Goal: Task Accomplishment & Management: Manage account settings

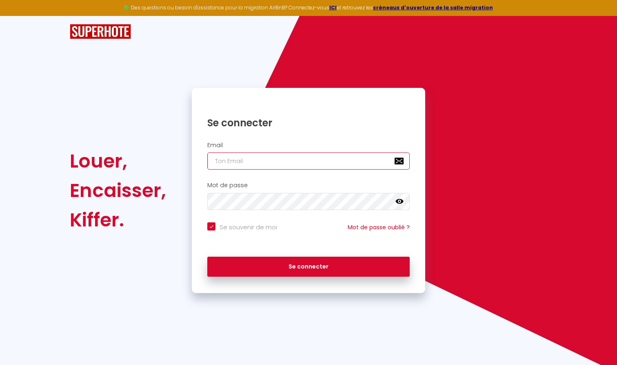
type input "[PERSON_NAME][EMAIL_ADDRESS][DOMAIN_NAME]"
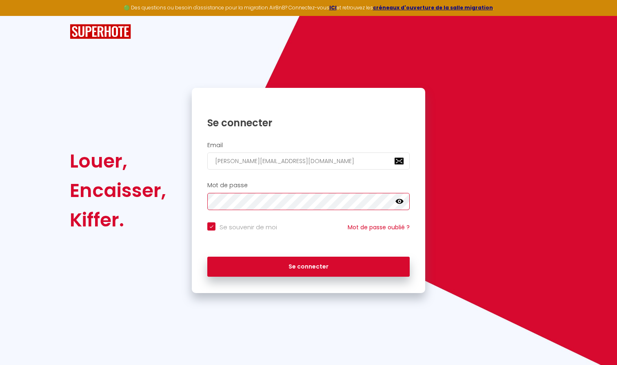
click at [309, 265] on button "Se connecter" at bounding box center [308, 266] width 203 height 20
checkbox input "true"
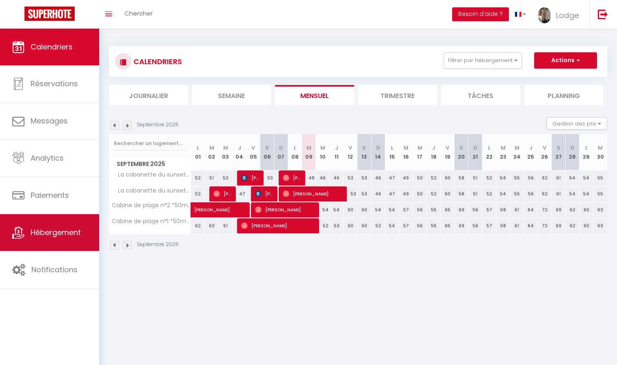
click at [59, 229] on span "Hébergement" at bounding box center [56, 232] width 50 height 10
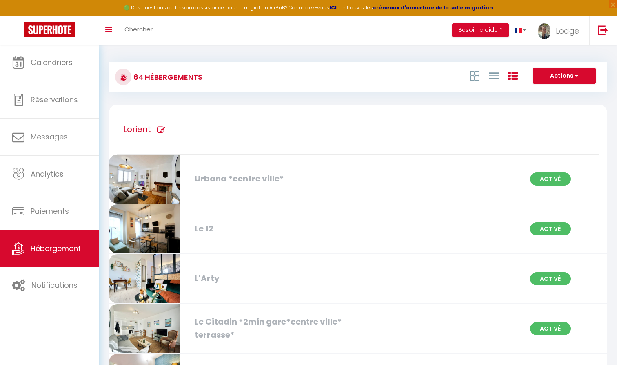
click at [207, 230] on div "Le 12" at bounding box center [270, 228] width 159 height 13
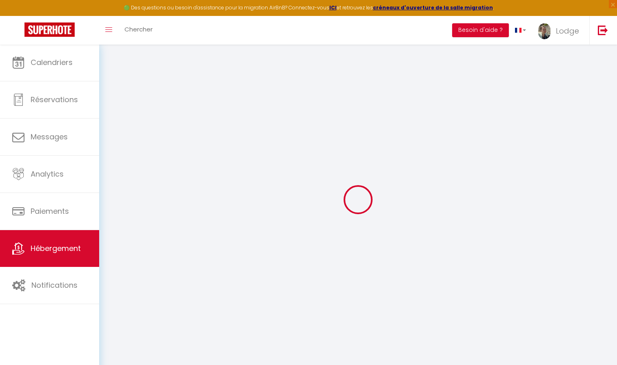
select select
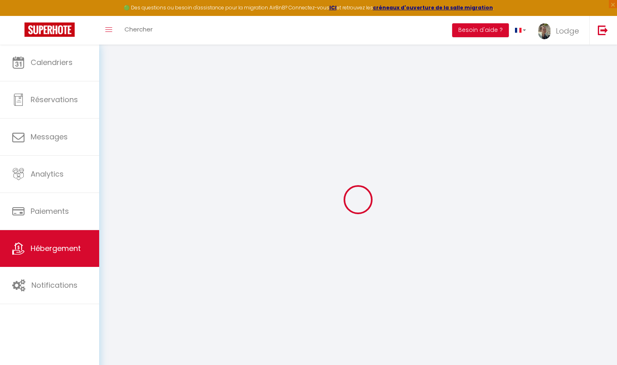
select select
checkbox input "false"
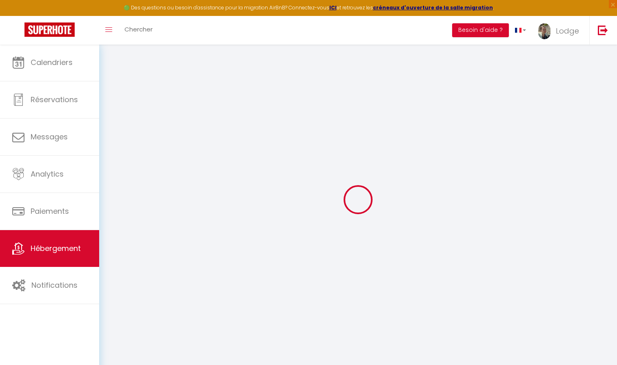
select select
type input "Le 12"
type input "S. R."
type input "Potiron"
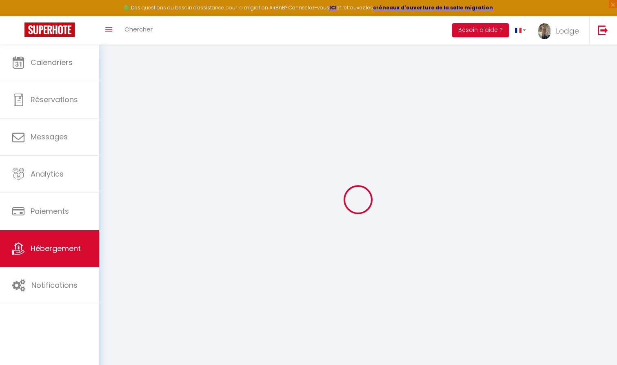
select select "2"
type input "45"
type input "43"
type input "1.10"
type input "200"
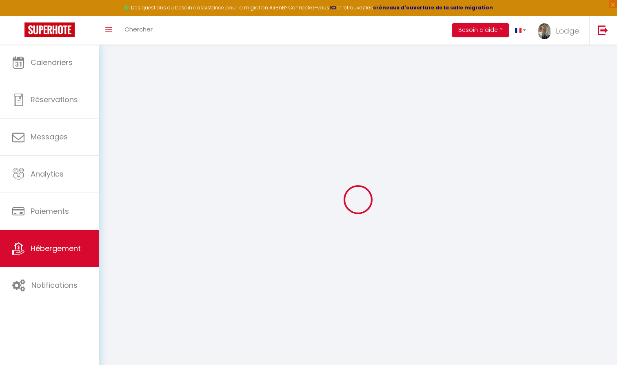
select select
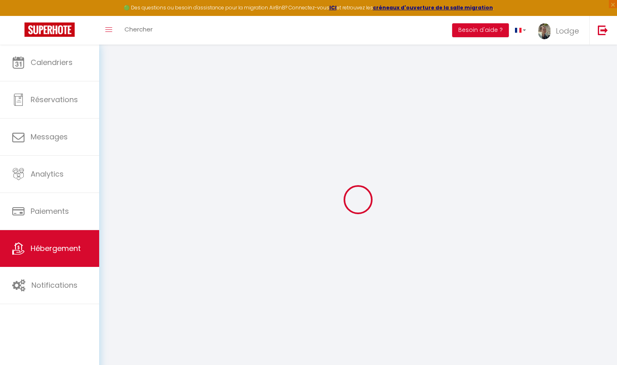
type input "12 rue Marie Dorval"
type input "56100"
type input "Lorient"
type input "[PERSON_NAME][EMAIL_ADDRESS][DOMAIN_NAME]"
select select "2488"
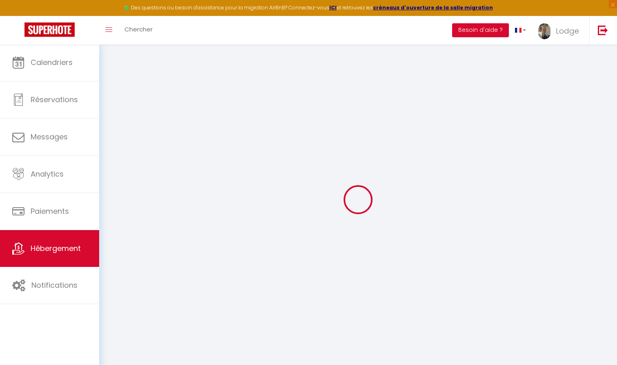
checkbox input "false"
type input "22"
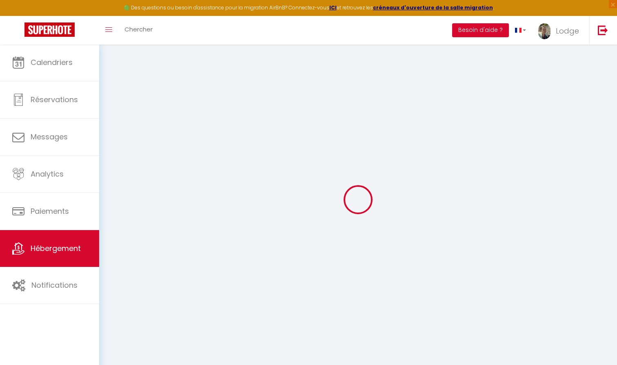
type input "21"
type input "0"
type input "22"
type input "0"
select select
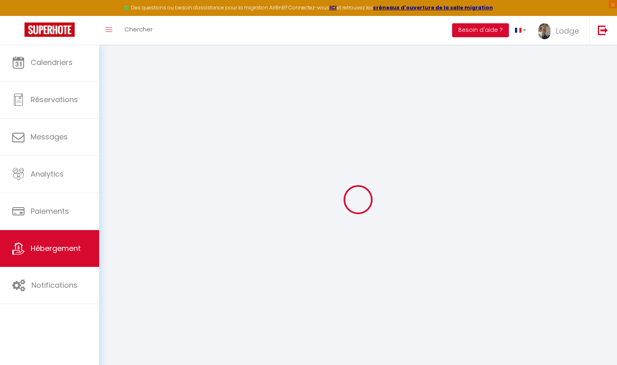
select select
checkbox input "false"
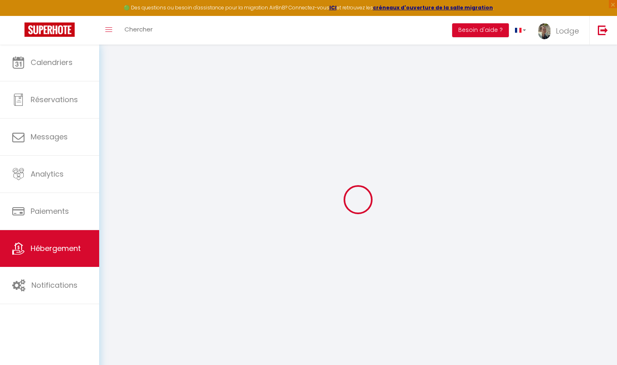
checkbox input "false"
select select
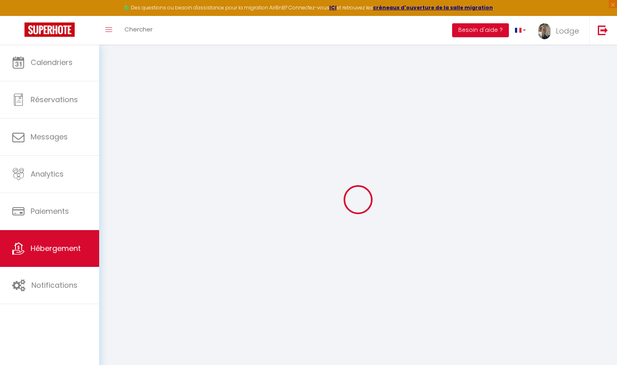
select select
checkbox input "false"
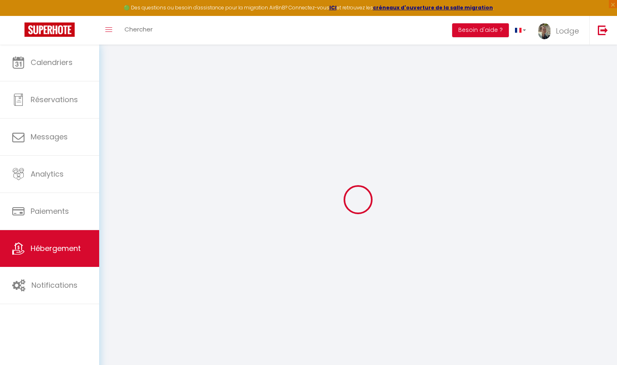
checkbox input "false"
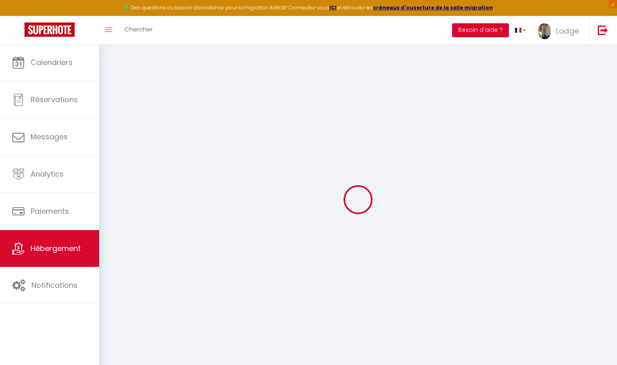
checkbox input "false"
select select "16:00"
select select "20:00"
select select "10:00"
select select "15"
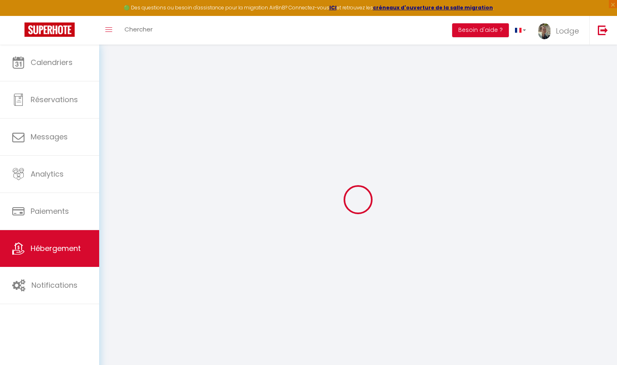
select select "15"
checkbox input "false"
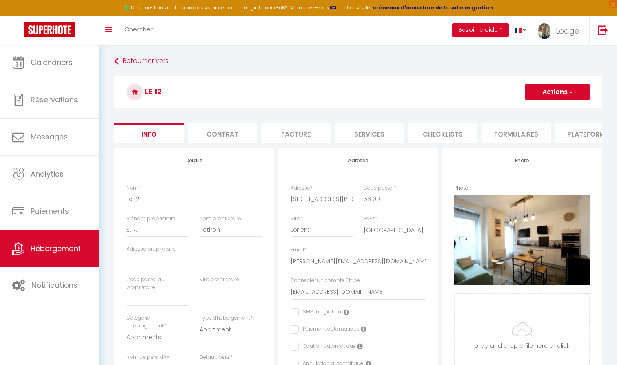
checkbox input "false"
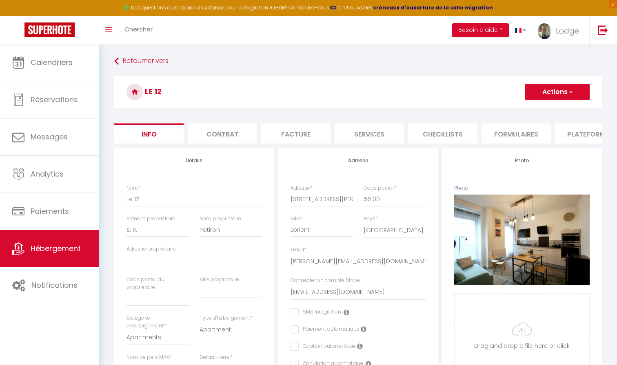
checkbox input "false"
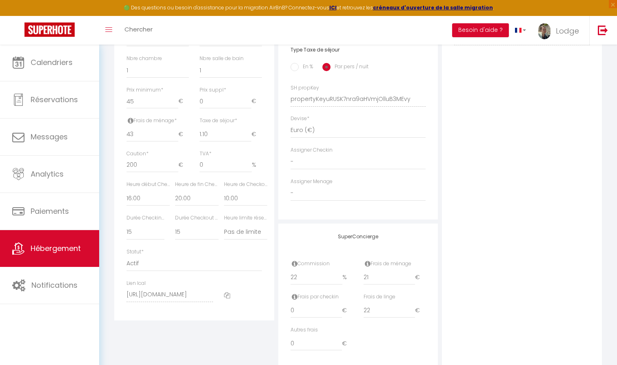
scroll to position [346, 0]
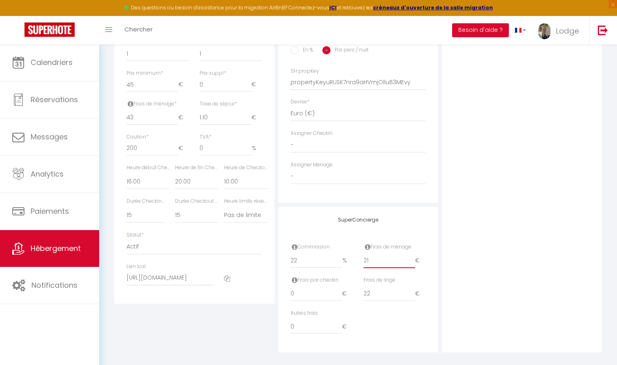
click at [377, 262] on input "21" at bounding box center [390, 260] width 52 height 15
type input "2"
checkbox input "false"
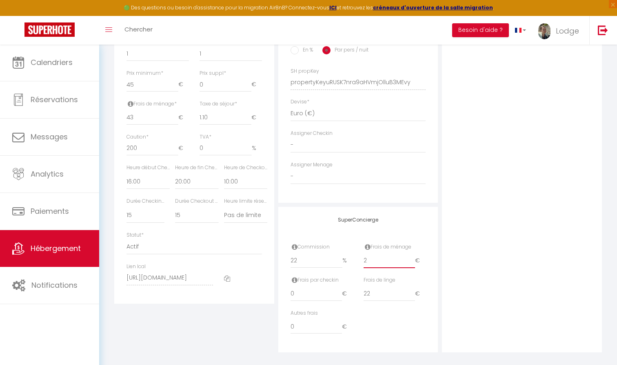
checkbox input "false"
type input "23"
checkbox input "false"
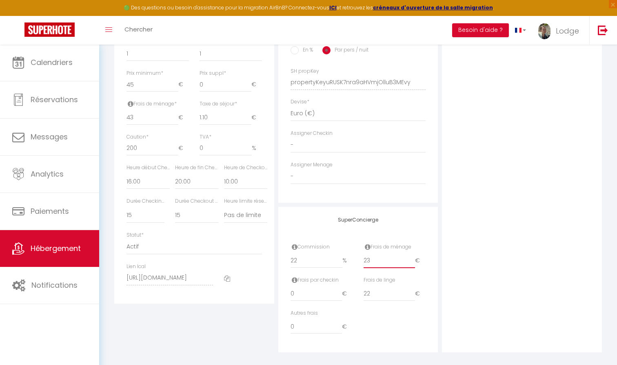
checkbox input "false"
type input "23"
click at [148, 114] on input "43" at bounding box center [153, 117] width 52 height 15
type input "4"
checkbox input "false"
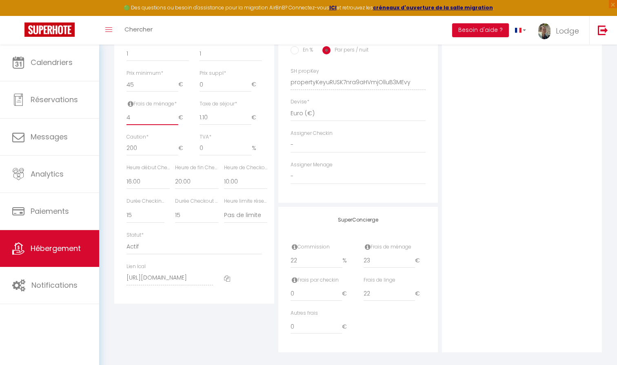
checkbox input "false"
type input "45"
checkbox input "false"
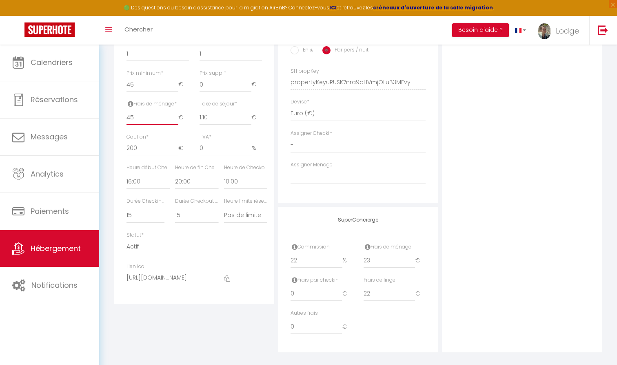
checkbox input "false"
type input "45"
click at [305, 261] on input "22" at bounding box center [317, 260] width 52 height 15
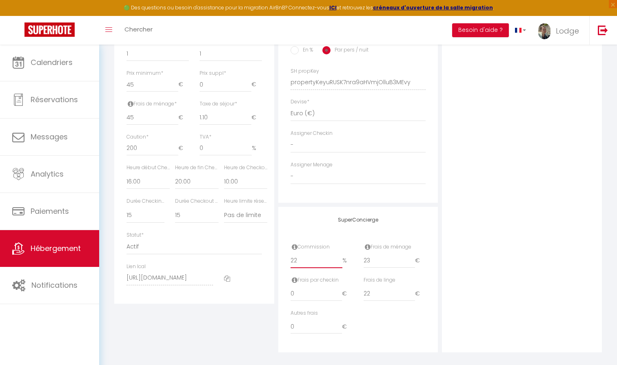
type input "2"
checkbox input "false"
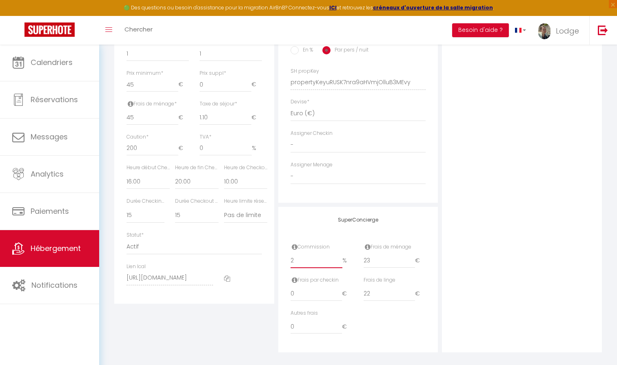
type input "23"
checkbox input "false"
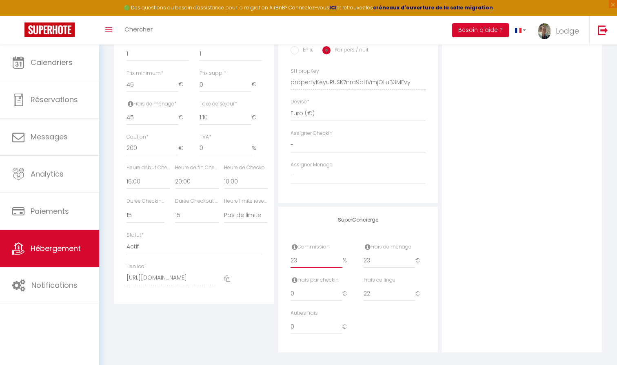
type input "23"
click at [523, 285] on div "Photo Photo Supprimer Drag and drop a file here or click Ooops, something wrong…" at bounding box center [522, 76] width 160 height 551
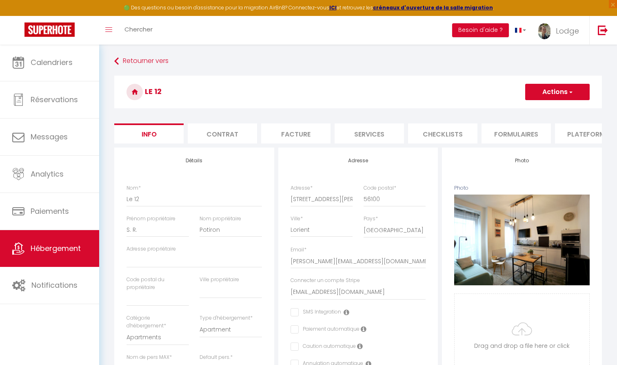
scroll to position [0, 0]
click at [557, 84] on button "Actions" at bounding box center [557, 92] width 65 height 16
click at [525, 107] on input "Enregistrer" at bounding box center [525, 110] width 30 height 8
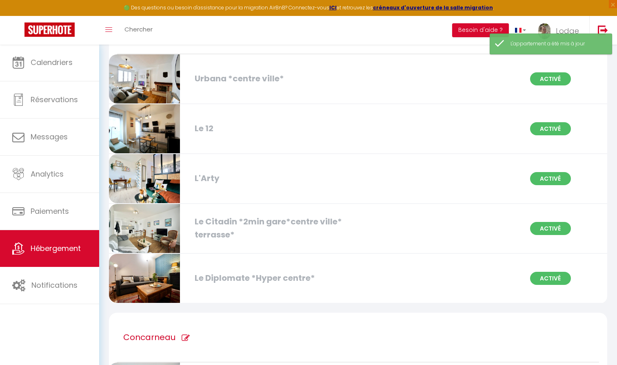
scroll to position [114, 0]
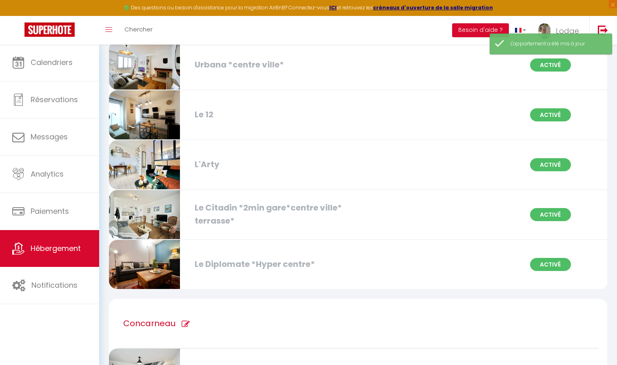
click at [235, 267] on div "Le Diplomate *Hyper centre*" at bounding box center [270, 264] width 159 height 13
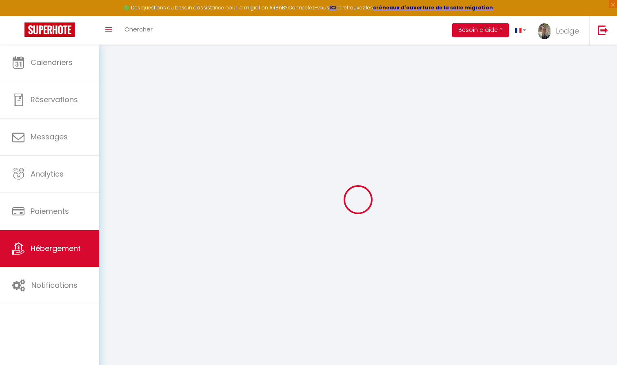
select select
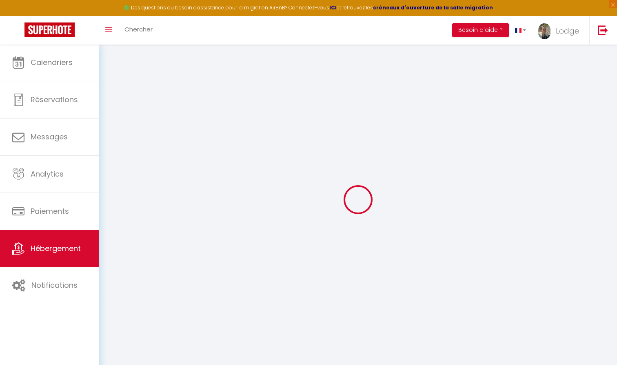
select select
checkbox input "false"
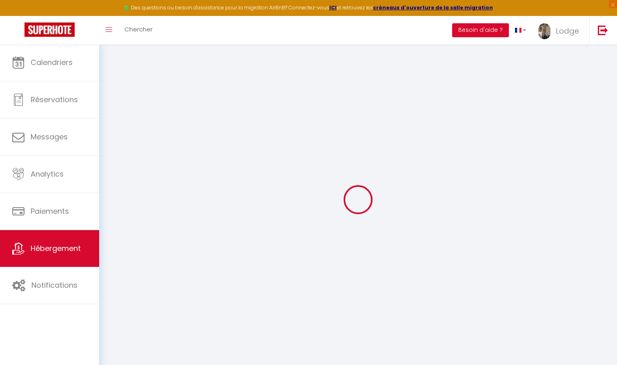
select select
type input "Le Diplomate *Hyper centre*"
type input "Pierre"
type input "Renaud"
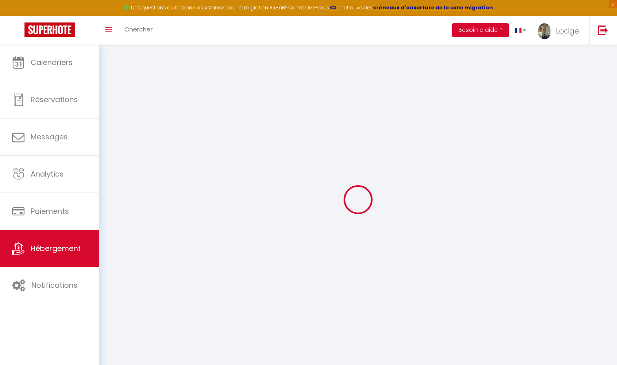
select select "2"
type input "40"
type input "48"
type input "5"
type input "4.60"
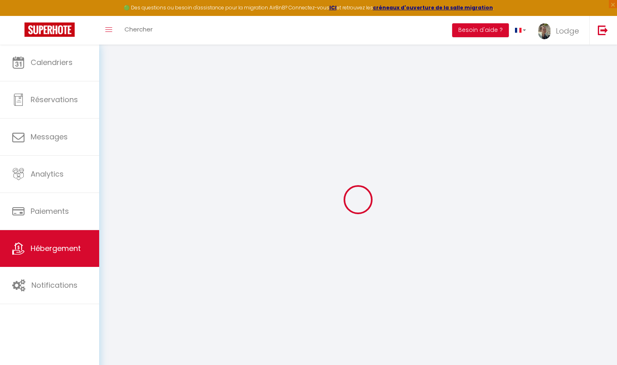
type input "200"
select select
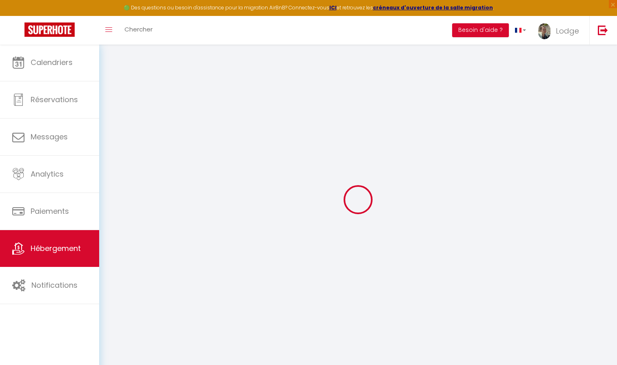
select select
type input "2 Rue de Clisson"
type input "56100"
type input "Lorient"
type input "[PERSON_NAME][EMAIL_ADDRESS][DOMAIN_NAME]"
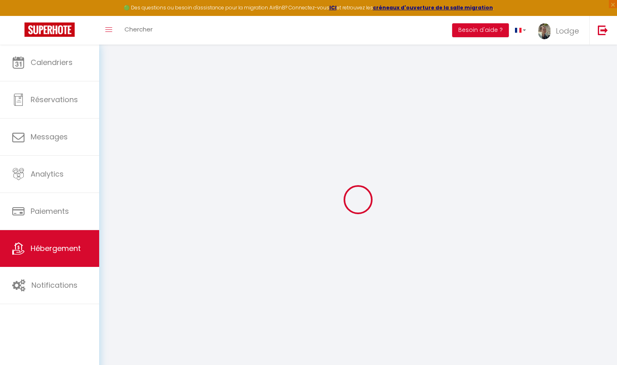
select select "2488"
checkbox input "false"
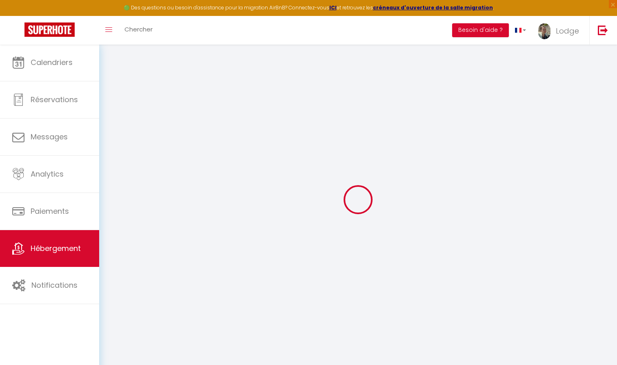
radio input "true"
type input "22"
type input "23"
type input "0"
type input "25"
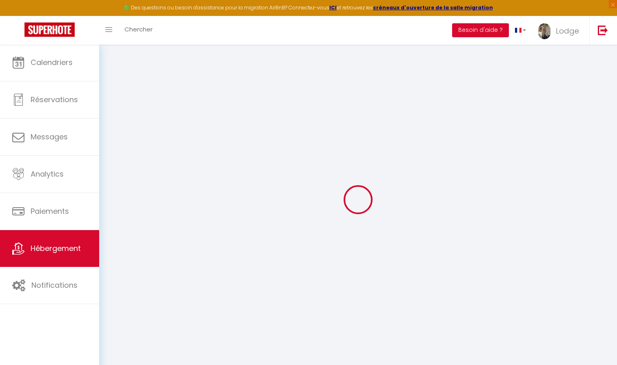
type input "0"
select select
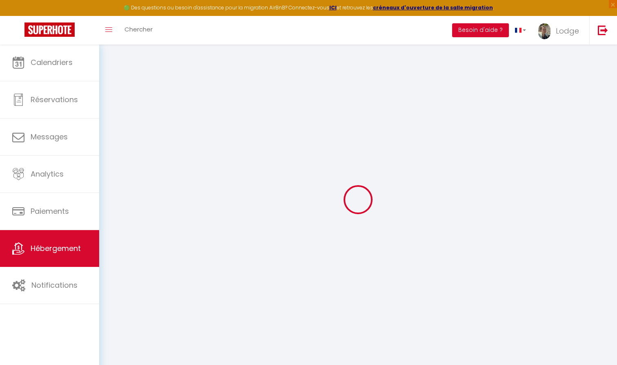
select select
checkbox input "false"
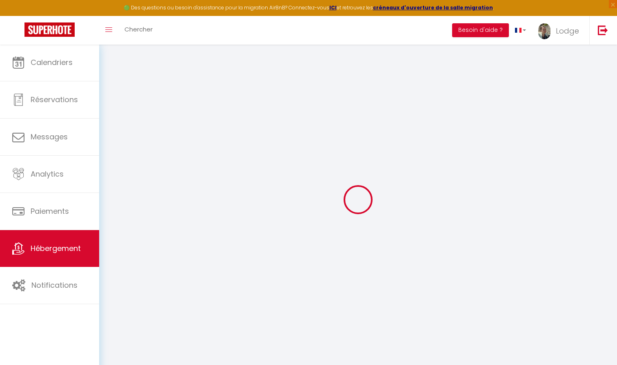
select select
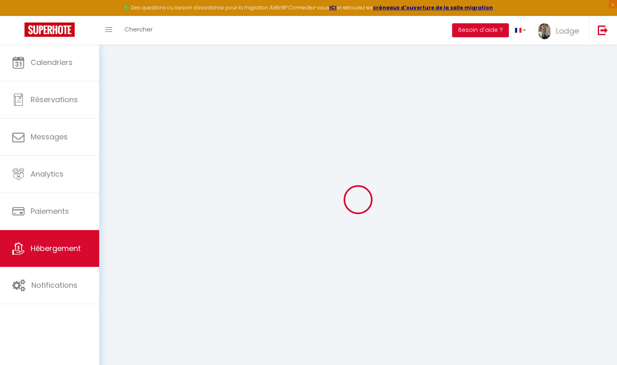
checkbox input "false"
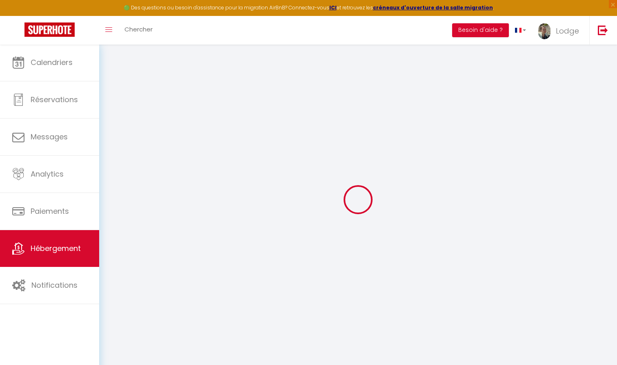
checkbox input "false"
select select "16:00"
select select "19:00"
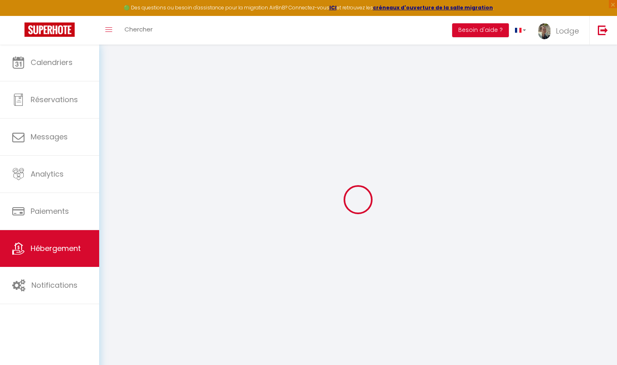
select select "10:00"
select select "15"
checkbox input "false"
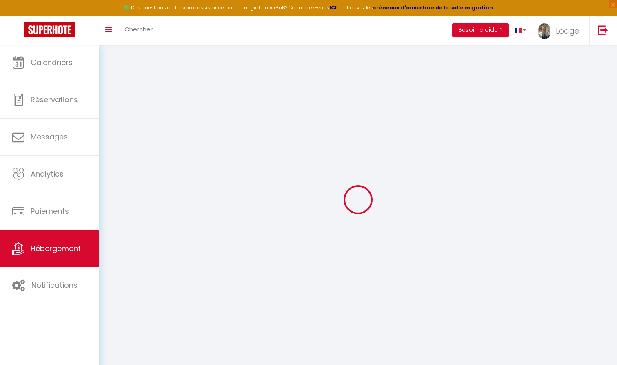
checkbox input "false"
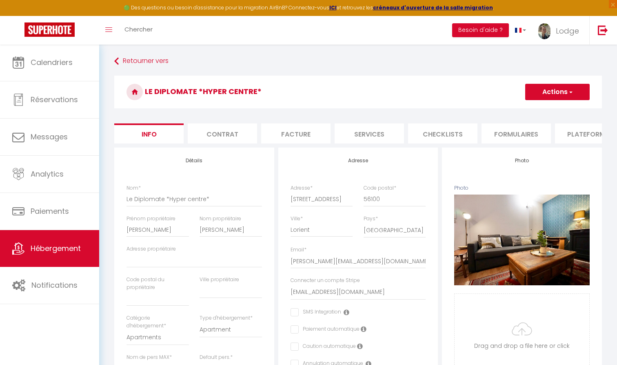
checkbox input "false"
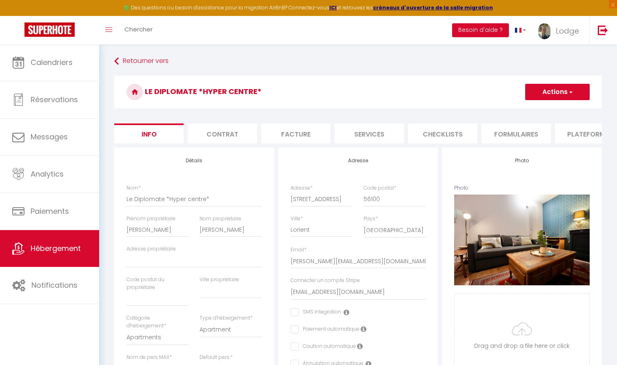
checkbox input "false"
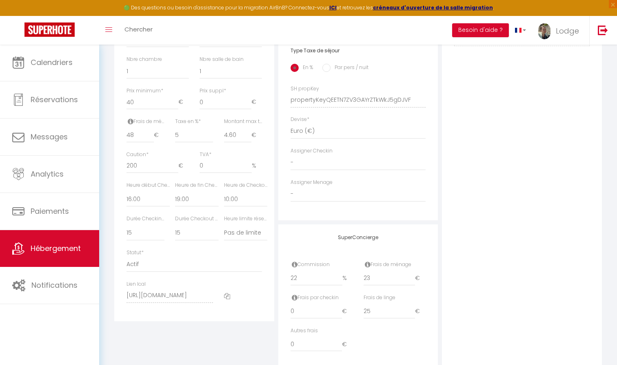
scroll to position [337, 0]
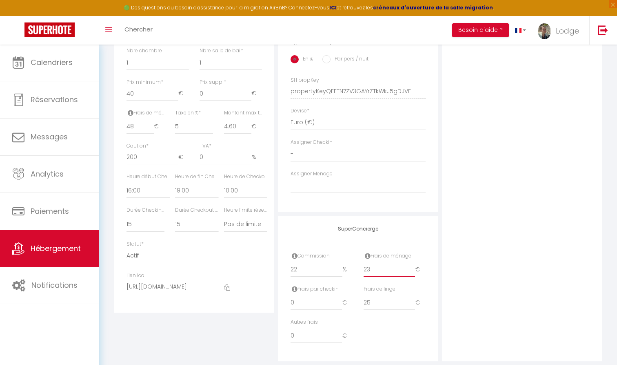
click at [378, 266] on input "23" at bounding box center [390, 269] width 52 height 15
type input "2"
checkbox input "false"
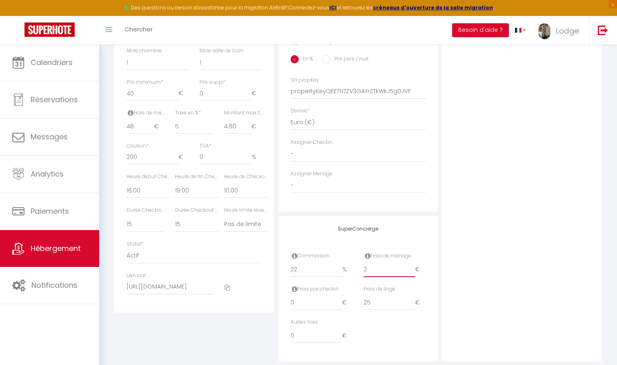
checkbox input "false"
type input "24"
checkbox input "false"
click at [315, 267] on input "22" at bounding box center [317, 269] width 52 height 15
click at [523, 212] on div "Photo Photo Supprimer Drag and drop a file here or click Ooops, something wrong…" at bounding box center [522, 85] width 160 height 551
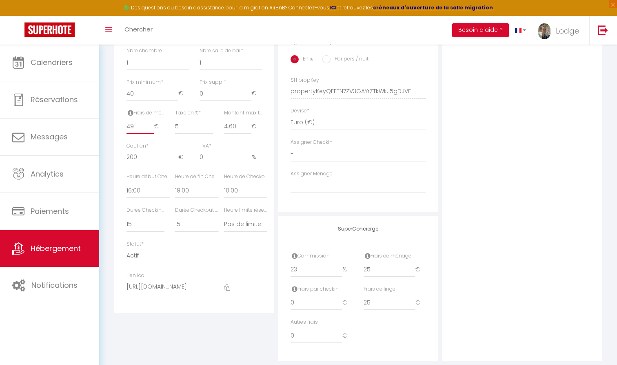
click at [151, 121] on input "49" at bounding box center [140, 126] width 27 height 15
click at [151, 121] on input "50" at bounding box center [140, 126] width 27 height 15
click at [515, 174] on div "Photo Photo Supprimer Drag and drop a file here or click Ooops, something wrong…" at bounding box center [522, 85] width 160 height 551
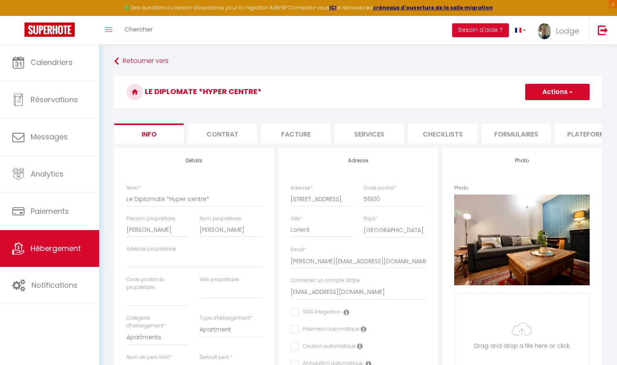
scroll to position [0, 0]
click at [550, 94] on button "Actions" at bounding box center [557, 92] width 65 height 16
click at [523, 109] on input "Enregistrer" at bounding box center [525, 110] width 30 height 8
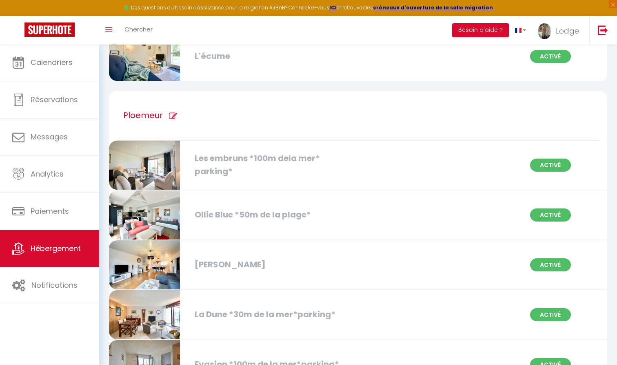
scroll to position [1528, 0]
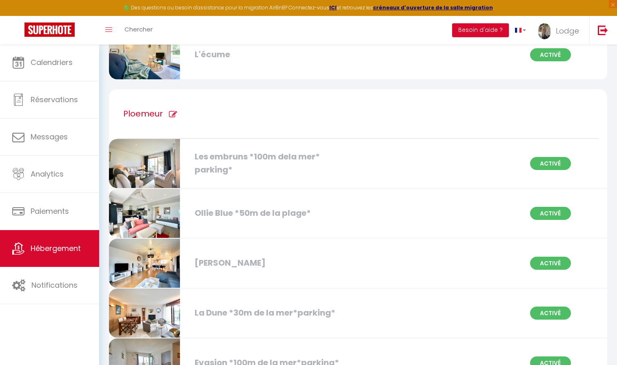
click at [265, 163] on div "Les embruns *100m dela mer* parking*" at bounding box center [270, 163] width 159 height 26
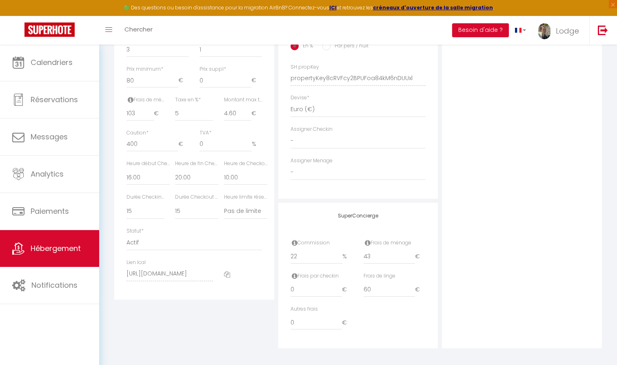
scroll to position [350, 0]
click at [379, 255] on input "43" at bounding box center [390, 256] width 52 height 15
click at [521, 248] on div "Photo Photo Supprimer Drag and drop a file here or click Ooops, something wrong…" at bounding box center [522, 72] width 160 height 551
click at [138, 109] on input "103" at bounding box center [140, 114] width 27 height 15
click at [507, 154] on div "Photo Photo Supprimer Drag and drop a file here or click Ooops, something wrong…" at bounding box center [522, 72] width 160 height 551
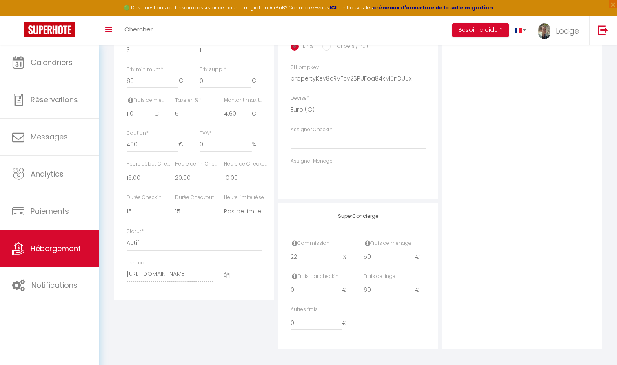
click at [305, 254] on input "22" at bounding box center [317, 256] width 52 height 15
click at [611, 232] on div "Retourner vers Les embruns *100m dela mer* parking* Actions Enregistrer Dupliqu…" at bounding box center [358, 31] width 518 height 675
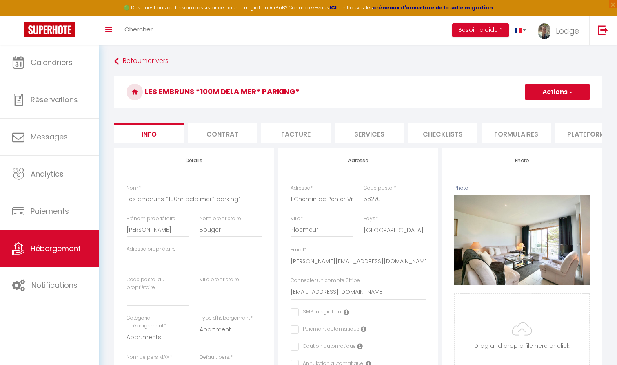
scroll to position [0, 0]
click at [568, 91] on span "button" at bounding box center [570, 92] width 5 height 8
click at [528, 111] on input "Enregistrer" at bounding box center [525, 110] width 30 height 8
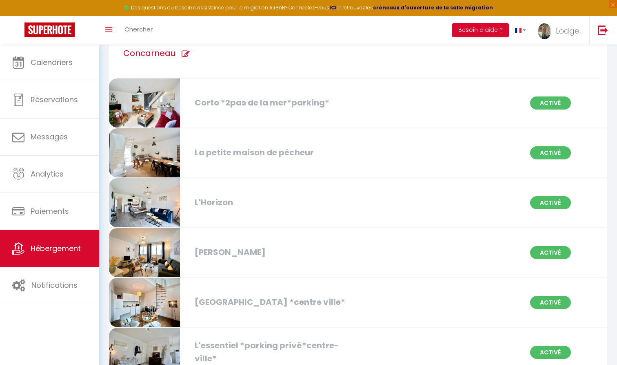
scroll to position [383, 0]
click at [244, 102] on div "Corto *2pas de la mer*parking*" at bounding box center [270, 103] width 159 height 13
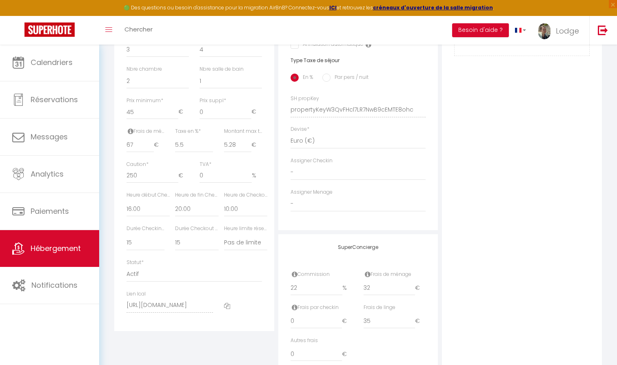
scroll to position [334, 0]
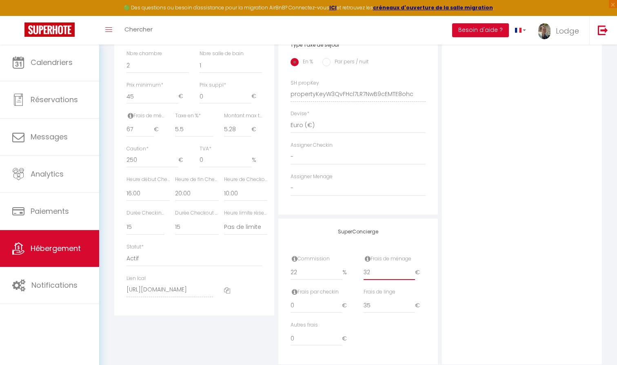
click at [384, 266] on input "32" at bounding box center [390, 272] width 52 height 15
click at [150, 123] on input "68" at bounding box center [140, 129] width 27 height 15
click at [150, 123] on input "69" at bounding box center [140, 129] width 27 height 15
click at [150, 123] on input "70" at bounding box center [140, 129] width 27 height 15
click at [503, 238] on div "Photo Photo Supprimer Drag and drop a file here or click Ooops, something wrong…" at bounding box center [522, 88] width 160 height 551
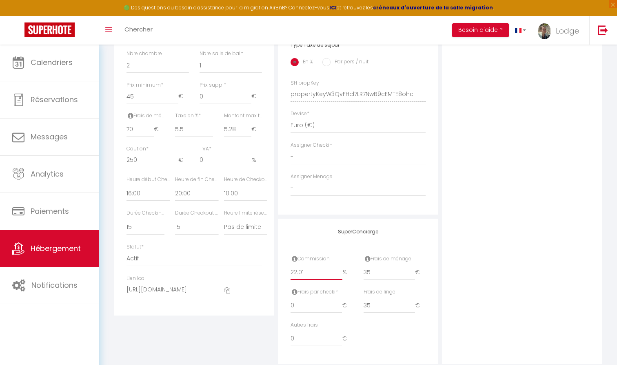
click at [338, 265] on input "22.01" at bounding box center [317, 272] width 52 height 15
click at [339, 267] on input "22.02" at bounding box center [317, 272] width 52 height 15
click at [339, 267] on input "22.03" at bounding box center [317, 272] width 52 height 15
click at [339, 267] on input "22.04" at bounding box center [317, 272] width 52 height 15
click at [339, 267] on input "22.05" at bounding box center [317, 272] width 52 height 15
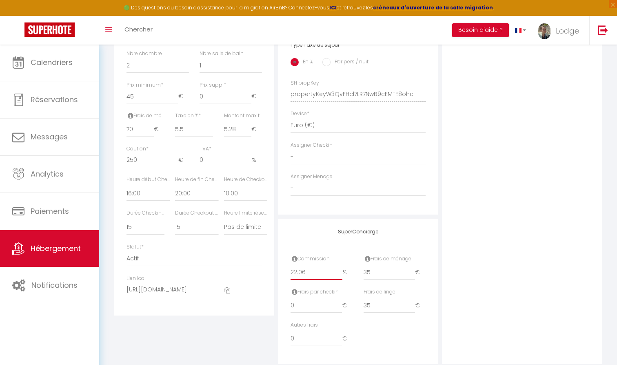
click at [339, 267] on input "22.06" at bounding box center [317, 272] width 52 height 15
click at [339, 265] on input "22.01" at bounding box center [317, 272] width 52 height 15
click at [513, 212] on div "Photo Photo Supprimer Drag and drop a file here or click Ooops, something wrong…" at bounding box center [522, 88] width 160 height 551
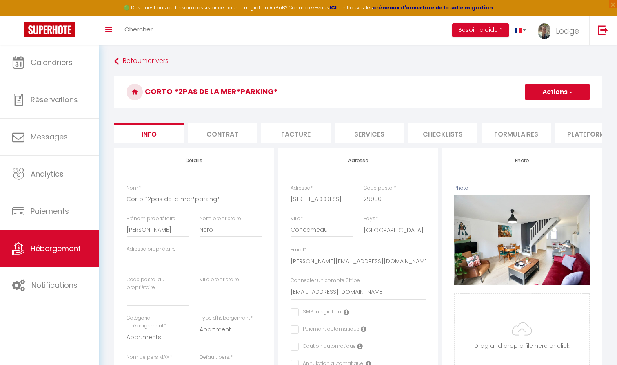
scroll to position [0, 0]
click at [550, 90] on button "Actions" at bounding box center [557, 92] width 65 height 16
click at [520, 109] on input "Enregistrer" at bounding box center [525, 110] width 30 height 8
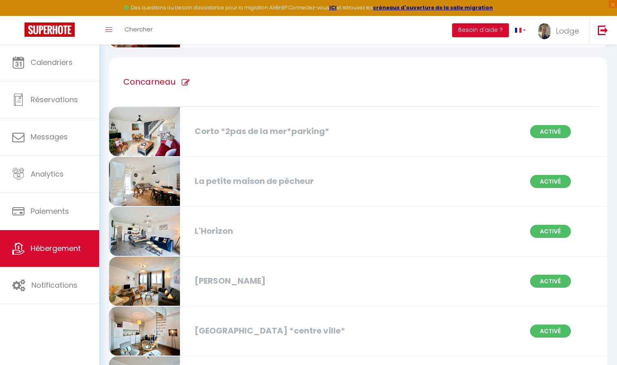
scroll to position [356, 0]
click at [263, 177] on div "La petite maison de pêcheur" at bounding box center [270, 180] width 159 height 13
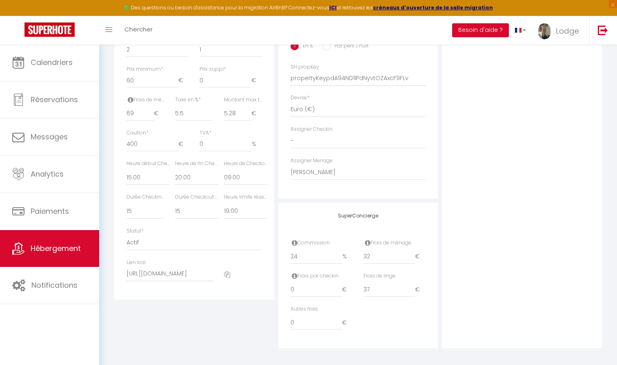
scroll to position [350, 0]
click at [374, 256] on input "32" at bounding box center [390, 256] width 52 height 15
click at [138, 110] on input "69" at bounding box center [140, 114] width 27 height 15
click at [510, 100] on div "Photo Photo Supprimer Drag and drop a file here or click Ooops, something wrong…" at bounding box center [522, 72] width 160 height 551
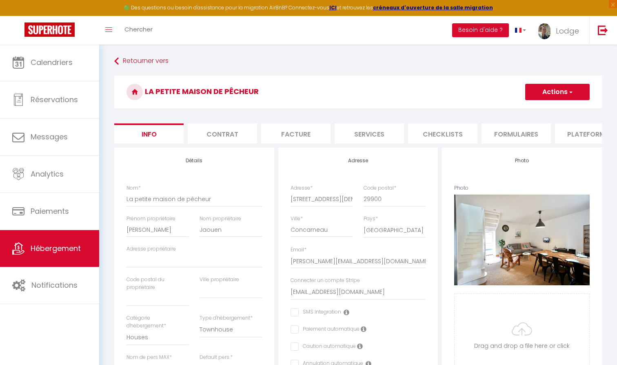
scroll to position [0, 0]
click at [532, 98] on button "Actions" at bounding box center [557, 92] width 65 height 16
click at [532, 111] on input "Enregistrer" at bounding box center [525, 110] width 30 height 8
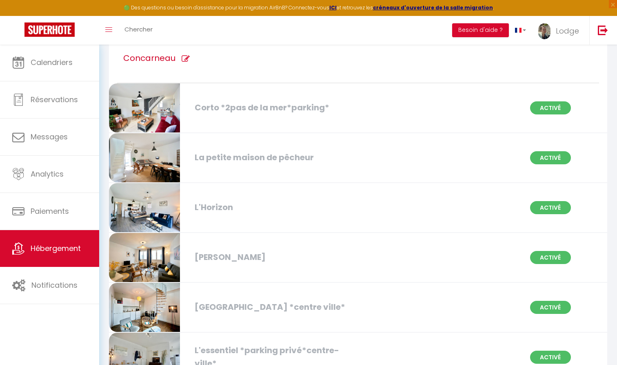
scroll to position [382, 0]
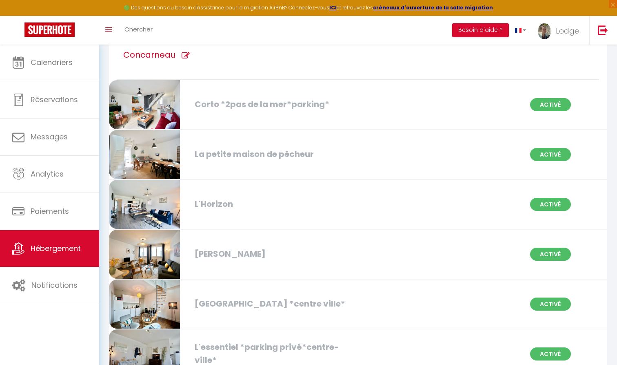
click at [208, 203] on div "L'Horizon" at bounding box center [270, 204] width 159 height 13
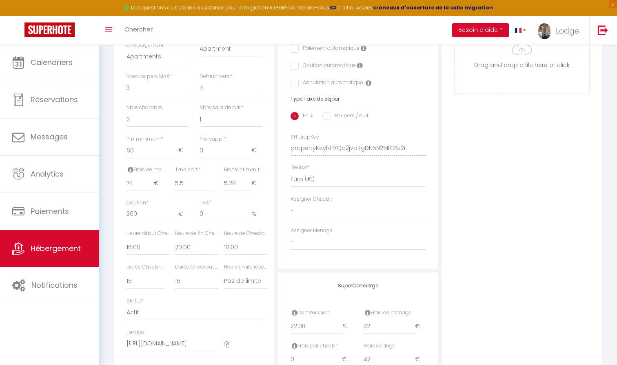
scroll to position [281, 0]
click at [381, 324] on input "32" at bounding box center [390, 326] width 52 height 15
click at [311, 320] on input "22.08" at bounding box center [317, 326] width 52 height 15
click at [502, 290] on div "Photo Photo Supprimer Drag and drop a file here or click Ooops, something wrong…" at bounding box center [522, 142] width 160 height 551
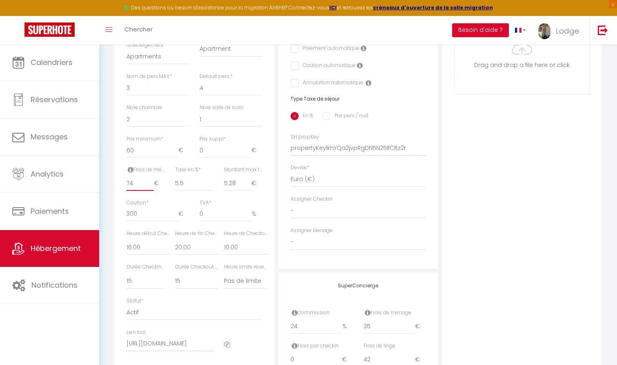
click at [134, 181] on input "74" at bounding box center [140, 183] width 27 height 15
click at [545, 185] on div "Photo Photo Supprimer Drag and drop a file here or click Ooops, something wrong…" at bounding box center [522, 142] width 160 height 551
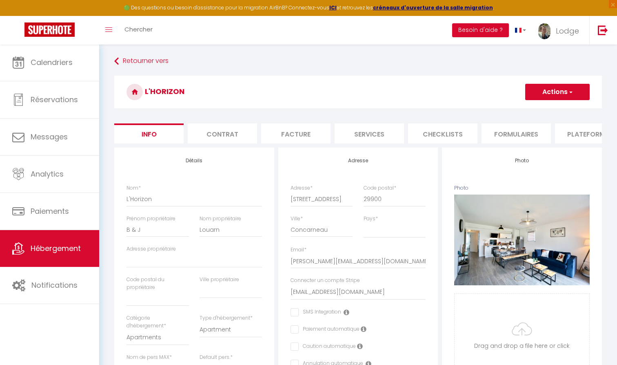
scroll to position [0, 0]
click at [559, 92] on button "Actions" at bounding box center [557, 92] width 65 height 16
click at [538, 110] on input "Enregistrer" at bounding box center [525, 110] width 30 height 8
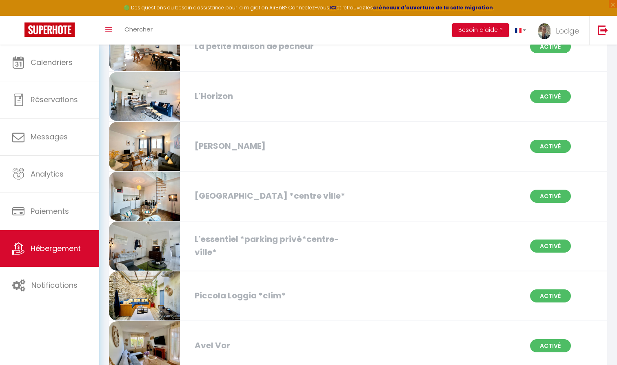
scroll to position [492, 0]
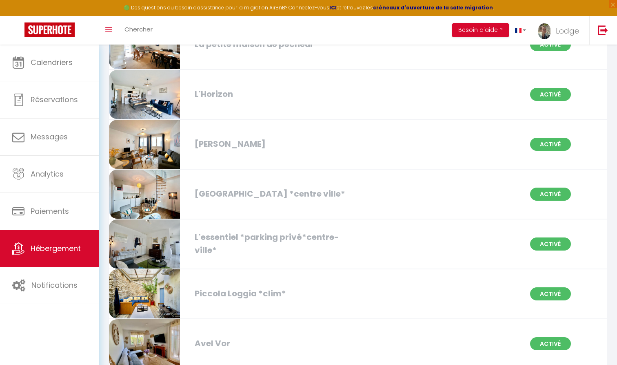
click at [220, 196] on div "[GEOGRAPHIC_DATA] *centre ville*" at bounding box center [270, 193] width 159 height 13
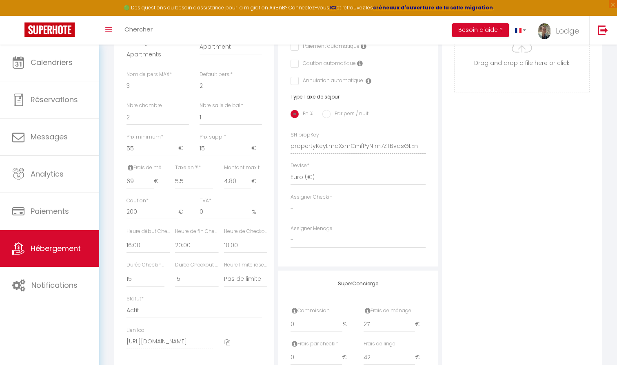
scroll to position [284, 0]
click at [381, 319] on input "27" at bounding box center [390, 323] width 52 height 15
click at [139, 144] on input "55" at bounding box center [153, 147] width 52 height 15
click at [489, 187] on div "Photo Photo Supprimer Drag and drop a file here or click Ooops, something wrong…" at bounding box center [522, 139] width 160 height 551
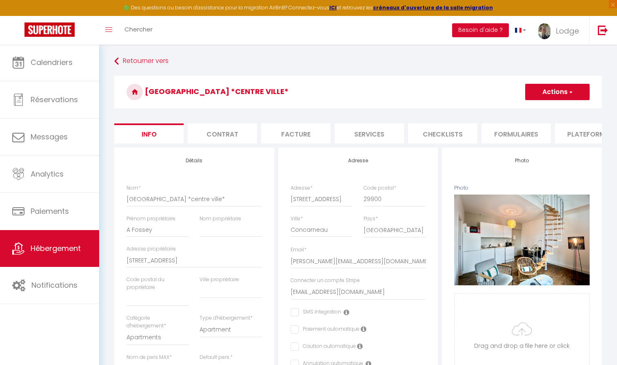
scroll to position [0, 0]
click at [552, 84] on button "Actions" at bounding box center [557, 92] width 65 height 16
click at [525, 110] on input "Enregistrer" at bounding box center [525, 110] width 30 height 8
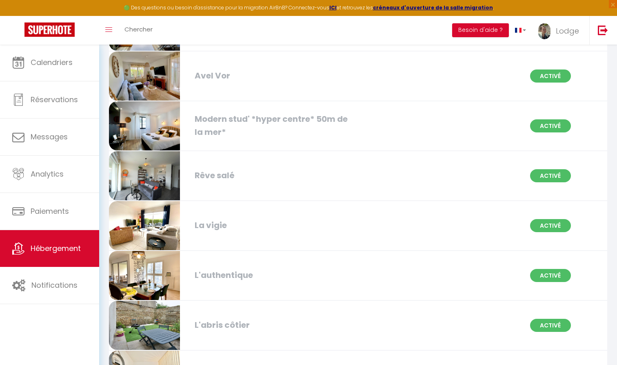
scroll to position [764, 0]
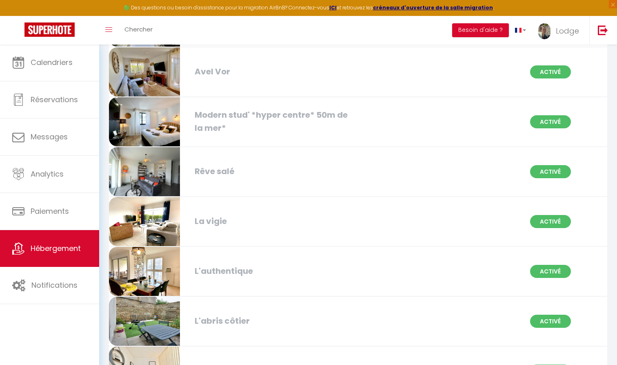
click at [227, 322] on div "L'abris côtier" at bounding box center [270, 320] width 159 height 13
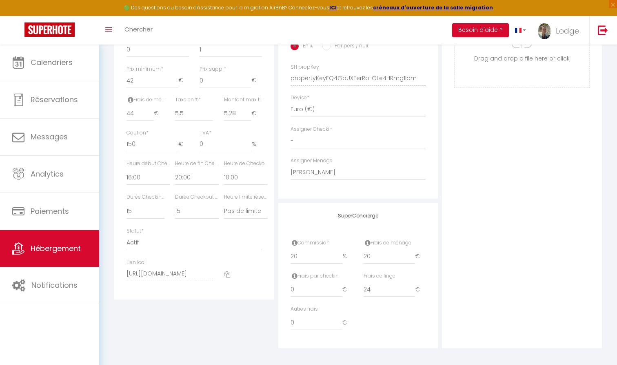
scroll to position [350, 0]
click at [389, 253] on input "20" at bounding box center [390, 256] width 52 height 15
click at [308, 252] on input "20" at bounding box center [317, 256] width 52 height 15
click at [517, 260] on div "Photo Photo Supprimer Drag and drop a file here or click Ooops, something wrong…" at bounding box center [522, 72] width 160 height 551
click at [141, 107] on input "44" at bounding box center [140, 114] width 27 height 15
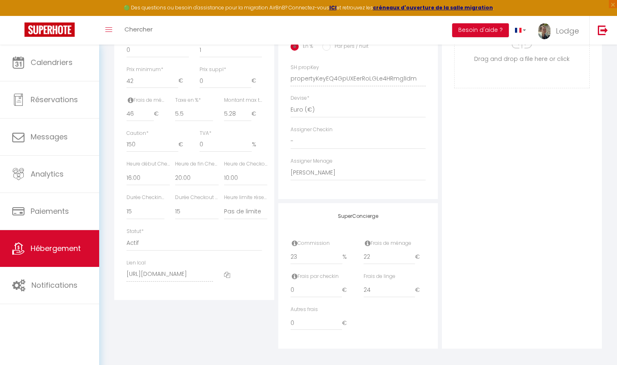
click at [573, 118] on div "Photo Photo Supprimer Drag and drop a file here or click Ooops, something wrong…" at bounding box center [522, 72] width 160 height 551
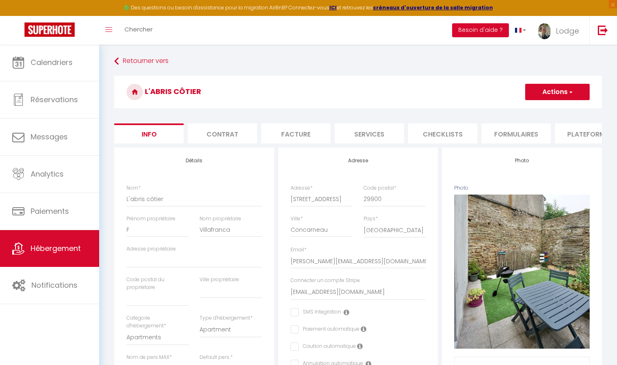
scroll to position [0, 0]
click at [558, 93] on button "Actions" at bounding box center [557, 92] width 65 height 16
click at [534, 109] on input "Enregistrer" at bounding box center [525, 110] width 30 height 8
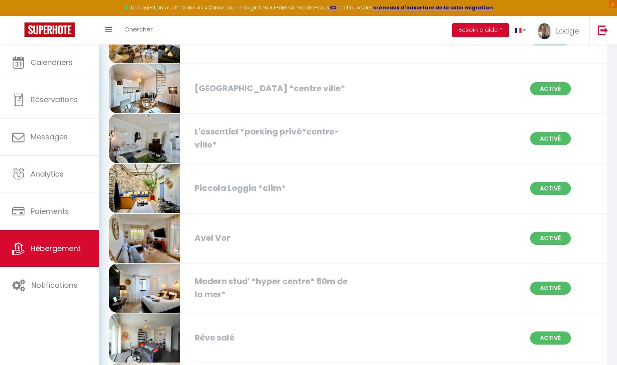
scroll to position [592, 0]
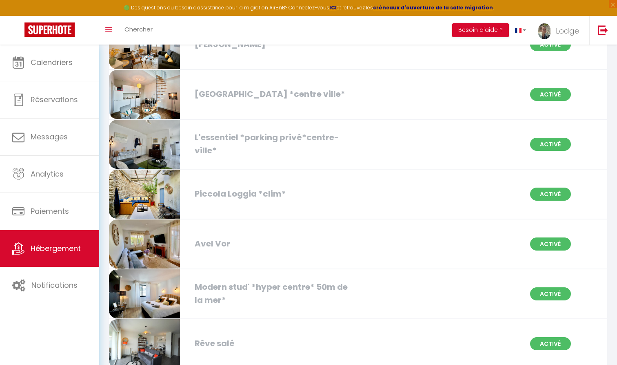
click at [220, 96] on div "[GEOGRAPHIC_DATA] *centre ville*" at bounding box center [270, 94] width 159 height 13
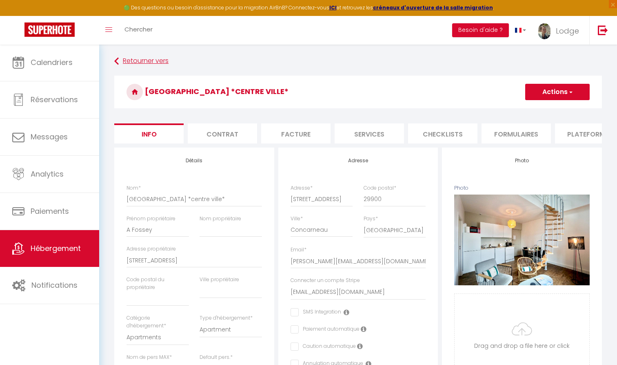
click at [134, 58] on link "Retourner vers" at bounding box center [358, 61] width 488 height 15
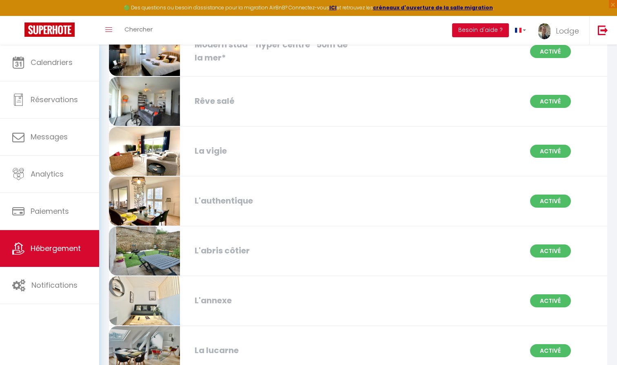
scroll to position [836, 0]
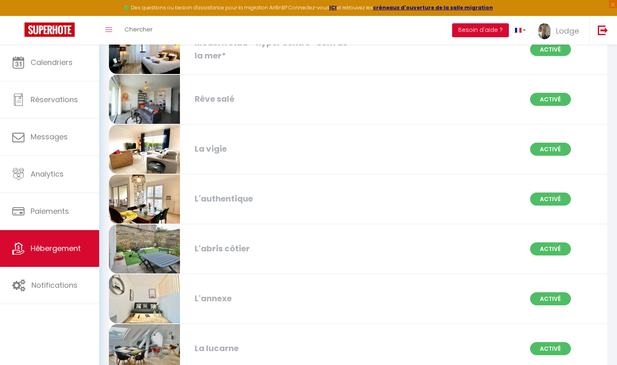
click at [203, 296] on div "L'annexe" at bounding box center [270, 298] width 159 height 13
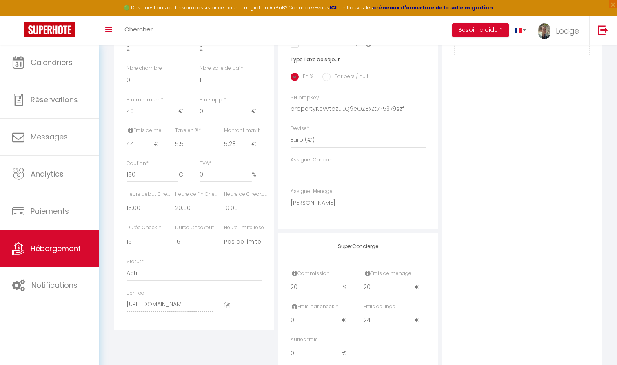
scroll to position [324, 0]
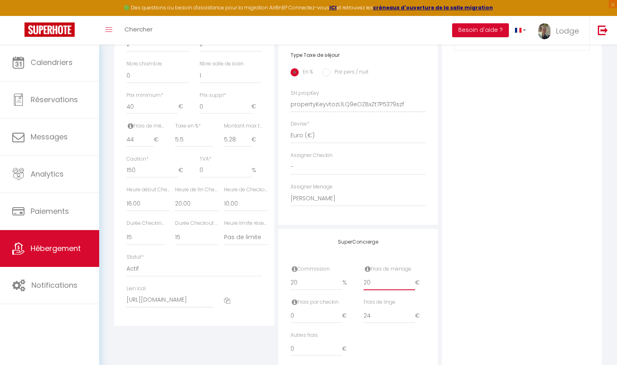
click at [376, 281] on input "20" at bounding box center [390, 282] width 52 height 15
click at [305, 281] on input "20" at bounding box center [317, 282] width 52 height 15
click at [136, 138] on input "44" at bounding box center [140, 139] width 27 height 15
click at [490, 145] on div "Photo Photo Supprimer Drag and drop a file here or click Ooops, something wrong…" at bounding box center [522, 98] width 160 height 551
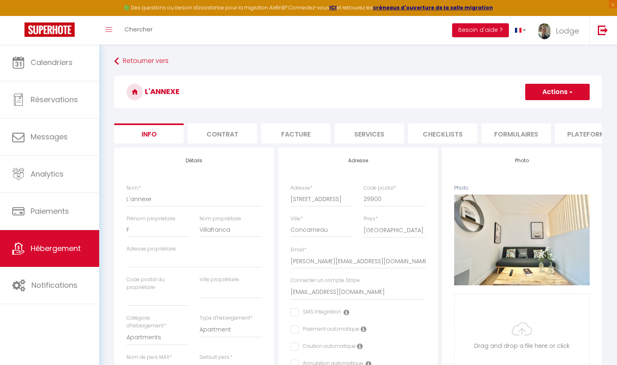
scroll to position [0, 0]
click at [555, 89] on button "Actions" at bounding box center [557, 92] width 65 height 16
click at [525, 110] on input "Enregistrer" at bounding box center [525, 110] width 30 height 8
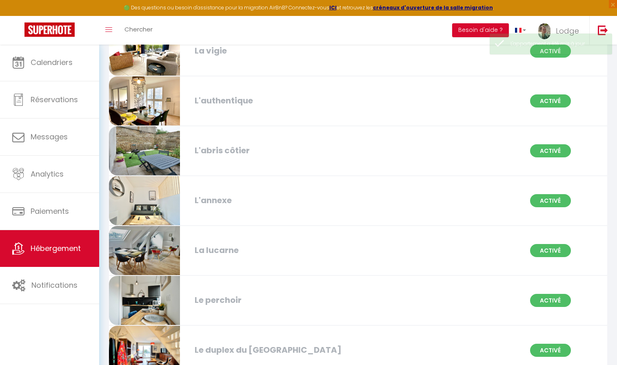
scroll to position [936, 0]
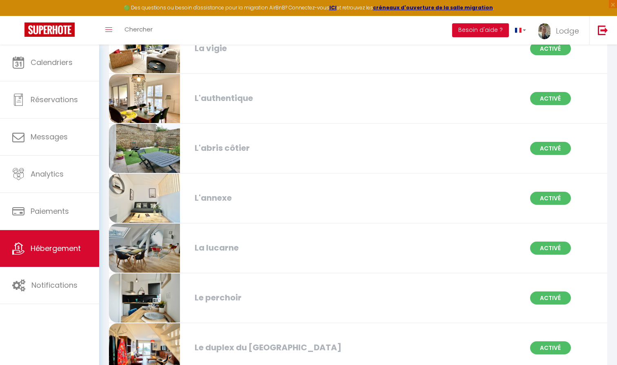
click at [208, 251] on div "La lucarne" at bounding box center [270, 247] width 159 height 13
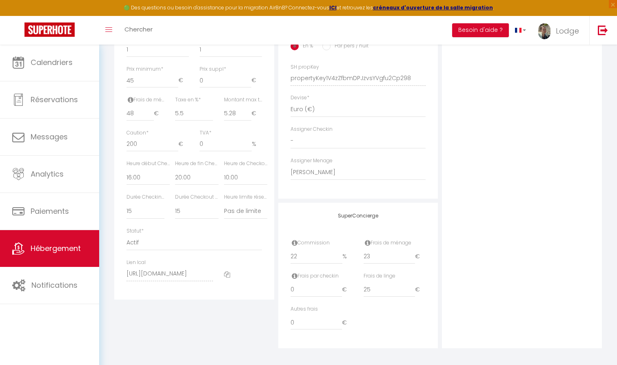
scroll to position [350, 0]
click at [377, 256] on input "23" at bounding box center [390, 256] width 52 height 15
click at [302, 252] on input "22" at bounding box center [317, 256] width 52 height 15
click at [136, 110] on input "48" at bounding box center [140, 114] width 27 height 15
click at [499, 178] on div "Photo Photo Supprimer Drag and drop a file here or click Ooops, something wrong…" at bounding box center [522, 72] width 160 height 551
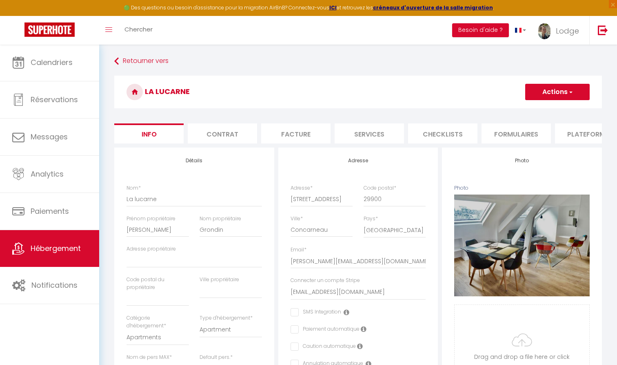
scroll to position [0, 0]
click at [569, 95] on span "button" at bounding box center [570, 92] width 5 height 8
click at [532, 111] on input "Enregistrer" at bounding box center [525, 110] width 30 height 8
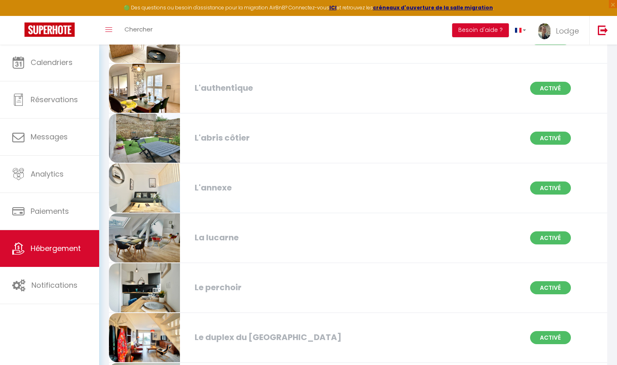
scroll to position [949, 0]
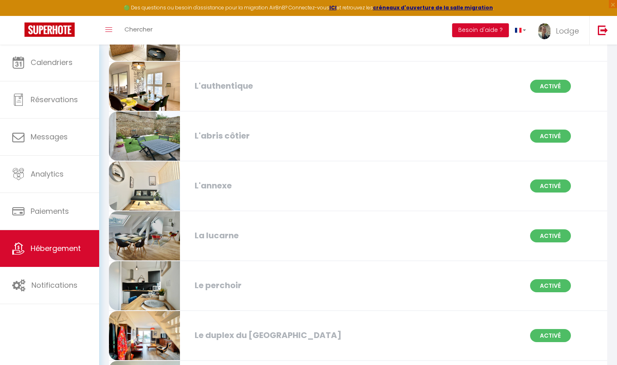
click at [220, 282] on div "Le perchoir" at bounding box center [270, 285] width 159 height 13
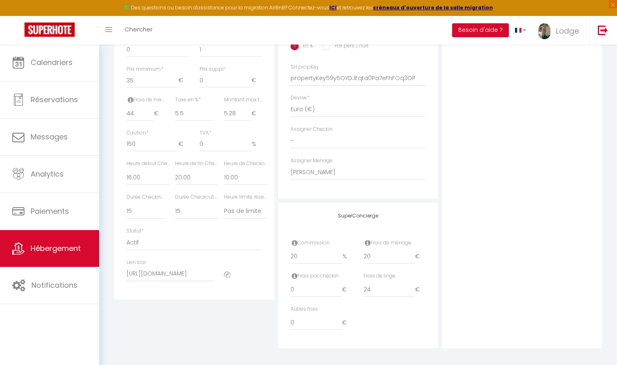
scroll to position [350, 0]
click at [380, 256] on input "20" at bounding box center [390, 256] width 52 height 15
click at [510, 233] on div "Photo Photo Supprimer Drag and drop a file here or click Ooops, something wrong…" at bounding box center [522, 72] width 160 height 551
click at [139, 111] on input "44" at bounding box center [140, 114] width 27 height 15
click at [485, 131] on div "Photo Photo Supprimer Drag and drop a file here or click Ooops, something wrong…" at bounding box center [522, 72] width 160 height 551
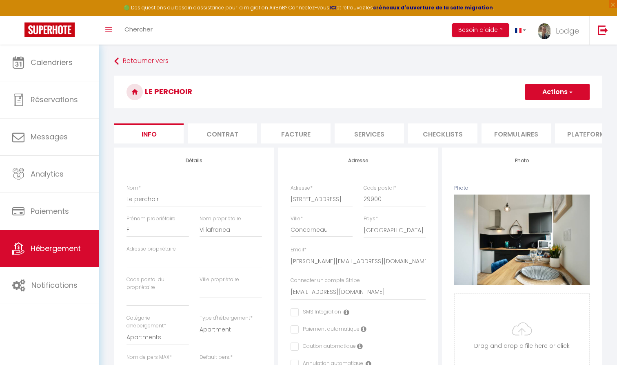
scroll to position [0, 0]
click at [556, 96] on button "Actions" at bounding box center [557, 92] width 65 height 16
click at [534, 109] on input "Enregistrer" at bounding box center [525, 110] width 30 height 8
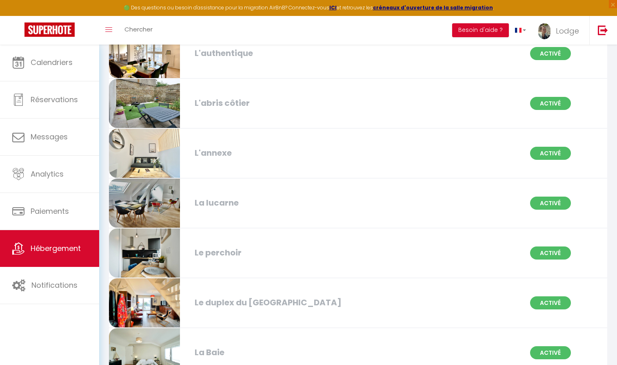
scroll to position [983, 0]
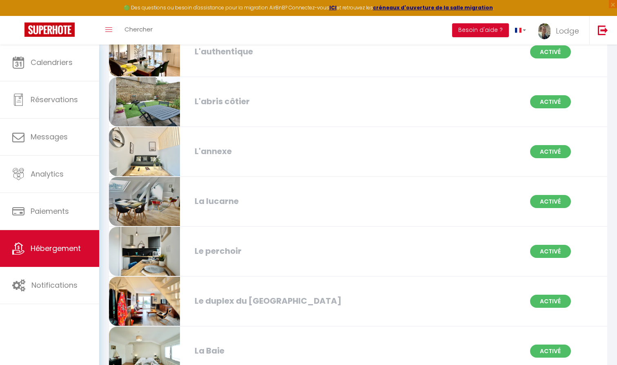
click at [235, 300] on div "Le duplex du [GEOGRAPHIC_DATA]" at bounding box center [270, 300] width 159 height 13
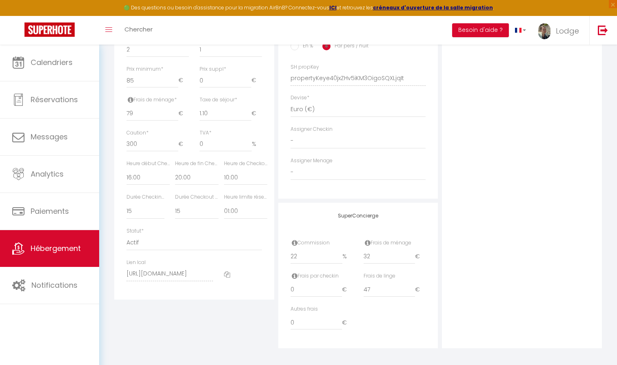
scroll to position [350, 0]
click at [383, 253] on input "32" at bounding box center [390, 256] width 52 height 15
click at [174, 109] on input "80" at bounding box center [153, 114] width 52 height 15
click at [174, 109] on input "81" at bounding box center [153, 114] width 52 height 15
click at [174, 109] on input "82" at bounding box center [153, 114] width 52 height 15
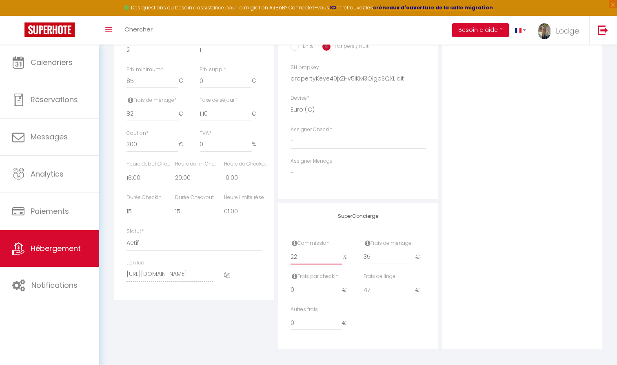
click at [322, 254] on input "22" at bounding box center [317, 256] width 52 height 15
click at [548, 163] on div "Photo Photo Supprimer Drag and drop a file here or click Ooops, something wrong…" at bounding box center [522, 72] width 160 height 551
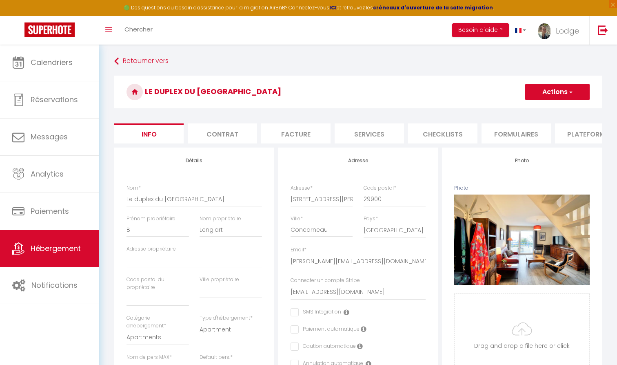
scroll to position [0, 0]
click at [563, 93] on button "Actions" at bounding box center [557, 92] width 65 height 16
click at [529, 108] on input "Enregistrer" at bounding box center [525, 110] width 30 height 8
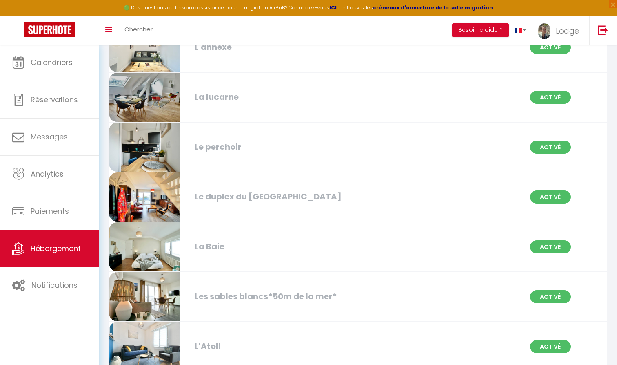
scroll to position [1089, 0]
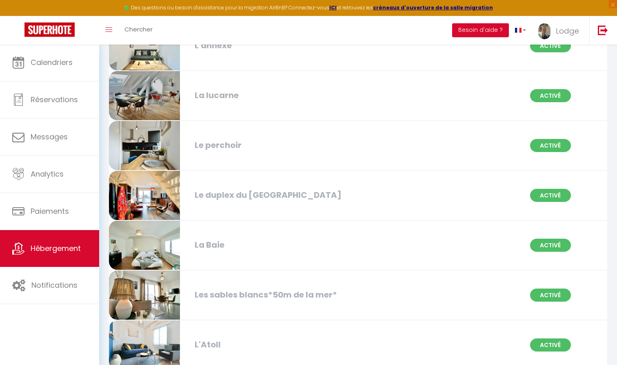
click at [214, 246] on div "La Baie" at bounding box center [270, 244] width 159 height 13
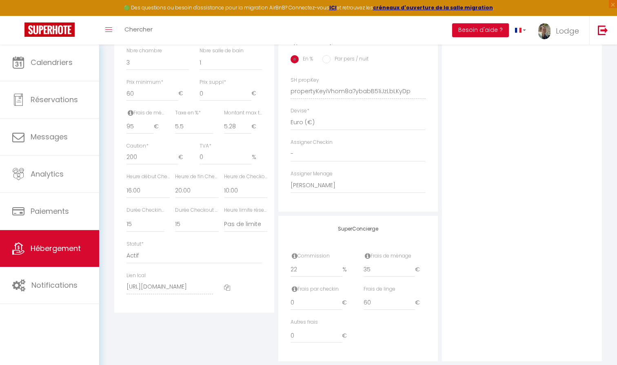
scroll to position [338, 0]
click at [302, 268] on input "22" at bounding box center [317, 269] width 52 height 15
click at [383, 268] on input "35" at bounding box center [390, 269] width 52 height 15
click at [520, 250] on div "Photo Photo Supprimer Drag and drop a file here or click Ooops, something wrong…" at bounding box center [522, 85] width 160 height 551
click at [137, 122] on input "95" at bounding box center [140, 126] width 27 height 15
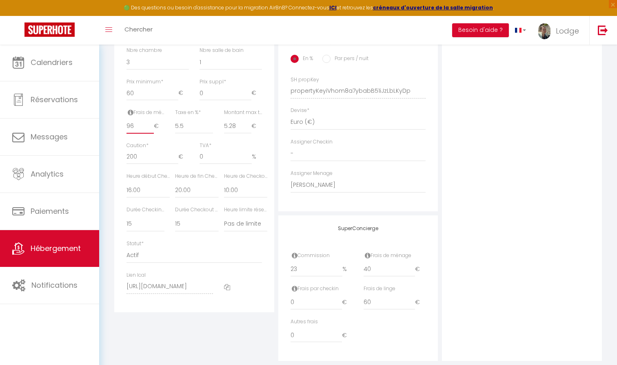
click at [150, 120] on input "96" at bounding box center [140, 126] width 27 height 15
click at [150, 120] on input "97" at bounding box center [140, 126] width 27 height 15
click at [150, 120] on input "98" at bounding box center [140, 126] width 27 height 15
click at [150, 120] on input "99" at bounding box center [140, 126] width 27 height 15
click at [150, 120] on input "100" at bounding box center [140, 126] width 27 height 15
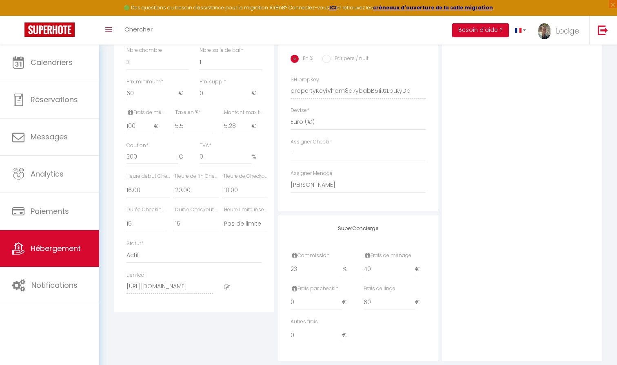
click at [461, 128] on div "Photo Photo Supprimer Drag and drop a file here or click Ooops, something wrong…" at bounding box center [522, 85] width 160 height 551
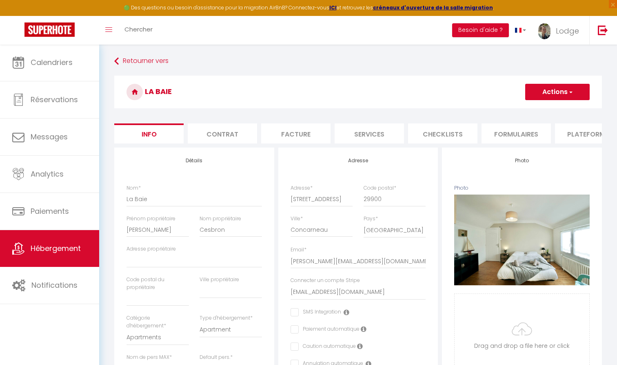
scroll to position [0, 0]
click at [539, 96] on button "Actions" at bounding box center [557, 92] width 65 height 16
click at [525, 111] on input "Enregistrer" at bounding box center [525, 110] width 30 height 8
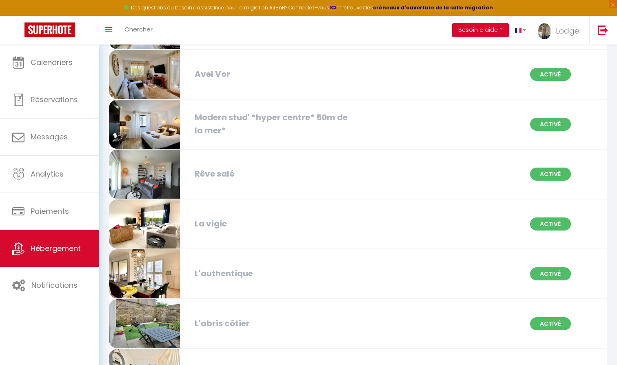
scroll to position [790, 0]
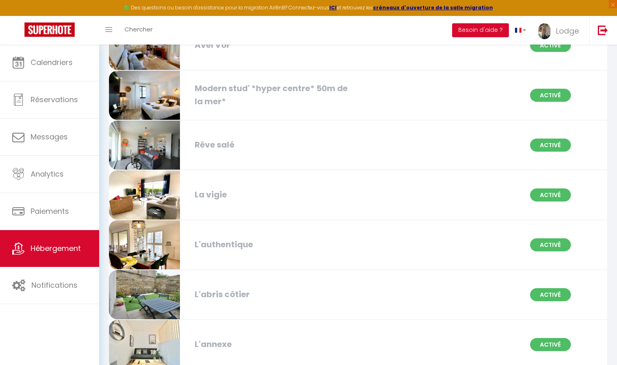
click at [244, 247] on div "L'authentique" at bounding box center [270, 244] width 159 height 13
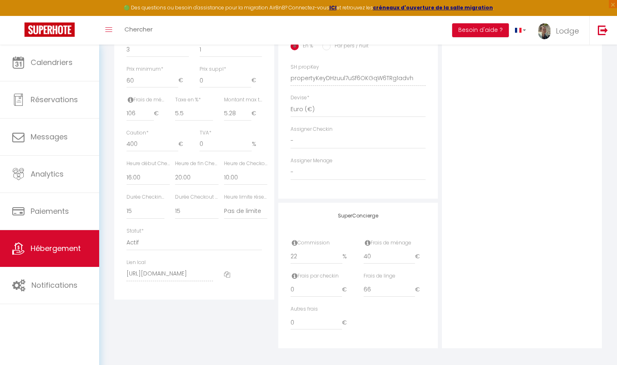
scroll to position [350, 0]
click at [302, 252] on input "22" at bounding box center [317, 256] width 52 height 15
click at [550, 189] on div "Photo Photo Supprimer Drag and drop a file here or click Ooops, something wrong…" at bounding box center [522, 72] width 160 height 551
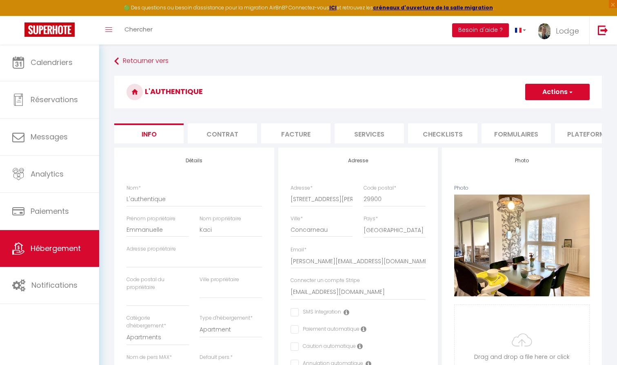
scroll to position [0, 0]
click at [559, 93] on button "Actions" at bounding box center [557, 92] width 65 height 16
click at [527, 107] on input "Enregistrer" at bounding box center [525, 110] width 30 height 8
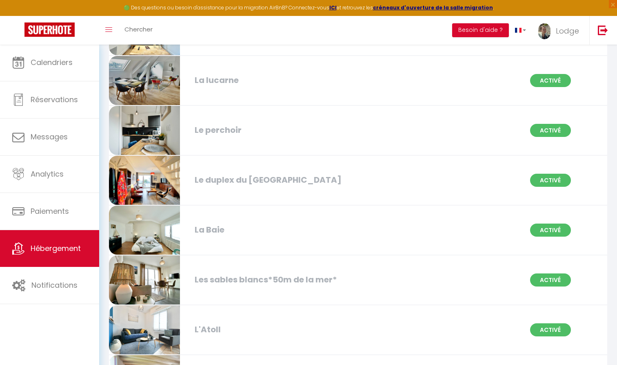
scroll to position [1104, 0]
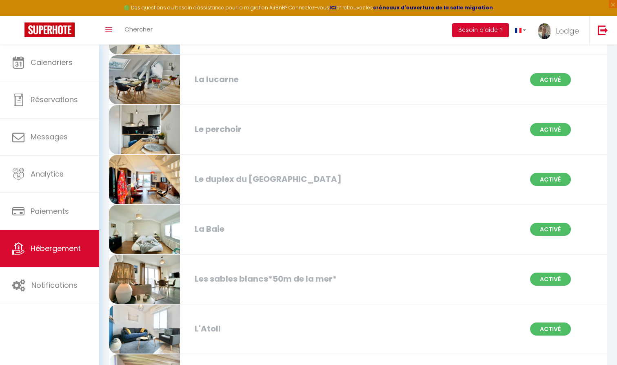
click at [216, 281] on div "Les sables blancs*50m de la mer*" at bounding box center [270, 278] width 159 height 13
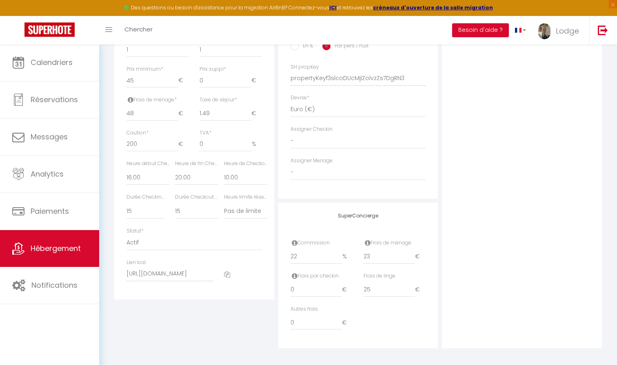
scroll to position [350, 0]
click at [377, 252] on input "23" at bounding box center [390, 256] width 52 height 15
click at [308, 254] on input "22" at bounding box center [317, 256] width 52 height 15
click at [138, 107] on input "48" at bounding box center [153, 114] width 52 height 15
click at [176, 108] on input "49" at bounding box center [153, 114] width 52 height 15
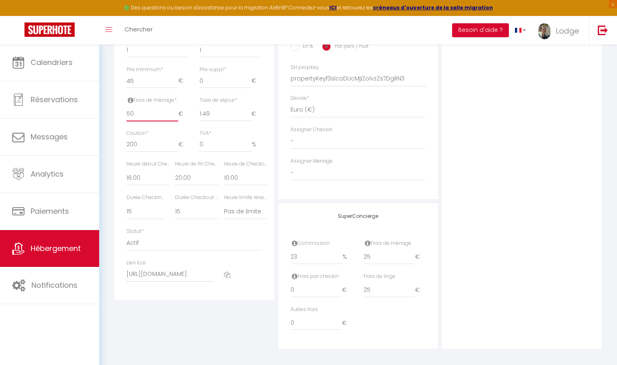
click at [176, 108] on input "50" at bounding box center [153, 114] width 52 height 15
click at [526, 171] on div "Photo Photo Supprimer Drag and drop a file here or click Ooops, something wrong…" at bounding box center [522, 72] width 160 height 551
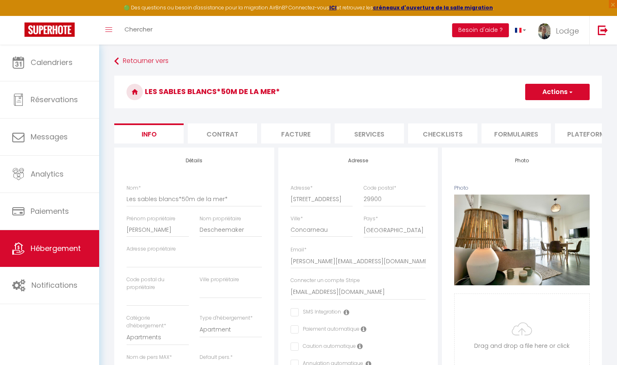
scroll to position [0, 0]
click at [555, 94] on button "Actions" at bounding box center [557, 92] width 65 height 16
click at [522, 109] on input "Enregistrer" at bounding box center [525, 110] width 30 height 8
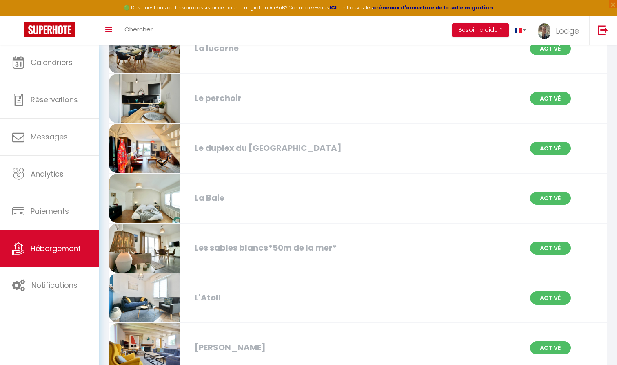
scroll to position [1136, 0]
click at [211, 298] on div "L'Atoll" at bounding box center [270, 297] width 159 height 13
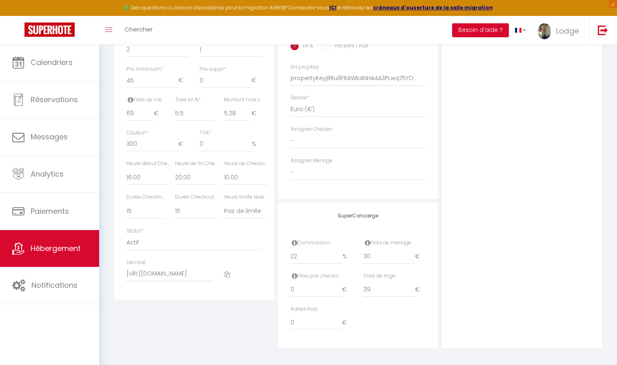
scroll to position [350, 0]
click at [382, 254] on input "30" at bounding box center [390, 256] width 52 height 15
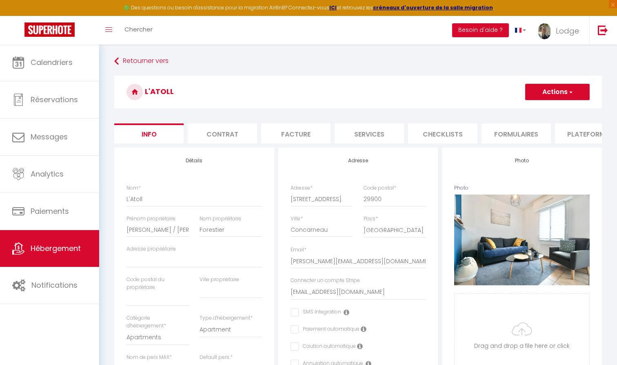
select select "4"
select select "2"
select select "1"
select select "16:00"
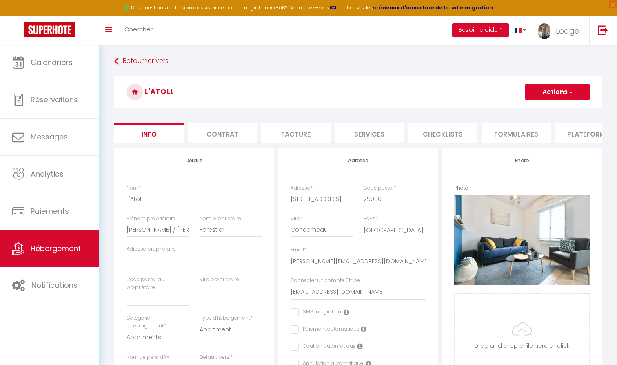
select select "20:00"
select select "10:00"
select select "28"
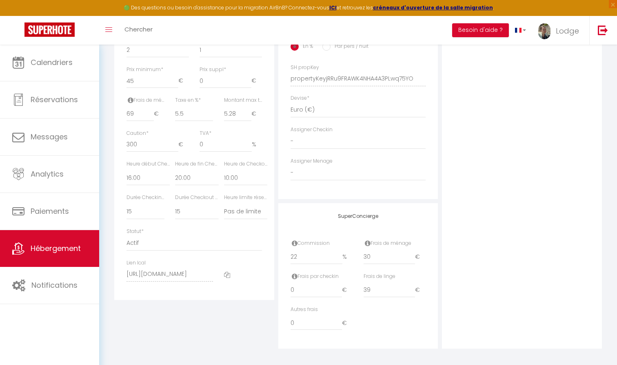
type input "3"
checkbox input "false"
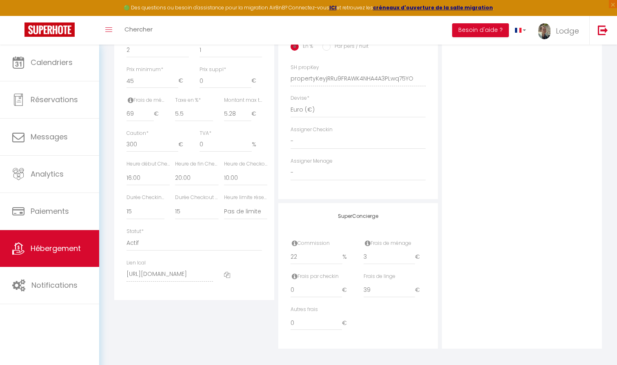
type input "35"
checkbox input "false"
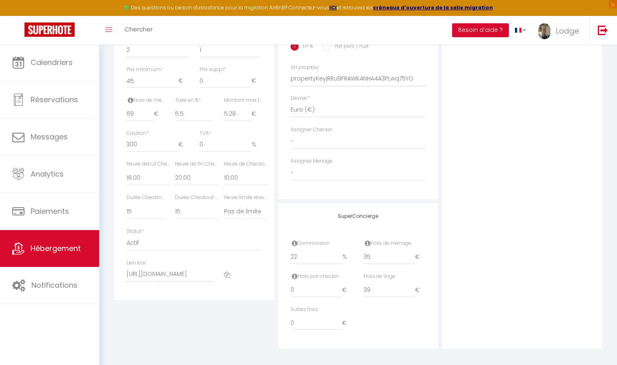
type input "35"
click at [313, 252] on input "22" at bounding box center [317, 256] width 52 height 15
type input "2"
checkbox input "false"
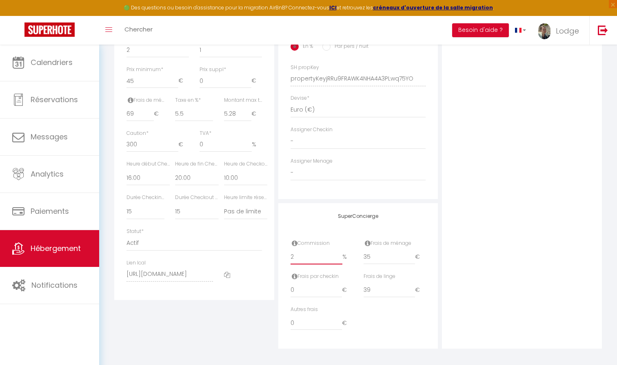
checkbox input "false"
type input "23"
checkbox input "false"
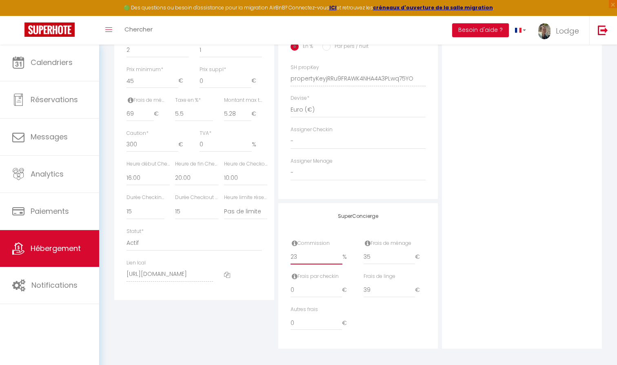
checkbox input "false"
type input "23"
type input "70"
click at [151, 108] on input "70" at bounding box center [140, 114] width 27 height 15
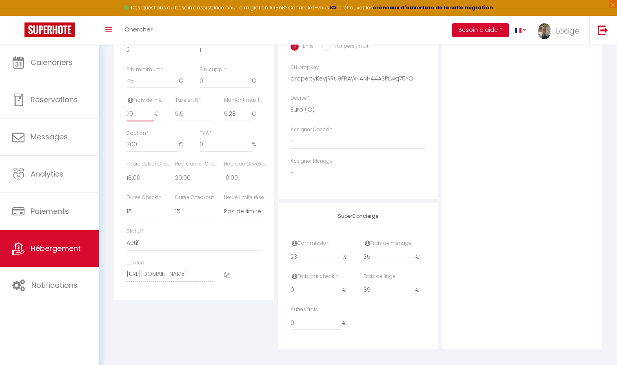
checkbox input "false"
type input "71"
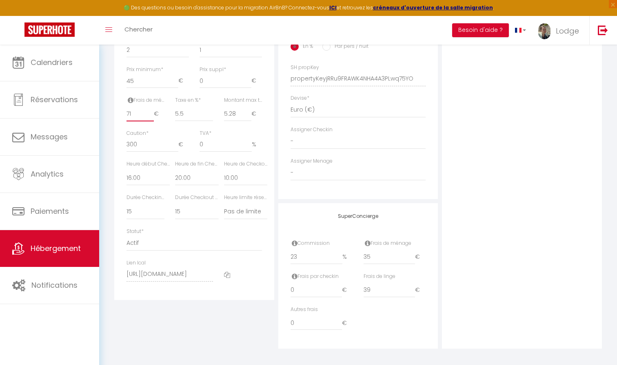
click at [151, 108] on input "71" at bounding box center [140, 114] width 27 height 15
checkbox input "false"
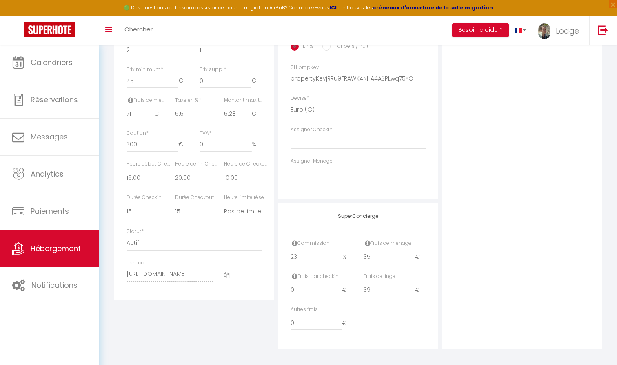
type input "72"
click at [151, 108] on input "72" at bounding box center [140, 114] width 27 height 15
checkbox input "false"
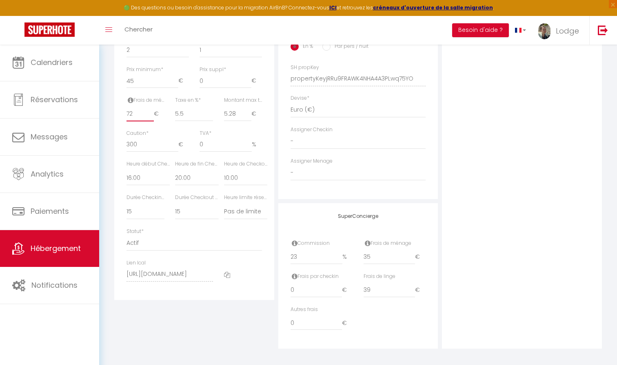
checkbox input "false"
type input "73"
click at [151, 108] on input "73" at bounding box center [140, 114] width 27 height 15
checkbox input "false"
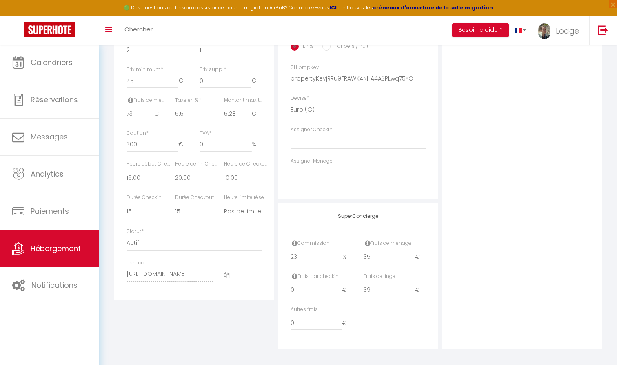
checkbox input "false"
type input "74"
click at [151, 108] on input "74" at bounding box center [140, 114] width 27 height 15
checkbox input "false"
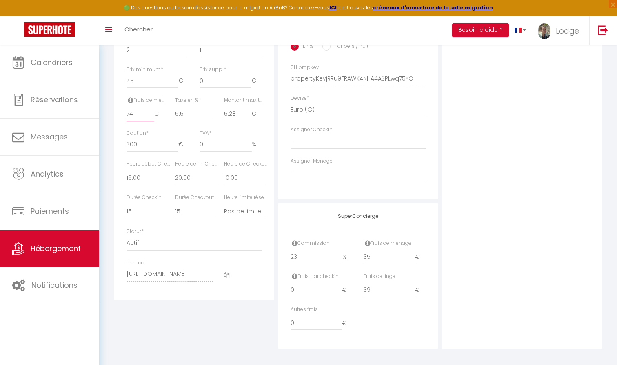
checkbox input "false"
click at [505, 119] on div "Photo Photo Supprimer Drag and drop a file here or click Ooops, something wrong…" at bounding box center [522, 72] width 160 height 551
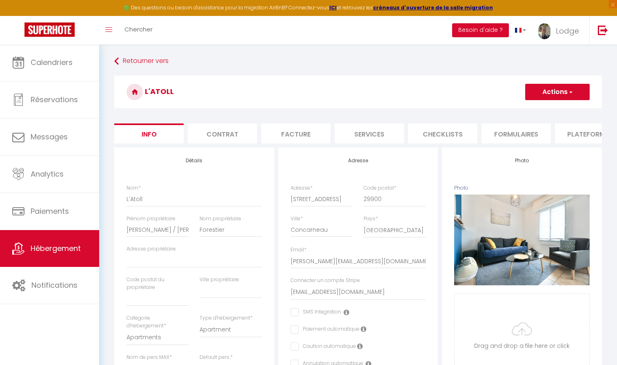
click at [553, 95] on button "Actions" at bounding box center [557, 92] width 65 height 16
click at [525, 109] on input "Enregistrer" at bounding box center [525, 110] width 30 height 8
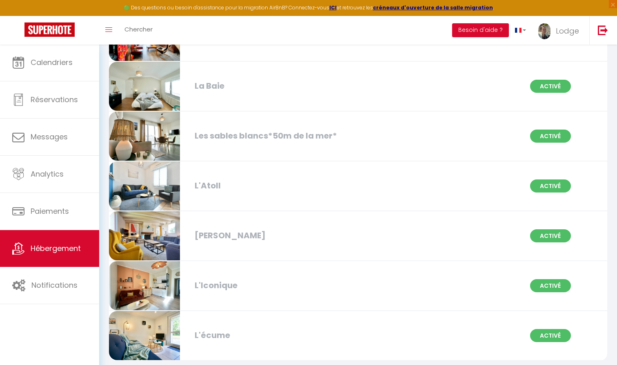
scroll to position [1267, 0]
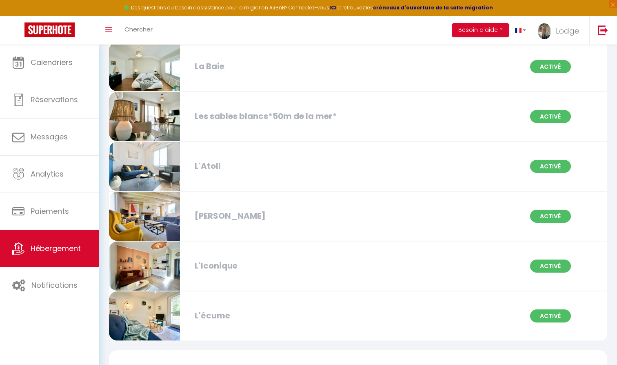
click at [212, 265] on div "L'Iconique" at bounding box center [270, 265] width 159 height 13
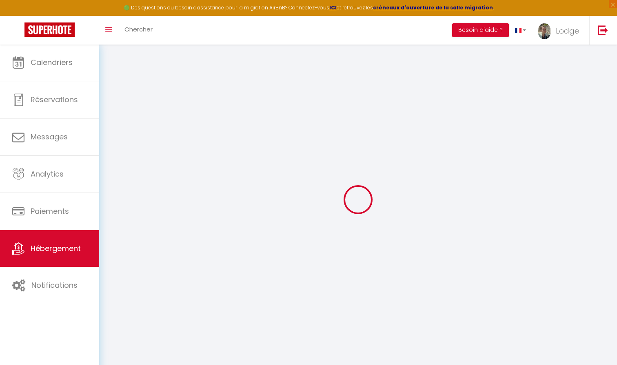
select select "23546"
select select
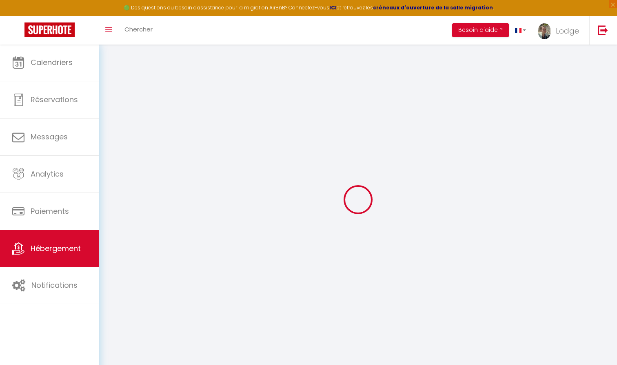
select select
checkbox input "false"
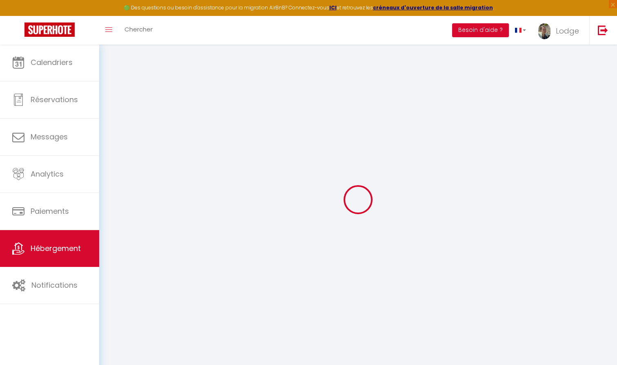
checkbox input "false"
select select "16:00"
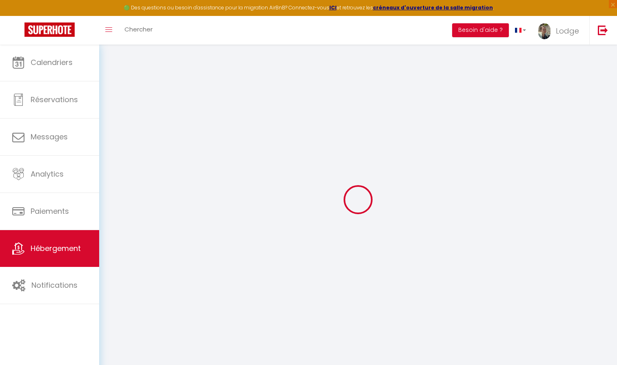
select select "20:00"
select select "10:00"
select select "15"
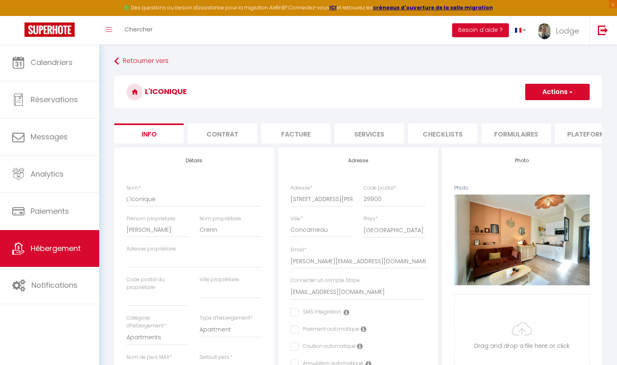
checkbox input "false"
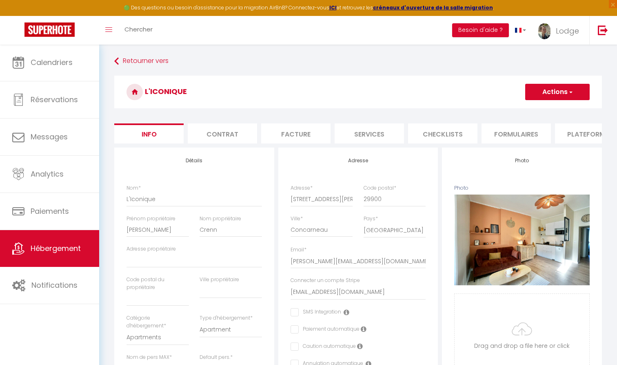
checkbox input "false"
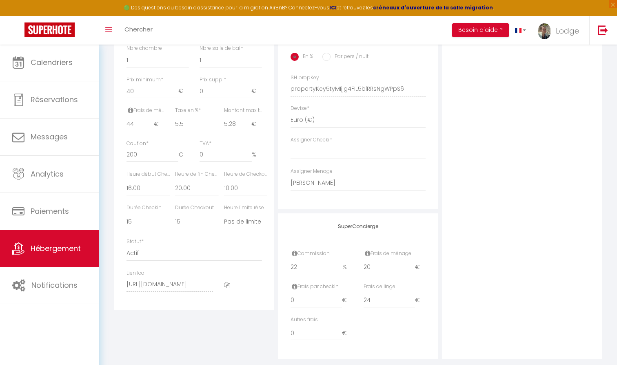
scroll to position [346, 0]
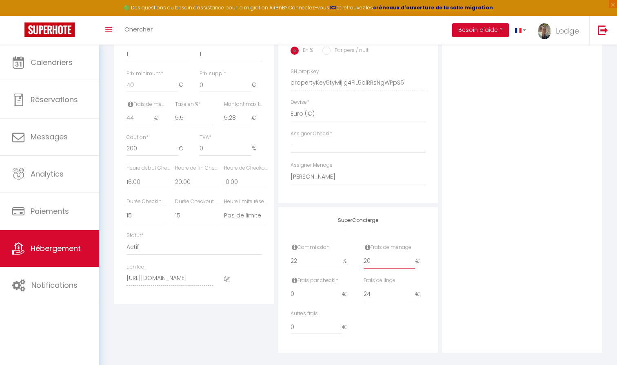
click at [377, 257] on input "20" at bounding box center [390, 261] width 52 height 15
type input "2"
checkbox input "false"
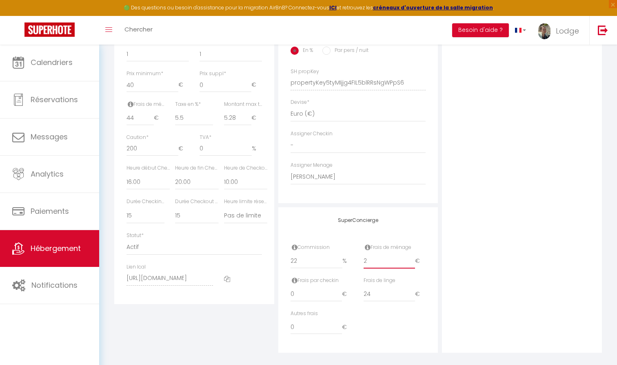
checkbox input "false"
type input "22"
checkbox input "false"
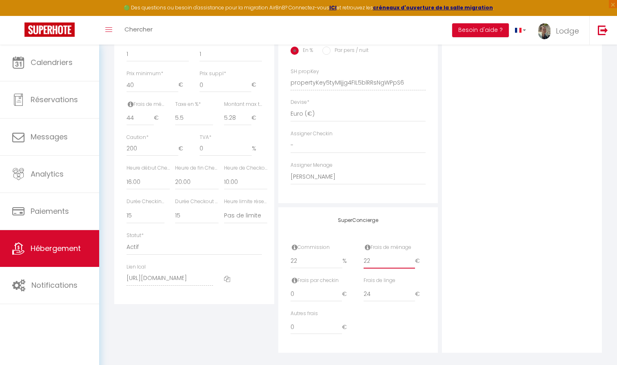
checkbox input "false"
type input "22"
click at [315, 259] on input "22" at bounding box center [317, 261] width 52 height 15
type input "2"
checkbox input "false"
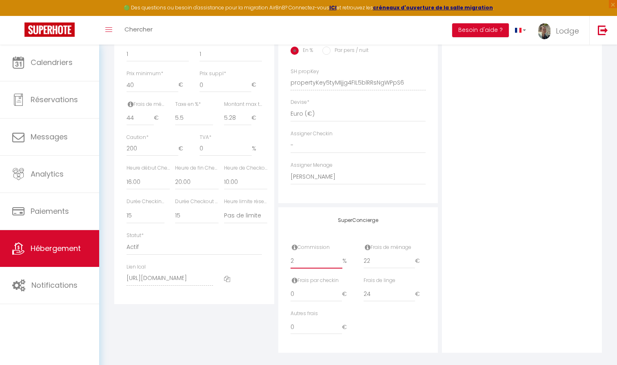
checkbox input "false"
type input "23"
checkbox input "false"
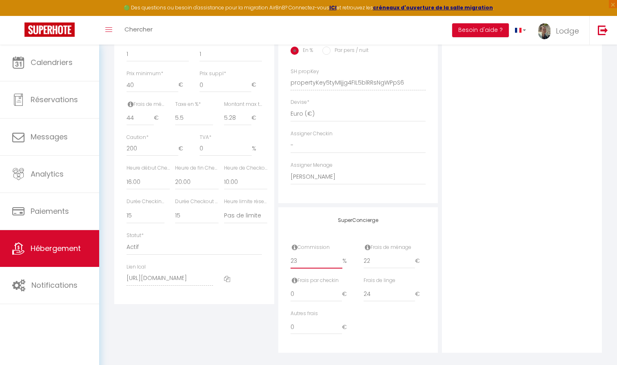
checkbox input "false"
type input "23"
click at [530, 200] on div "Photo Photo Supprimer Drag and drop a file here or click Ooops, something wrong…" at bounding box center [522, 77] width 160 height 551
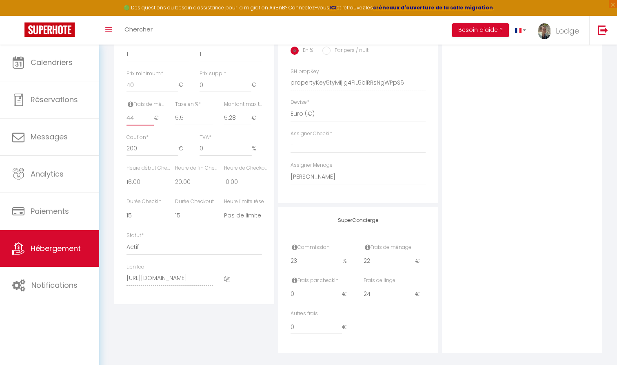
click at [137, 115] on input "44" at bounding box center [140, 118] width 27 height 15
type input "4"
checkbox input "false"
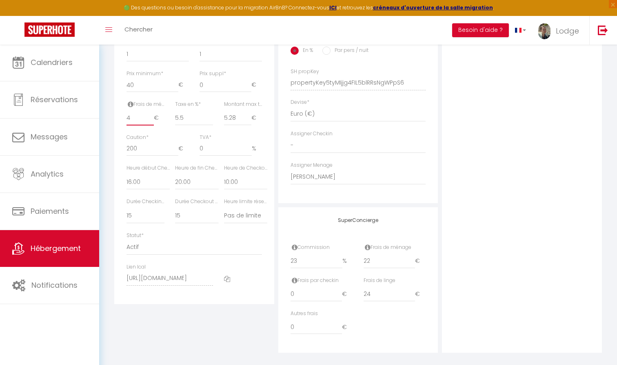
checkbox input "false"
type input "46"
checkbox input "false"
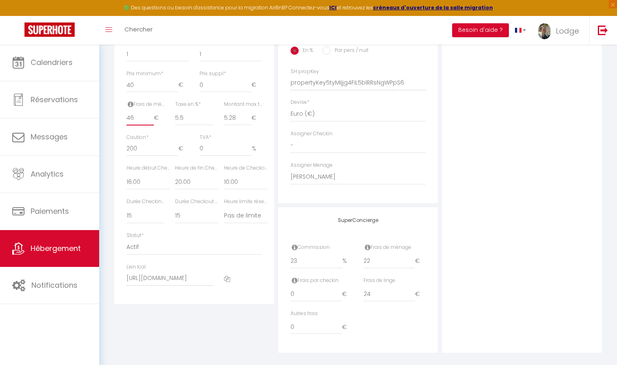
checkbox input "false"
type input "46"
click at [500, 115] on div "Photo Photo Supprimer Drag and drop a file here or click Ooops, something wrong…" at bounding box center [522, 77] width 160 height 551
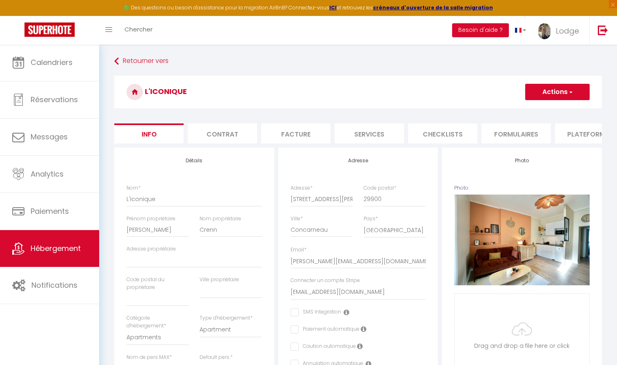
scroll to position [0, 0]
click at [550, 89] on button "Actions" at bounding box center [557, 92] width 65 height 16
click at [528, 107] on input "Enregistrer" at bounding box center [525, 110] width 30 height 8
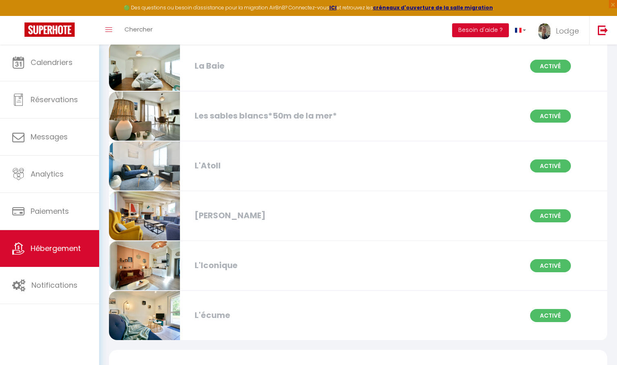
scroll to position [1283, 0]
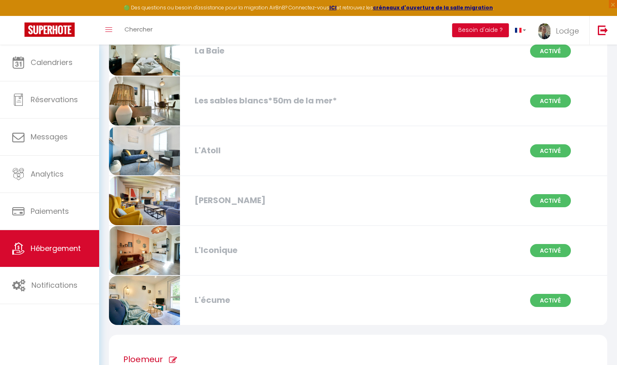
click at [218, 294] on div "L'écume" at bounding box center [270, 300] width 159 height 13
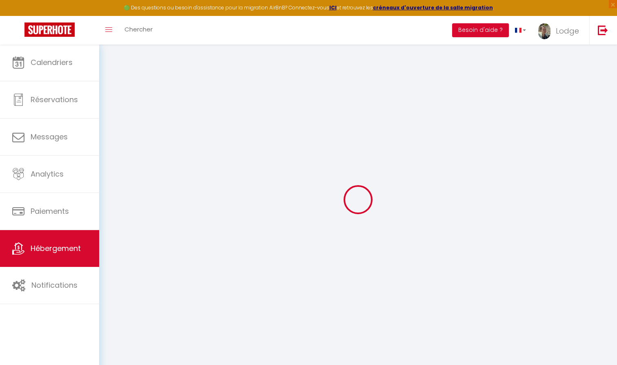
select select "30864"
select select
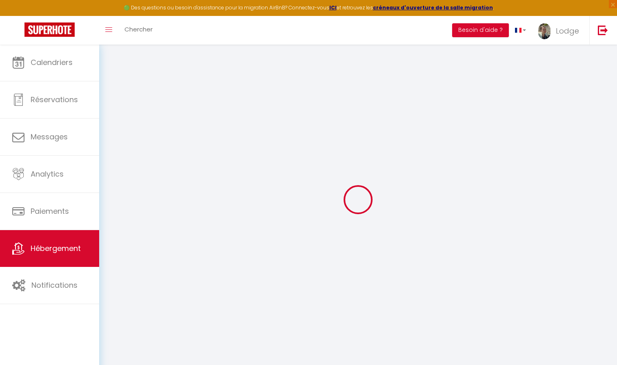
select select
checkbox input "false"
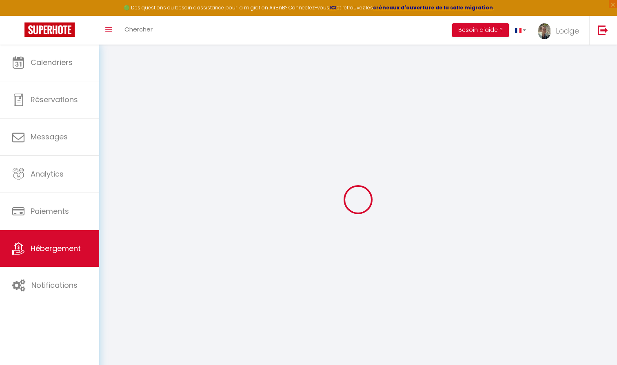
checkbox input "false"
select select "16:00"
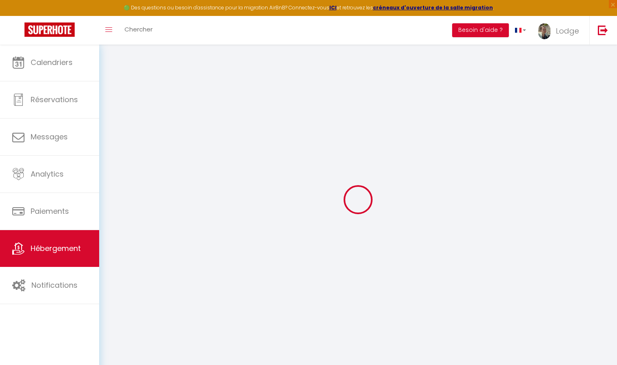
select select "20:00"
select select "10:00"
select select "15"
checkbox input "false"
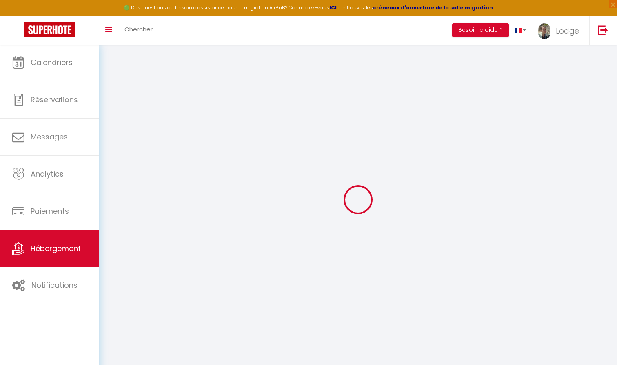
checkbox input "false"
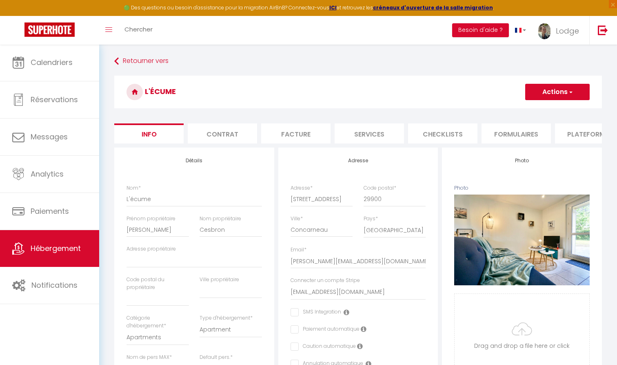
checkbox input "false"
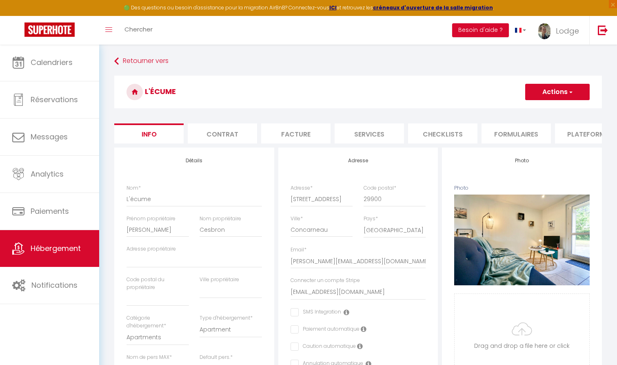
checkbox input "false"
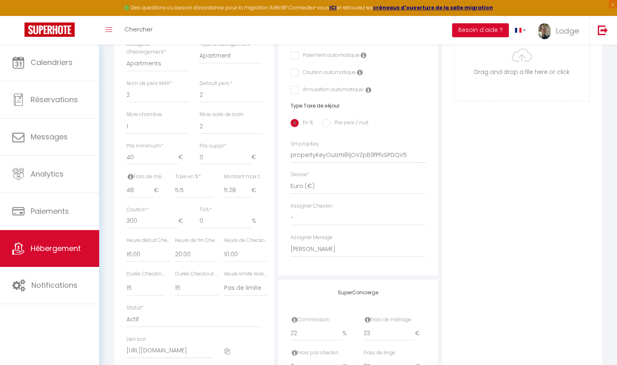
scroll to position [278, 0]
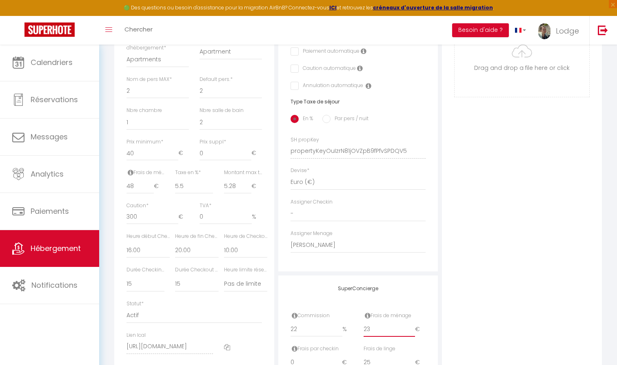
click at [392, 327] on input "23" at bounding box center [390, 329] width 52 height 15
type input "2"
checkbox input "false"
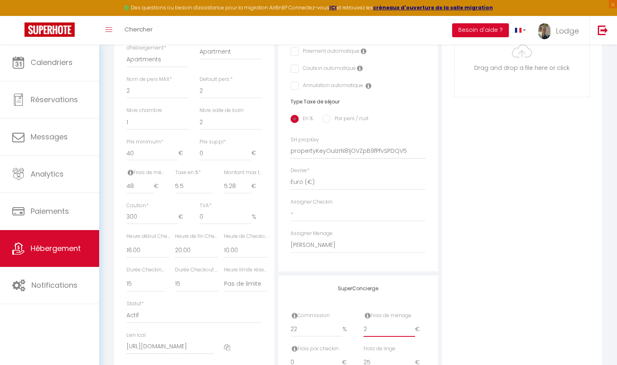
checkbox input "false"
type input "25"
checkbox input "false"
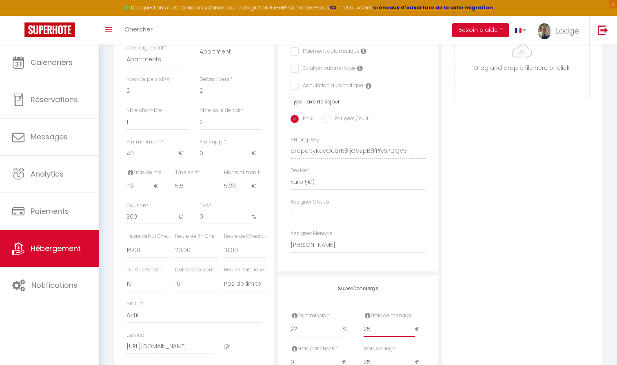
checkbox input "false"
type input "25"
click at [570, 285] on div "Photo Photo Supprimer Drag and drop a file here or click Ooops, something wrong…" at bounding box center [522, 145] width 160 height 551
type input "49"
click at [151, 180] on input "49" at bounding box center [140, 186] width 27 height 15
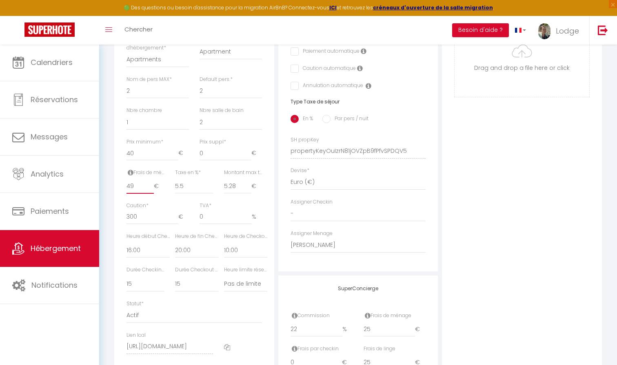
checkbox input "false"
type input "50"
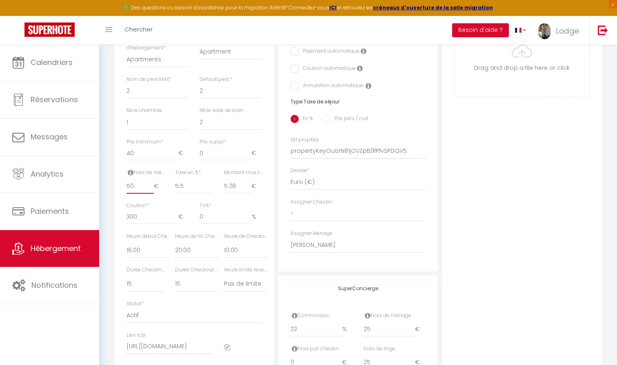
click at [151, 180] on input "50" at bounding box center [140, 186] width 27 height 15
checkbox input "false"
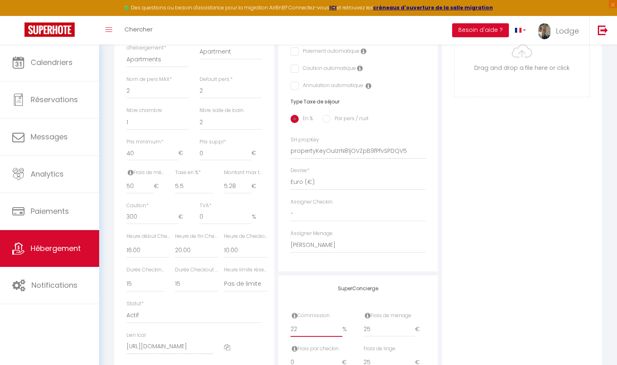
type input "22.01"
click at [339, 324] on input "22.01" at bounding box center [317, 329] width 52 height 15
checkbox input "false"
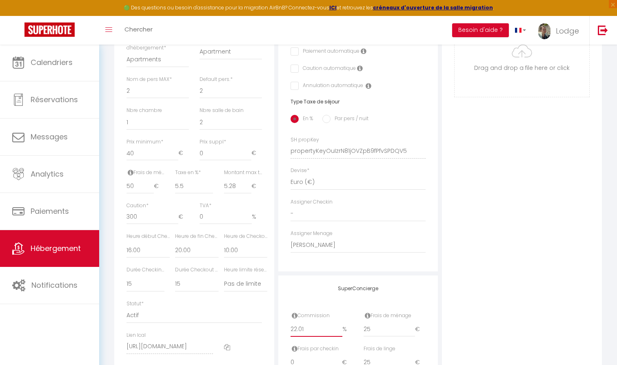
checkbox input "false"
type input "22.0"
checkbox input "false"
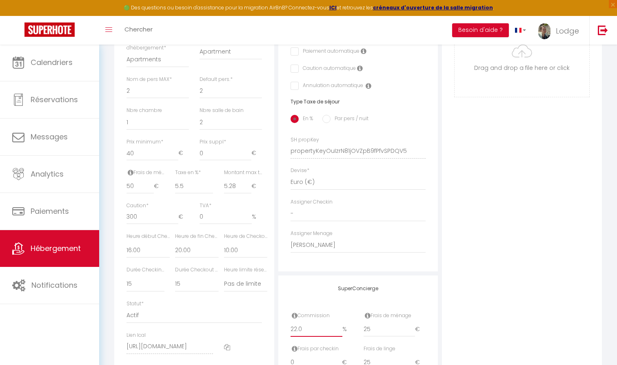
checkbox input "false"
type input "22"
checkbox input "false"
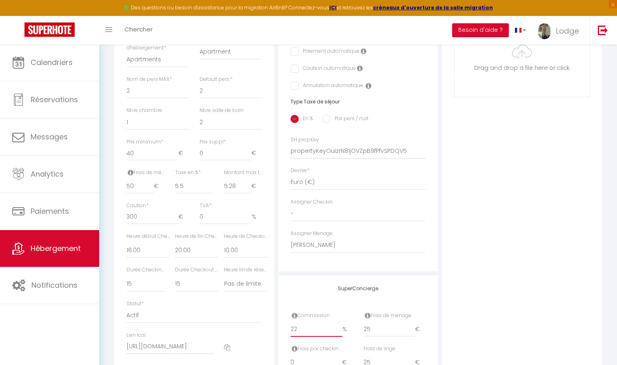
checkbox input "false"
type input "2"
checkbox input "false"
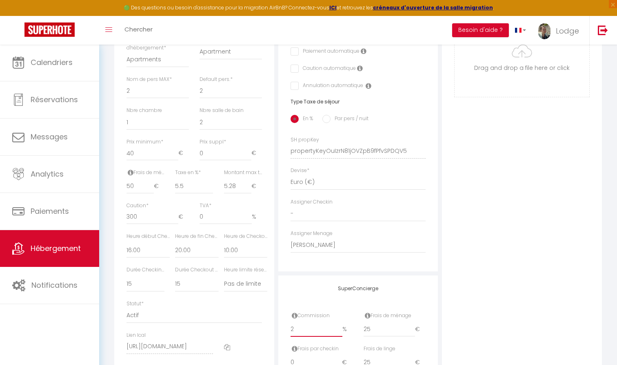
checkbox input "false"
type input "23"
checkbox input "false"
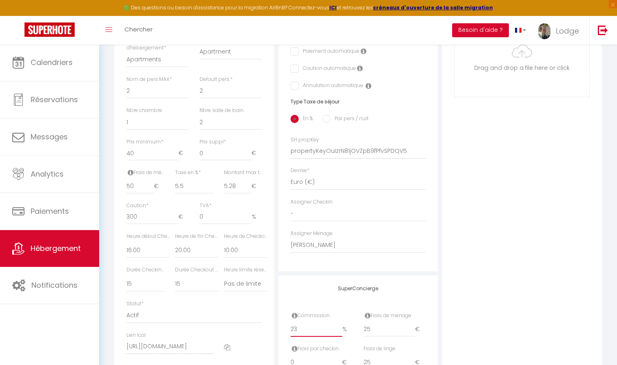
checkbox input "false"
type input "23"
click at [543, 271] on div "Photo Photo Supprimer Drag and drop a file here or click Ooops, something wrong…" at bounding box center [522, 145] width 160 height 551
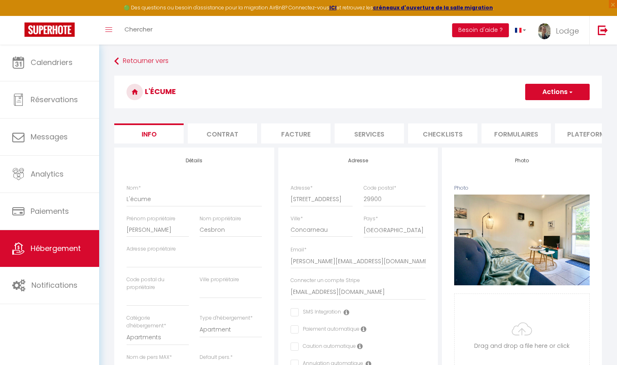
scroll to position [0, 0]
click at [563, 92] on button "Actions" at bounding box center [557, 92] width 65 height 16
click at [533, 109] on input "Enregistrer" at bounding box center [525, 110] width 30 height 8
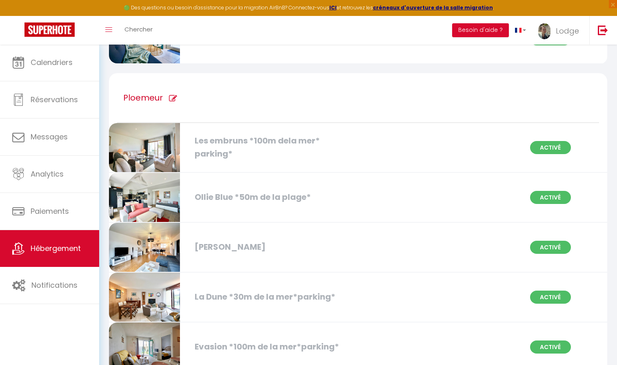
scroll to position [1549, 0]
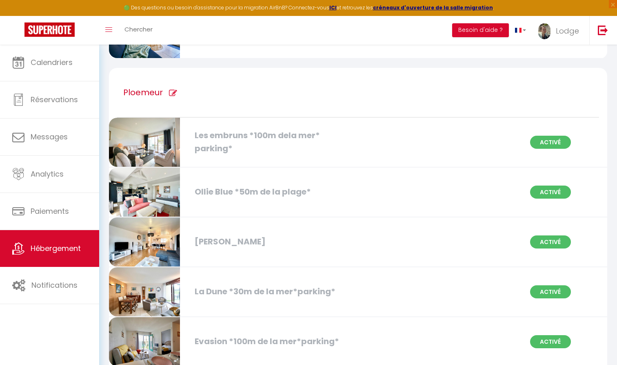
click at [226, 185] on div "Ollie Blue *50m de la plage*" at bounding box center [270, 191] width 159 height 13
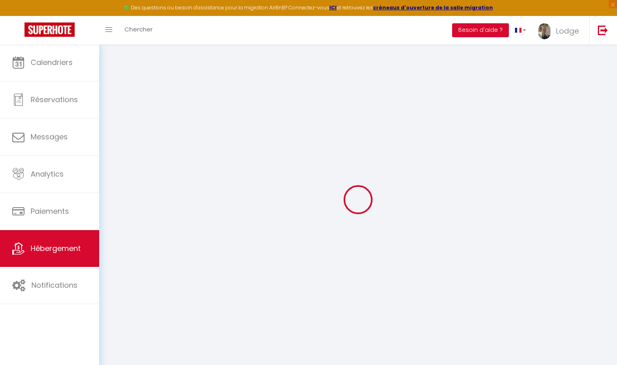
select select
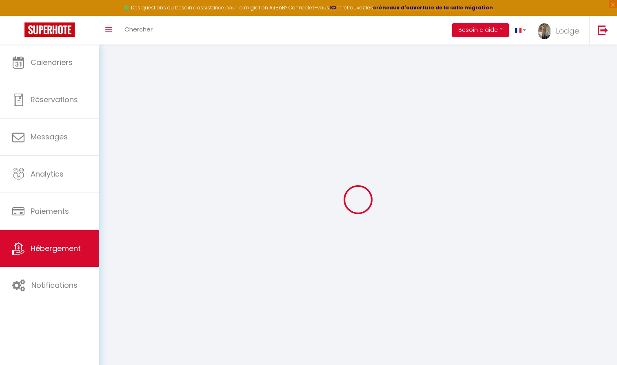
select select
checkbox input "false"
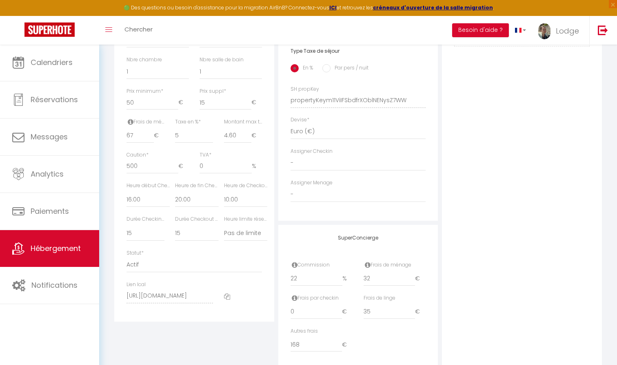
scroll to position [345, 0]
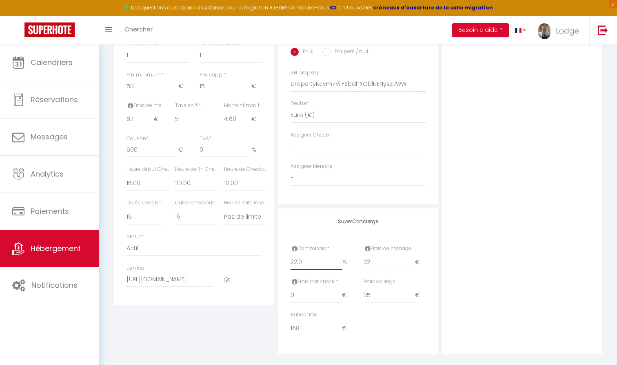
click at [340, 256] on input "22.01" at bounding box center [317, 262] width 52 height 15
click at [474, 225] on div "Photo Photo Supprimer Drag and drop a file here or click Ooops, something wrong…" at bounding box center [522, 78] width 160 height 551
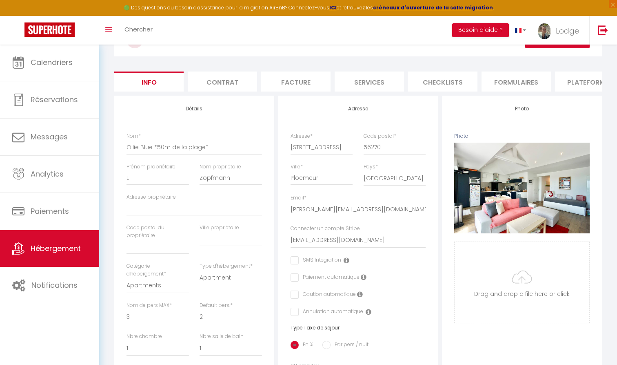
scroll to position [44, 0]
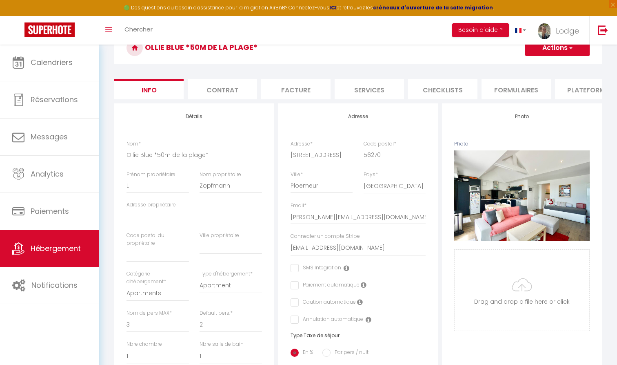
click at [563, 51] on button "Actions" at bounding box center [557, 48] width 65 height 16
click at [528, 66] on input "Enregistrer" at bounding box center [525, 66] width 30 height 8
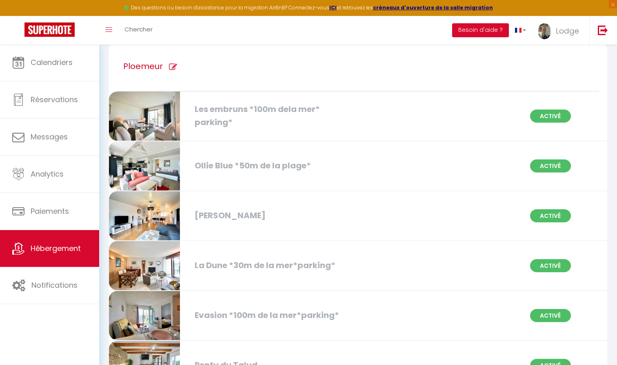
scroll to position [1577, 0]
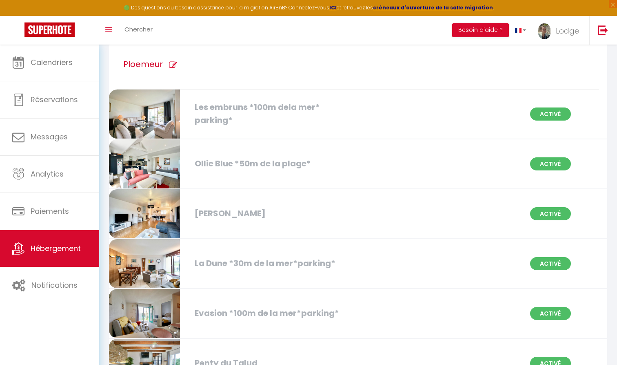
click at [212, 214] on div "[PERSON_NAME]" at bounding box center [270, 213] width 159 height 13
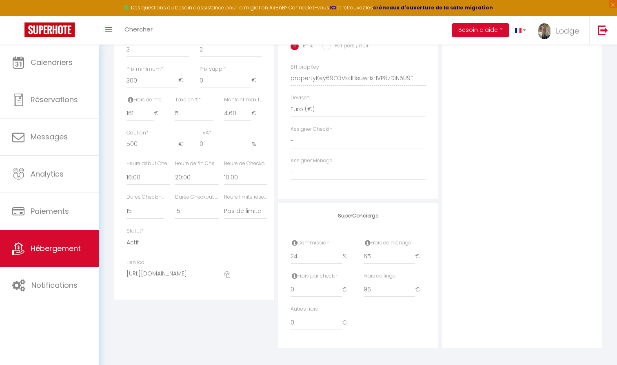
scroll to position [350, 0]
click at [373, 287] on input "96" at bounding box center [390, 290] width 52 height 15
click at [384, 252] on input "65" at bounding box center [390, 256] width 52 height 15
click at [140, 107] on input "161" at bounding box center [140, 114] width 27 height 15
click at [505, 110] on div "Photo Photo Supprimer Drag and drop a file here or click Ooops, something wrong…" at bounding box center [522, 72] width 160 height 551
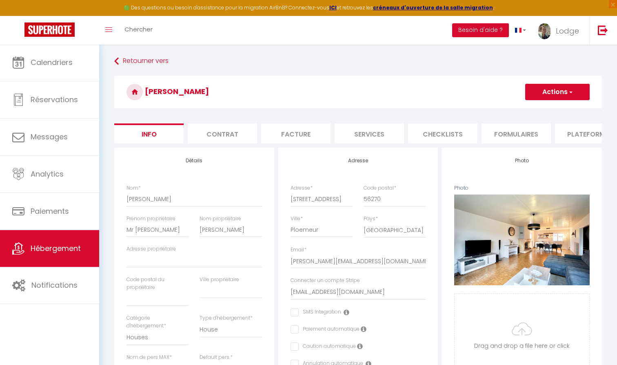
scroll to position [0, 0]
click at [552, 90] on button "Actions" at bounding box center [557, 92] width 65 height 16
click at [522, 109] on input "Enregistrer" at bounding box center [525, 110] width 30 height 8
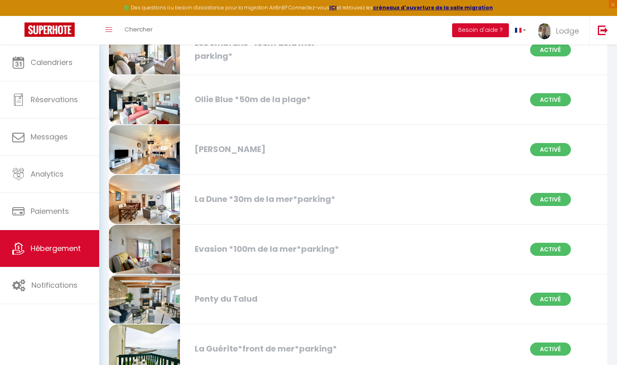
scroll to position [1578, 0]
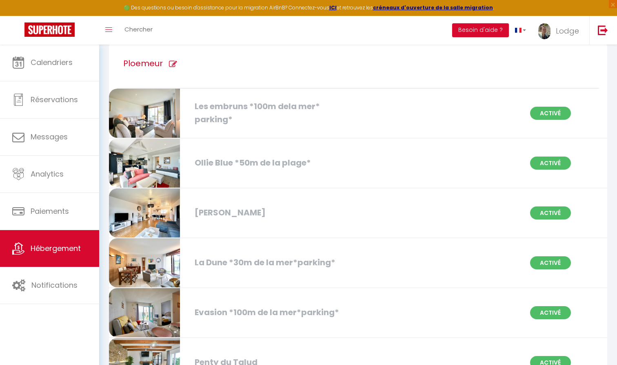
click at [253, 165] on div "Ollie Blue *50m de la plage*" at bounding box center [270, 162] width 159 height 13
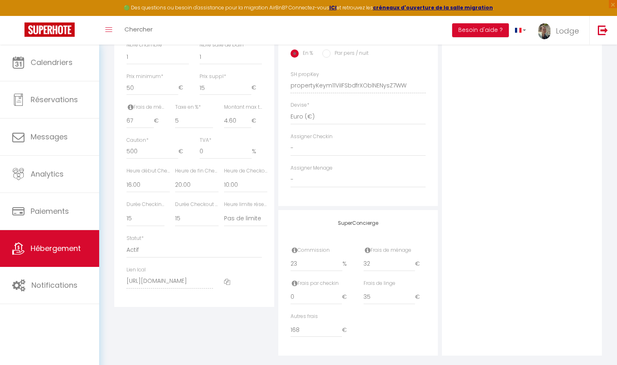
scroll to position [343, 0]
click at [386, 258] on input "32" at bounding box center [390, 263] width 52 height 15
click at [141, 116] on input "67" at bounding box center [140, 120] width 27 height 15
click at [521, 112] on div "Photo Photo Supprimer Drag and drop a file here or click Ooops, something wrong…" at bounding box center [522, 79] width 160 height 551
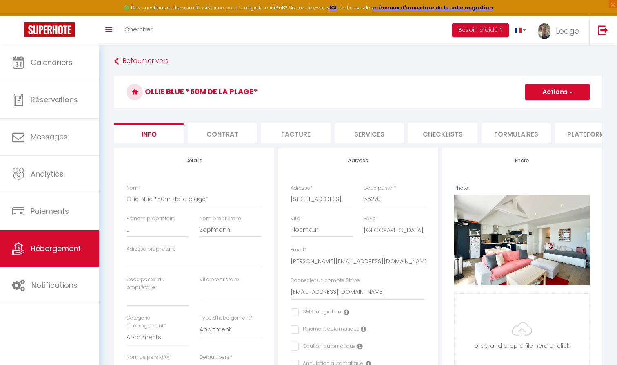
scroll to position [0, 0]
click at [556, 94] on button "Actions" at bounding box center [557, 92] width 65 height 16
click at [534, 111] on input "Enregistrer" at bounding box center [525, 110] width 30 height 8
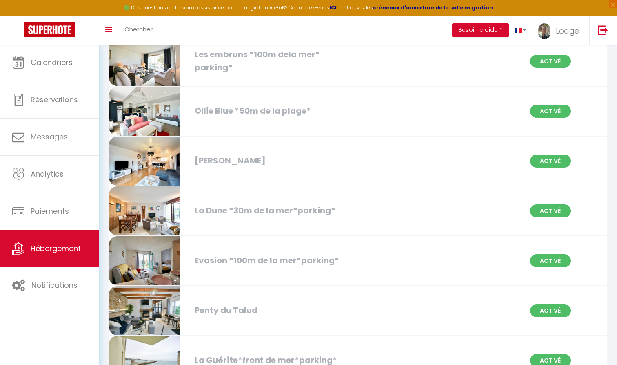
scroll to position [1644, 0]
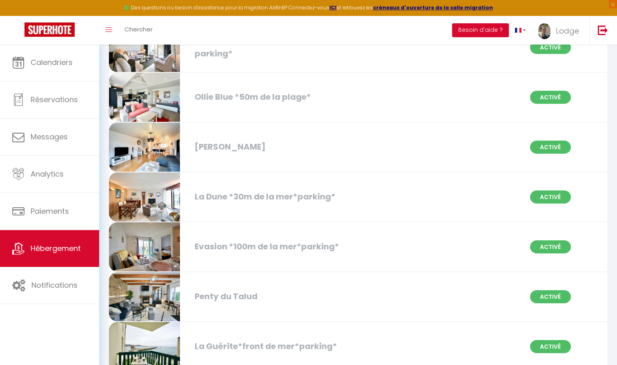
click at [263, 192] on div "La Dune *30m de la mer*parking*" at bounding box center [270, 196] width 159 height 13
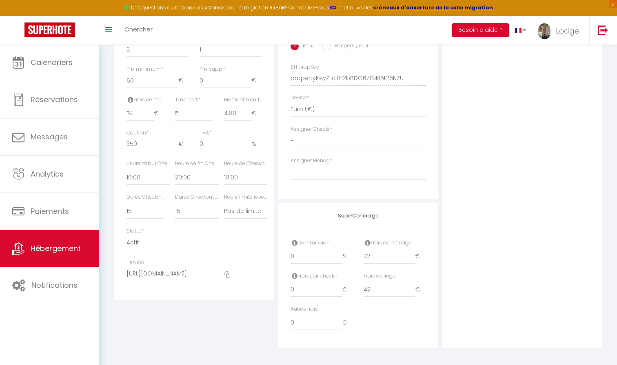
scroll to position [350, 0]
click at [310, 252] on input "0" at bounding box center [317, 256] width 52 height 15
click at [382, 256] on input "32" at bounding box center [390, 256] width 52 height 15
click at [514, 232] on div "Photo Photo Supprimer Drag and drop a file here or click Ooops, something wrong…" at bounding box center [522, 72] width 160 height 551
click at [138, 111] on input "74" at bounding box center [140, 114] width 27 height 15
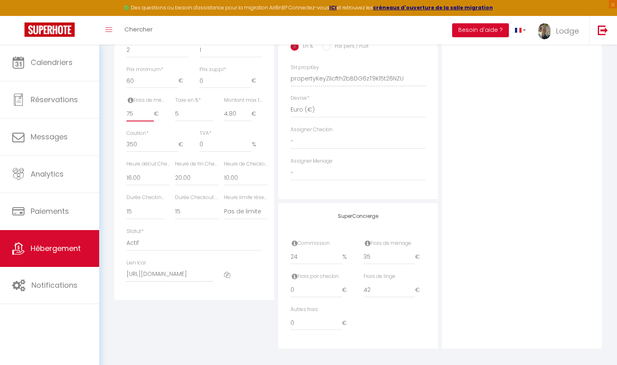
click at [151, 107] on input "75" at bounding box center [140, 114] width 27 height 15
click at [151, 107] on input "76" at bounding box center [140, 114] width 27 height 15
click at [151, 107] on input "77" at bounding box center [140, 114] width 27 height 15
click at [486, 108] on div "Photo Photo Supprimer Drag and drop a file here or click Ooops, something wrong…" at bounding box center [522, 72] width 160 height 551
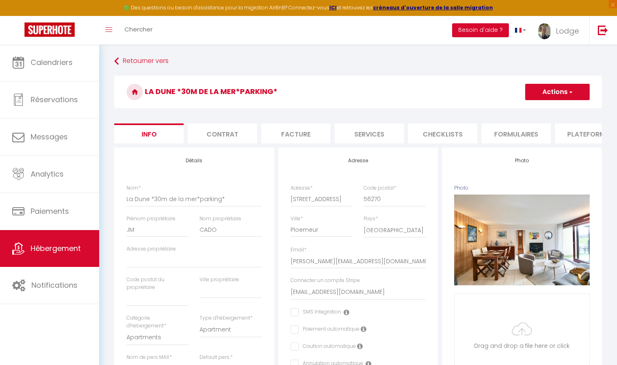
scroll to position [0, 0]
click at [559, 95] on button "Actions" at bounding box center [557, 92] width 65 height 16
click at [523, 110] on input "Enregistrer" at bounding box center [525, 110] width 30 height 8
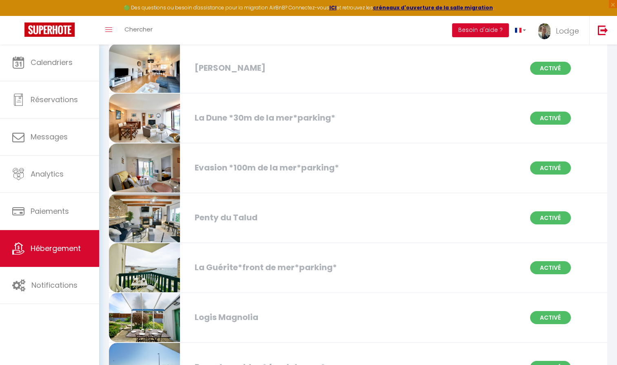
scroll to position [1745, 0]
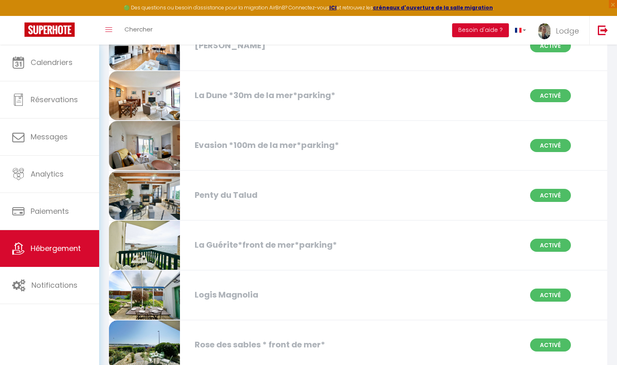
click at [238, 250] on div "La Guérite*front de mer*parking*" at bounding box center [270, 244] width 159 height 13
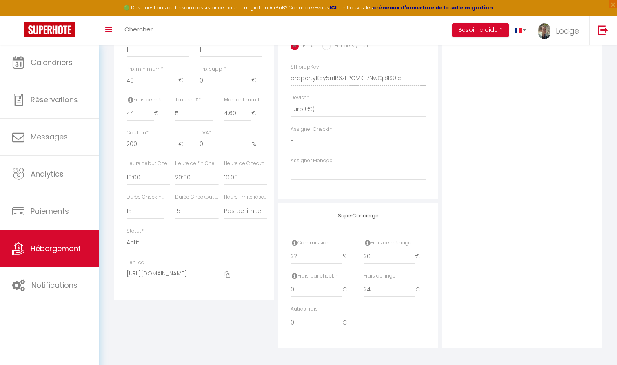
scroll to position [350, 0]
click at [307, 254] on input "22" at bounding box center [317, 256] width 52 height 15
click at [375, 256] on input "20" at bounding box center [390, 256] width 52 height 15
click at [146, 107] on input "44" at bounding box center [140, 114] width 27 height 15
click at [476, 105] on div "Photo Photo Supprimer Drag and drop a file here or click Ooops, something wrong…" at bounding box center [522, 72] width 160 height 551
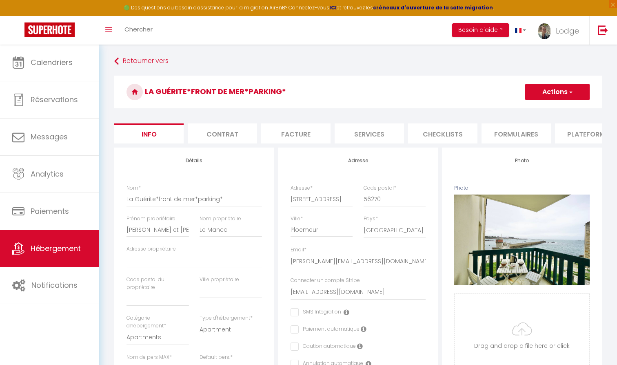
scroll to position [0, 0]
click at [547, 95] on button "Actions" at bounding box center [557, 92] width 65 height 16
click at [526, 109] on input "Enregistrer" at bounding box center [525, 110] width 30 height 8
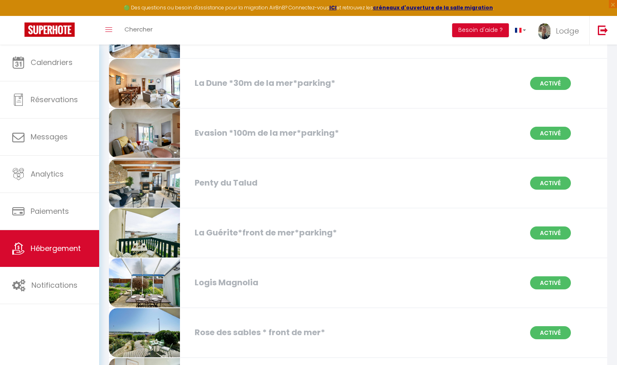
scroll to position [1763, 0]
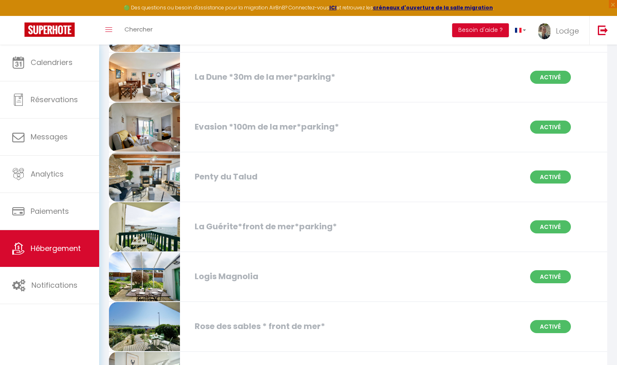
click at [237, 270] on div "Logis Magnolia" at bounding box center [270, 276] width 159 height 13
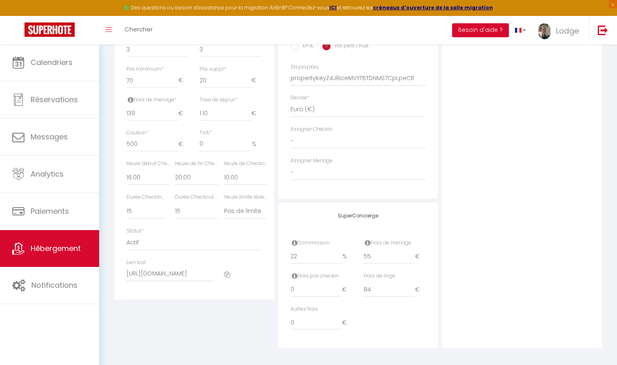
scroll to position [350, 0]
click at [376, 254] on input "55" at bounding box center [390, 256] width 52 height 15
click at [375, 287] on input "84" at bounding box center [390, 290] width 52 height 15
click at [518, 263] on div "Photo Photo Supprimer Drag and drop a file here or click Ooops, something wrong…" at bounding box center [522, 72] width 160 height 551
click at [152, 111] on input "139" at bounding box center [153, 114] width 52 height 15
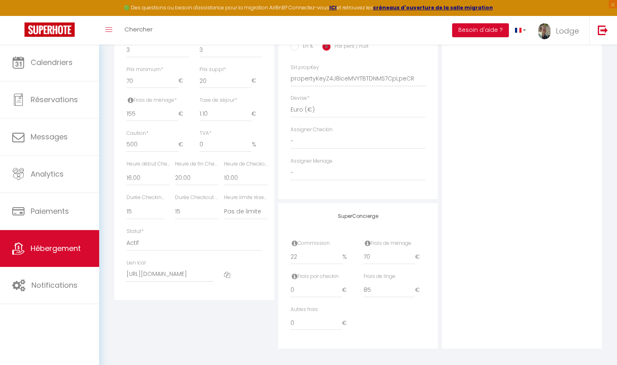
click at [560, 162] on div "Photo Photo Supprimer Drag and drop a file here or click Ooops, something wrong…" at bounding box center [522, 72] width 160 height 551
click at [542, 176] on div "Photo Photo Supprimer Drag and drop a file here or click Ooops, something wrong…" at bounding box center [522, 72] width 160 height 551
click at [315, 260] on input "22" at bounding box center [317, 256] width 52 height 15
click input "Enregistrer" at bounding box center [0, 0] width 0 height 0
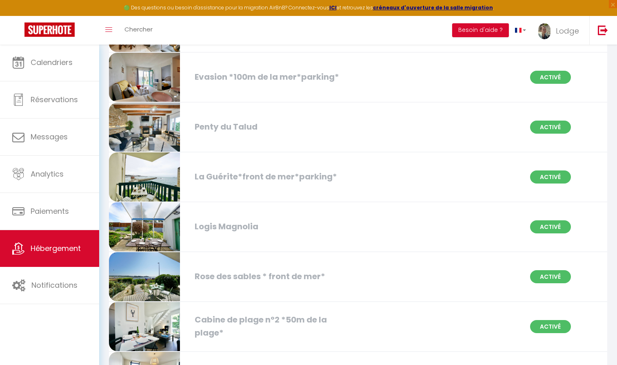
scroll to position [1806, 0]
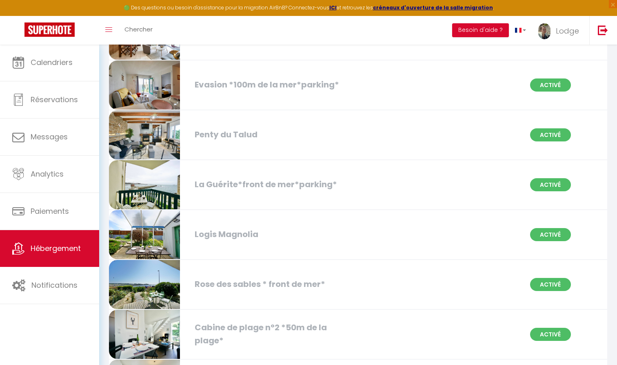
click at [254, 238] on div "Logis Magnolia" at bounding box center [270, 234] width 159 height 13
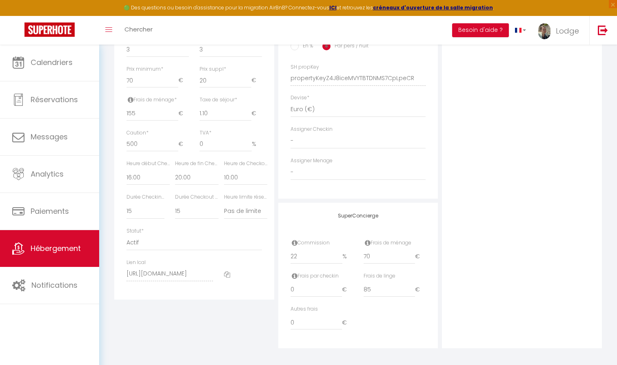
scroll to position [350, 0]
click at [483, 272] on div "Photo Photo Supprimer Drag and drop a file here or click Ooops, something wrong…" at bounding box center [522, 72] width 160 height 551
click at [321, 252] on input "22" at bounding box center [317, 256] width 52 height 15
click at [477, 230] on div "Photo Photo Supprimer Drag and drop a file here or click Ooops, something wrong…" at bounding box center [522, 72] width 160 height 551
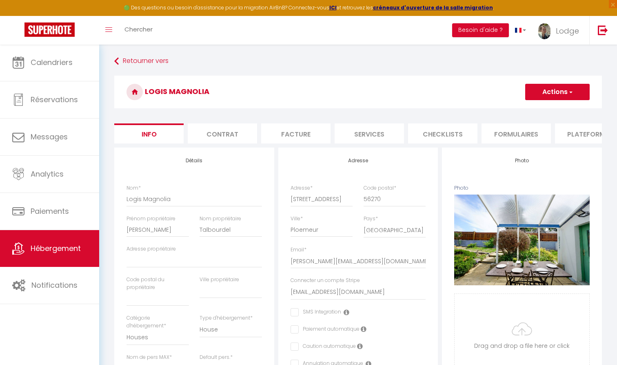
scroll to position [0, 0]
click at [551, 94] on button "Actions" at bounding box center [557, 92] width 65 height 16
click at [532, 109] on input "Enregistrer" at bounding box center [525, 110] width 30 height 8
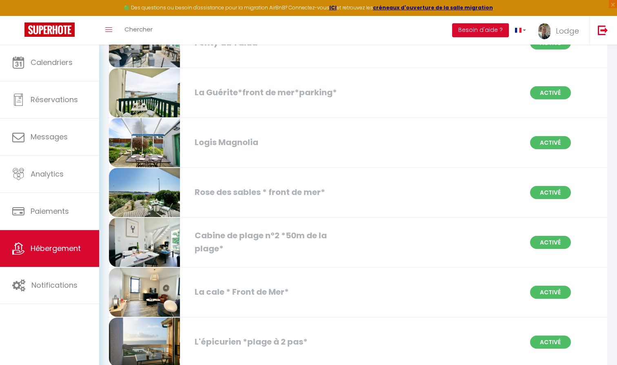
scroll to position [1907, 0]
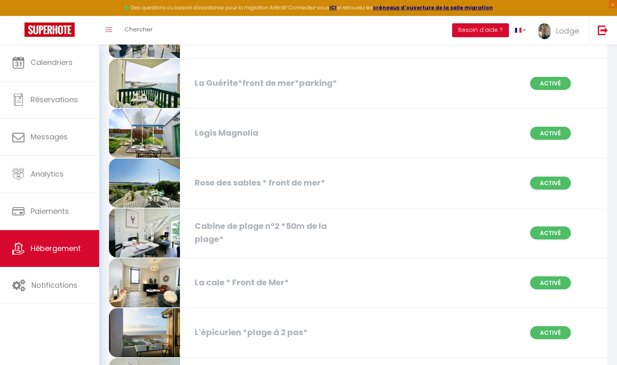
click at [209, 227] on div "Cabine de plage n°2 *50m de la plage*" at bounding box center [270, 233] width 159 height 26
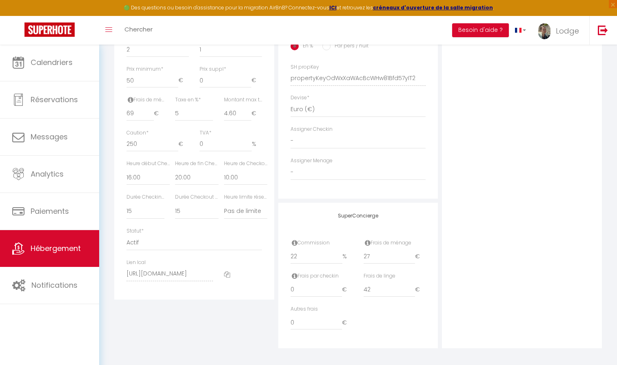
scroll to position [350, 0]
click at [376, 253] on input "27" at bounding box center [390, 256] width 52 height 15
click at [136, 111] on input "69" at bounding box center [140, 114] width 27 height 15
click at [151, 108] on input "70" at bounding box center [140, 114] width 27 height 15
click at [151, 108] on input "71" at bounding box center [140, 114] width 27 height 15
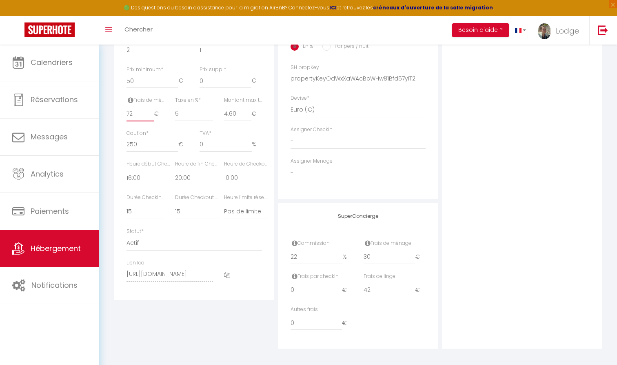
click at [151, 108] on input "72" at bounding box center [140, 114] width 27 height 15
click at [340, 254] on input "21.99" at bounding box center [317, 256] width 52 height 15
click at [519, 212] on div "Photo Photo Supprimer Drag and drop a file here or click Ooops, something wrong…" at bounding box center [522, 72] width 160 height 551
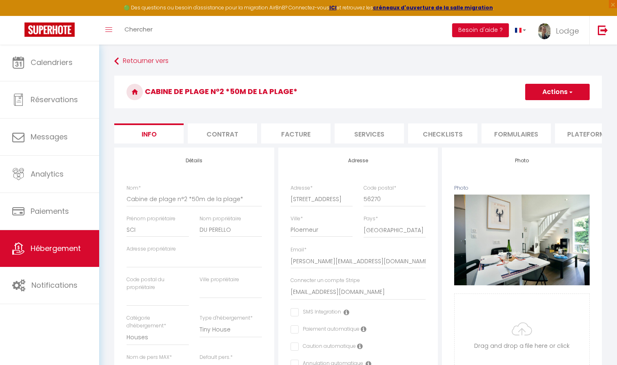
scroll to position [0, 0]
click at [554, 88] on button "Actions" at bounding box center [557, 92] width 65 height 16
click at [528, 107] on input "Enregistrer" at bounding box center [525, 110] width 30 height 8
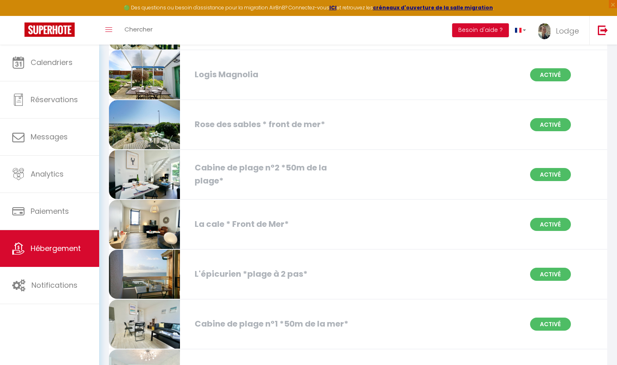
scroll to position [1966, 0]
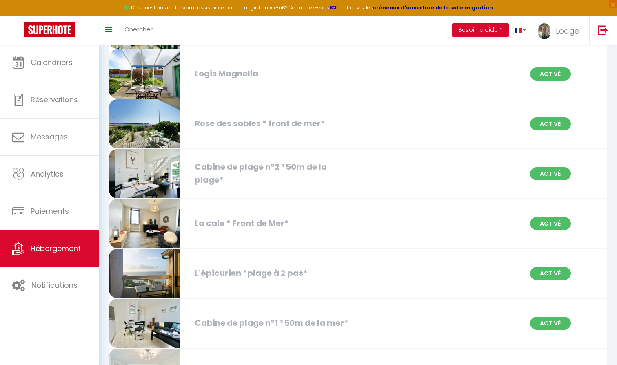
click at [207, 274] on div "L'épicurien *plage à 2 pas*" at bounding box center [270, 273] width 159 height 13
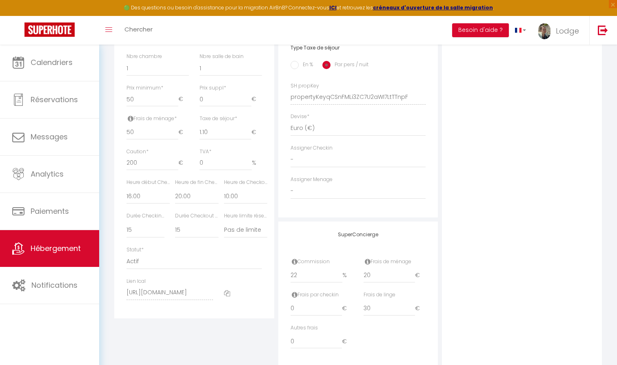
scroll to position [338, 0]
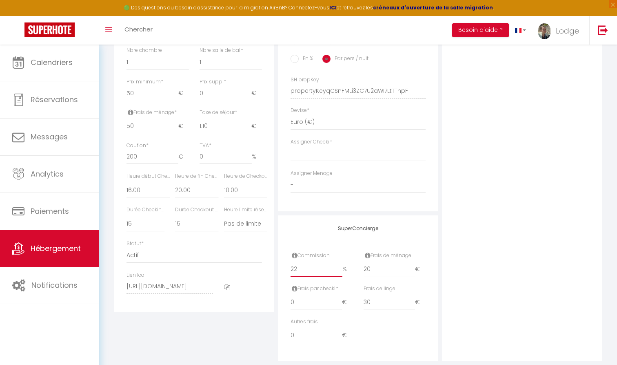
click at [309, 266] on input "22" at bounding box center [317, 269] width 52 height 15
click at [376, 265] on input "20" at bounding box center [390, 269] width 52 height 15
click at [544, 238] on div "Photo Photo Supprimer Drag and drop a file here or click Ooops, something wrong…" at bounding box center [522, 85] width 160 height 551
click at [176, 121] on input "51" at bounding box center [153, 126] width 52 height 15
click at [176, 121] on input "52" at bounding box center [153, 126] width 52 height 15
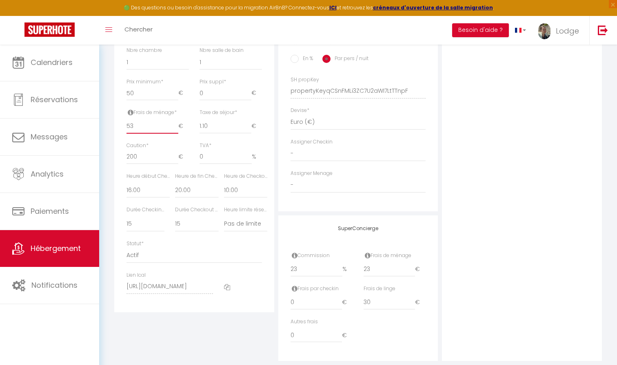
click at [176, 121] on input "53" at bounding box center [153, 126] width 52 height 15
click at [551, 142] on div "Photo Photo Supprimer Drag and drop a file here or click Ooops, something wrong…" at bounding box center [522, 85] width 160 height 551
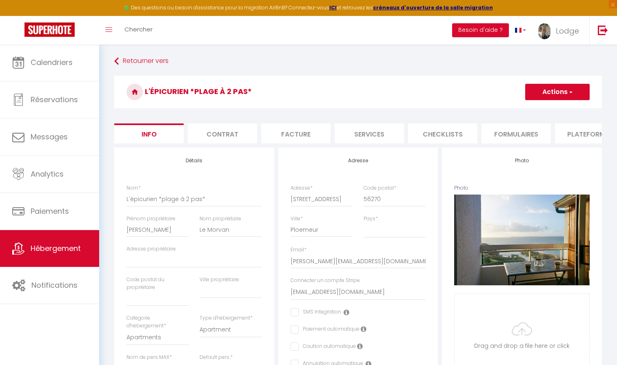
scroll to position [0, 0]
click at [557, 95] on button "Actions" at bounding box center [557, 92] width 65 height 16
click at [532, 110] on input "Enregistrer" at bounding box center [525, 110] width 30 height 8
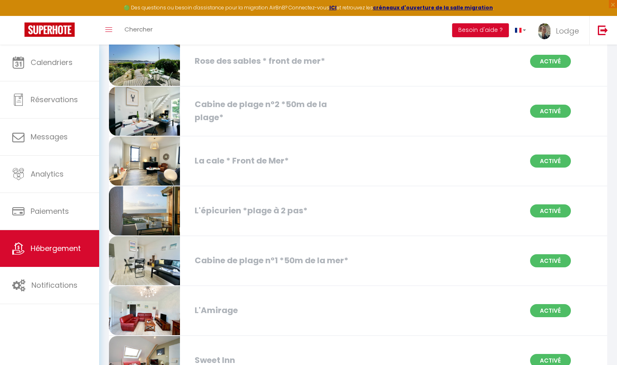
scroll to position [2065, 0]
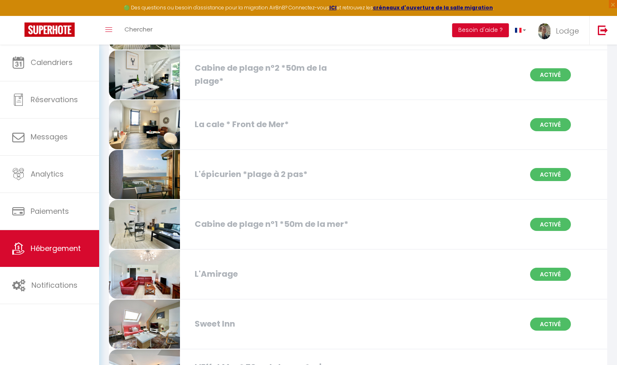
click at [277, 222] on div "Cabine de plage n°1 *50m de la mer*" at bounding box center [270, 224] width 159 height 13
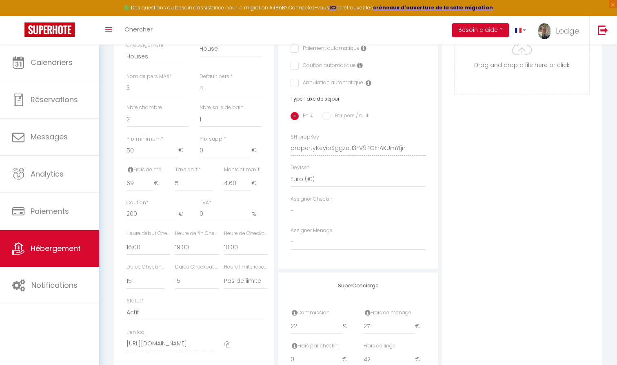
scroll to position [322, 0]
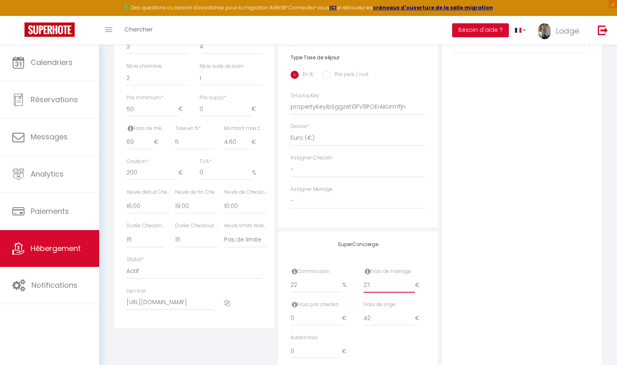
click at [379, 281] on input "27" at bounding box center [390, 285] width 52 height 15
click at [311, 285] on input "22" at bounding box center [317, 285] width 52 height 15
click at [501, 214] on div "Photo Photo Supprimer Drag and drop a file here or click Ooops, something wrong…" at bounding box center [522, 101] width 160 height 551
click at [151, 136] on input "70" at bounding box center [140, 142] width 27 height 15
click at [151, 136] on input "71" at bounding box center [140, 142] width 27 height 15
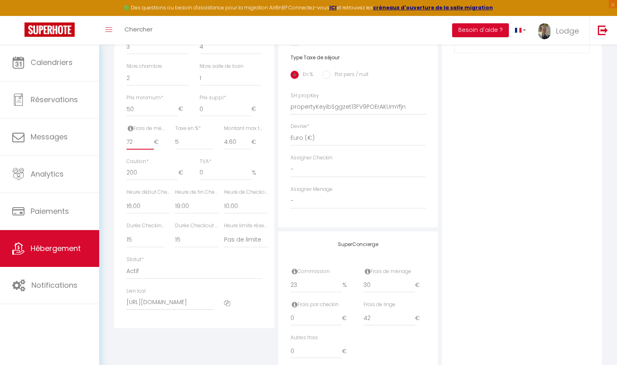
click at [151, 136] on input "72" at bounding box center [140, 142] width 27 height 15
click at [586, 157] on div "Photo Photo Supprimer Drag and drop a file here or click Ooops, something wrong…" at bounding box center [522, 101] width 160 height 551
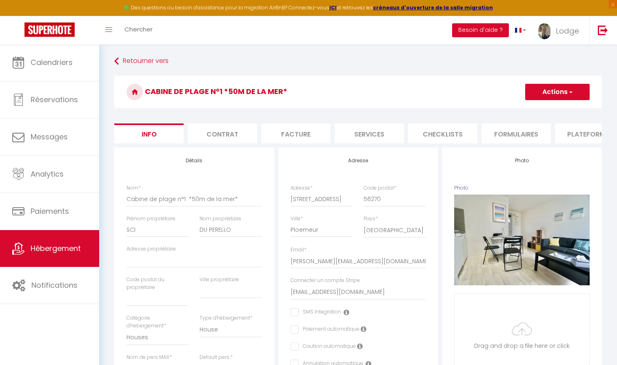
scroll to position [0, 0]
click at [561, 96] on button "Actions" at bounding box center [557, 92] width 65 height 16
click at [534, 109] on input "Enregistrer" at bounding box center [525, 110] width 30 height 8
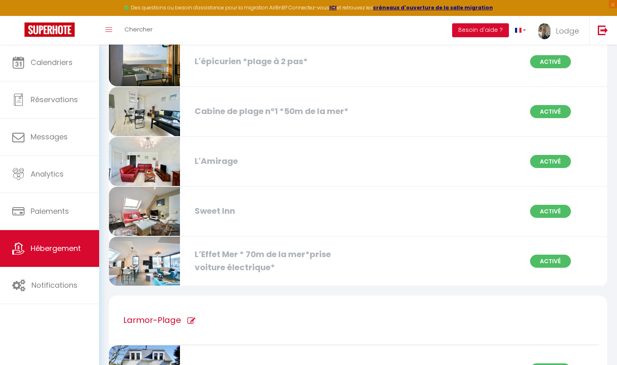
scroll to position [2182, 0]
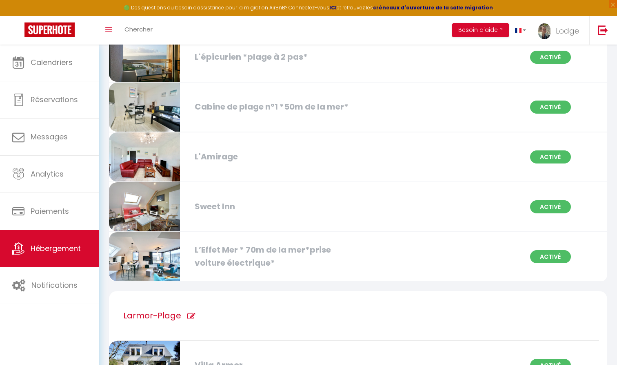
click at [216, 153] on div "L'Amirage" at bounding box center [270, 156] width 159 height 13
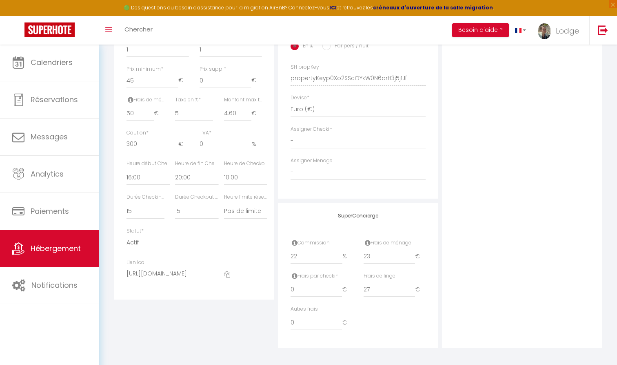
scroll to position [350, 0]
click at [375, 253] on input "23" at bounding box center [390, 256] width 52 height 15
click at [309, 252] on input "22" at bounding box center [317, 256] width 52 height 15
click at [139, 107] on input "50" at bounding box center [140, 114] width 27 height 15
click at [481, 118] on div "Photo Photo Supprimer Drag and drop a file here or click Ooops, something wrong…" at bounding box center [522, 72] width 160 height 551
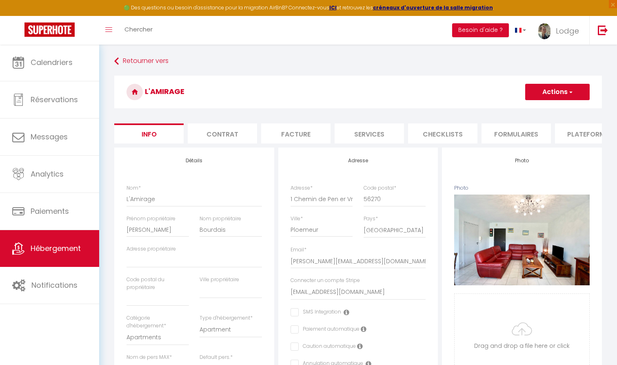
scroll to position [0, 0]
click at [544, 96] on button "Actions" at bounding box center [557, 92] width 65 height 16
click at [520, 111] on input "Enregistrer" at bounding box center [525, 110] width 30 height 8
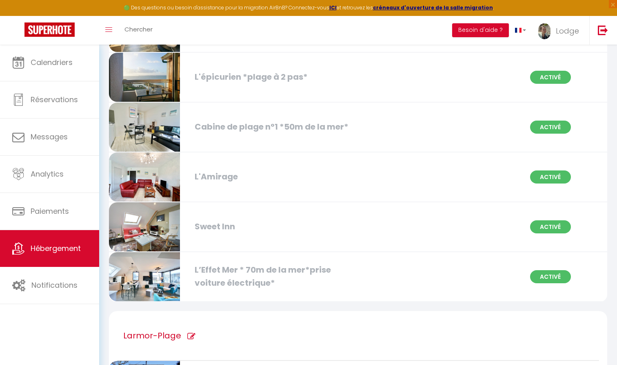
scroll to position [2169, 0]
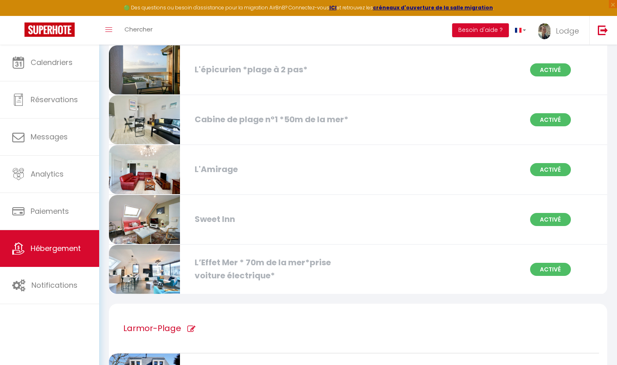
click at [219, 266] on div "L’Effet Mer * 70m de la mer*prise voiture électrique*" at bounding box center [270, 269] width 159 height 26
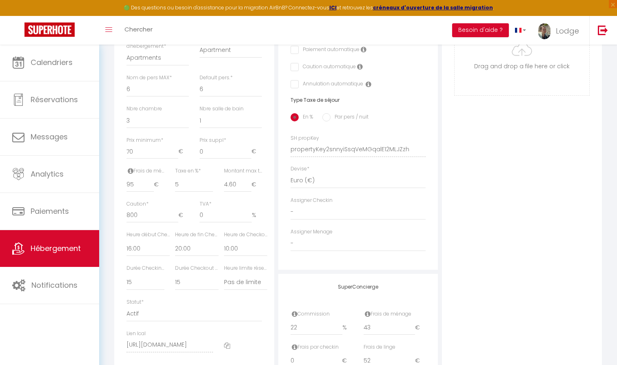
scroll to position [285, 0]
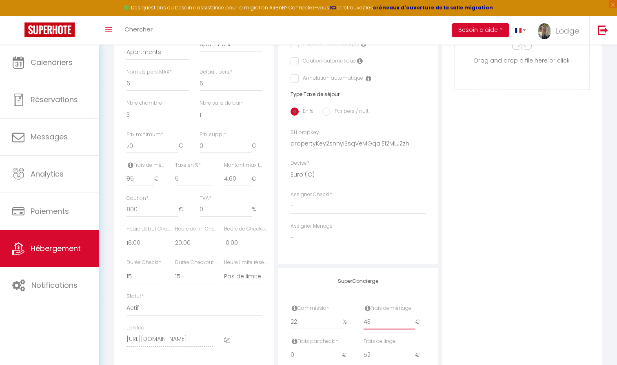
click at [383, 314] on input "43" at bounding box center [390, 321] width 52 height 15
click at [305, 317] on input "22" at bounding box center [317, 321] width 52 height 15
click at [139, 174] on input "95" at bounding box center [140, 178] width 27 height 15
click at [512, 176] on div "Photo Photo Supprimer Drag and drop a file here or click Ooops, something wrong…" at bounding box center [522, 137] width 160 height 551
click at [517, 173] on div "Photo Photo Supprimer Drag and drop a file here or click Ooops, something wrong…" at bounding box center [522, 137] width 160 height 551
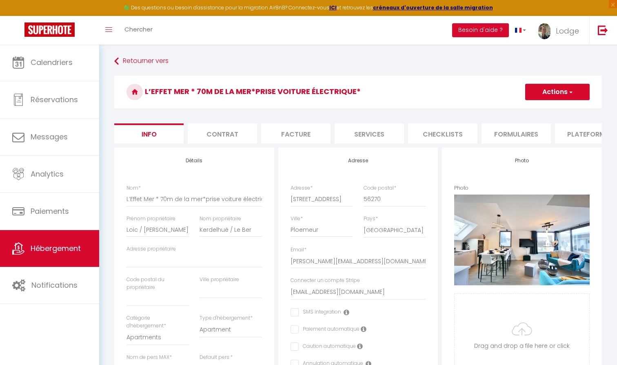
scroll to position [0, 0]
click at [554, 95] on button "Actions" at bounding box center [557, 92] width 65 height 16
click at [535, 108] on input "Enregistrer" at bounding box center [525, 110] width 30 height 8
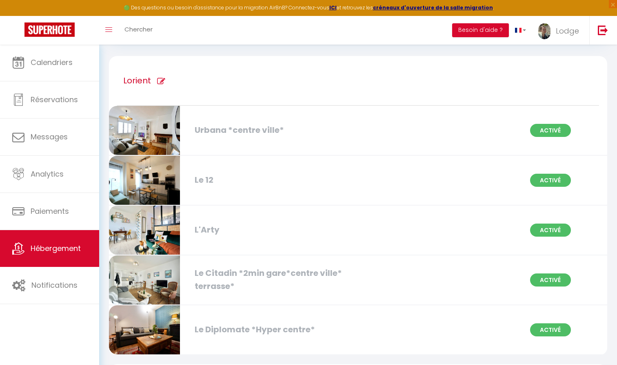
scroll to position [74, 0]
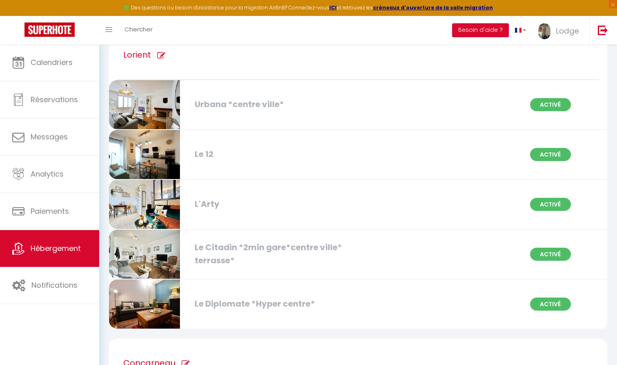
click at [250, 244] on div "Le Citadin *2min gare*centre ville* terrasse*" at bounding box center [270, 254] width 159 height 26
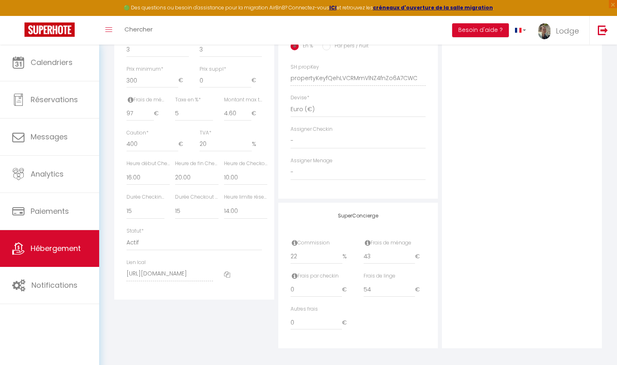
scroll to position [350, 0]
click at [376, 255] on input "43" at bounding box center [390, 256] width 52 height 15
click at [385, 288] on input "54" at bounding box center [390, 290] width 52 height 15
click at [304, 254] on input "22" at bounding box center [317, 256] width 52 height 15
click at [539, 207] on div "Photo Photo Supprimer Drag and drop a file here or click Ooops, something wrong…" at bounding box center [522, 72] width 160 height 551
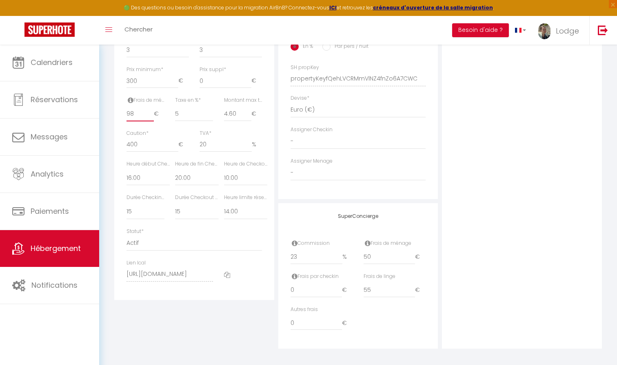
click at [152, 108] on input "98" at bounding box center [140, 114] width 27 height 15
click at [152, 108] on input "99" at bounding box center [140, 114] width 27 height 15
click at [152, 108] on input "100" at bounding box center [140, 114] width 27 height 15
click at [152, 108] on input "101" at bounding box center [140, 114] width 27 height 15
click at [152, 108] on input "102" at bounding box center [140, 114] width 27 height 15
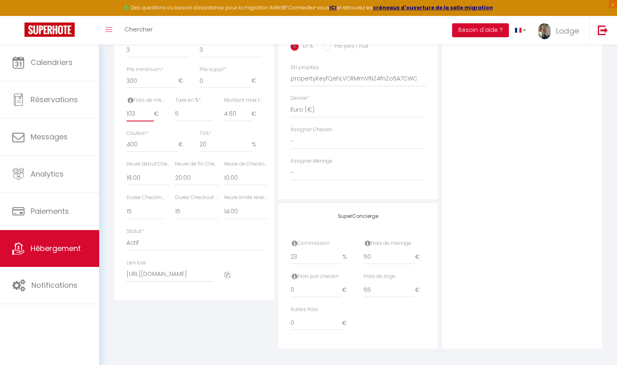
click at [152, 108] on input "103" at bounding box center [140, 114] width 27 height 15
click at [152, 108] on input "104" at bounding box center [140, 114] width 27 height 15
click at [152, 108] on input "105" at bounding box center [140, 114] width 27 height 15
click at [510, 105] on div "Photo Photo Supprimer Drag and drop a file here or click Ooops, something wrong…" at bounding box center [522, 72] width 160 height 551
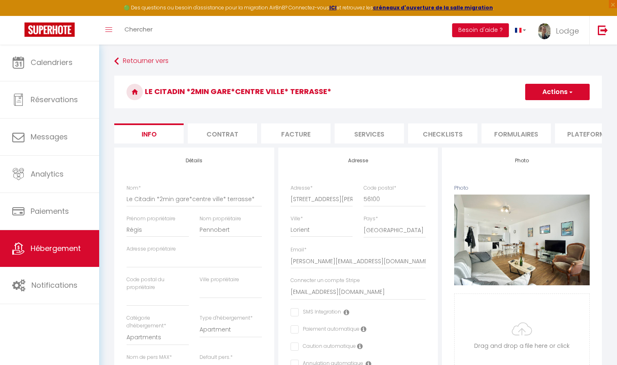
scroll to position [0, 0]
click at [550, 92] on button "Actions" at bounding box center [557, 92] width 65 height 16
click at [532, 110] on input "Enregistrer" at bounding box center [525, 110] width 30 height 8
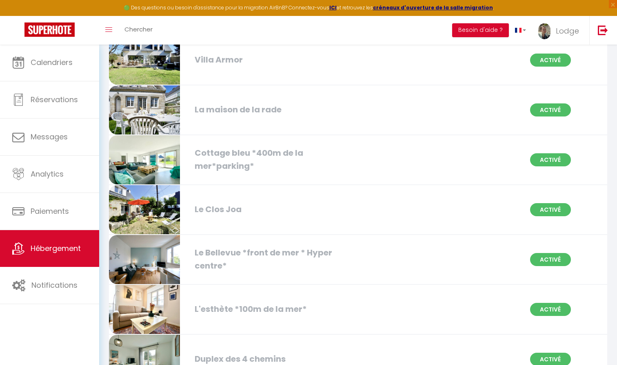
scroll to position [2489, 0]
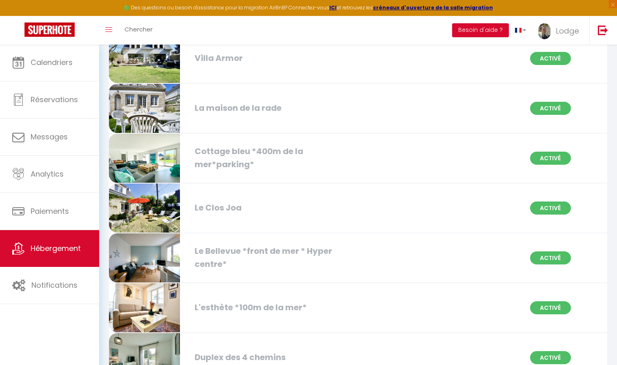
click at [263, 110] on div "La maison de la rade" at bounding box center [270, 108] width 159 height 13
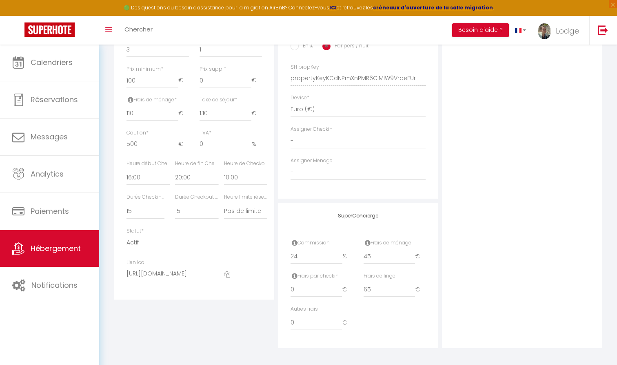
scroll to position [350, 0]
click at [383, 253] on input "45" at bounding box center [390, 256] width 52 height 15
click at [146, 111] on input "110" at bounding box center [153, 114] width 52 height 15
click at [572, 164] on div "Photo Photo Supprimer Drag and drop a file here or click Ooops, something wrong…" at bounding box center [522, 72] width 160 height 551
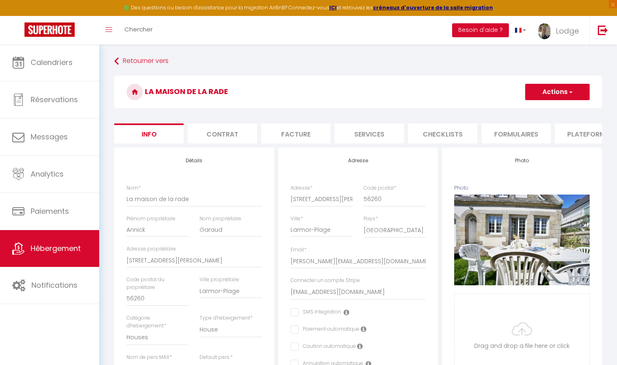
scroll to position [0, 0]
click at [546, 90] on button "Actions" at bounding box center [557, 92] width 65 height 16
click at [525, 110] on input "Enregistrer" at bounding box center [525, 110] width 30 height 8
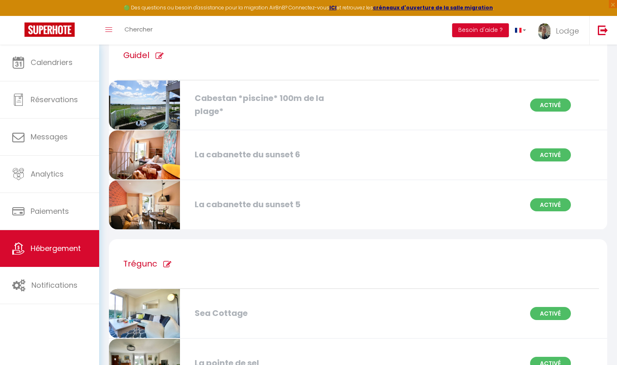
scroll to position [2953, 0]
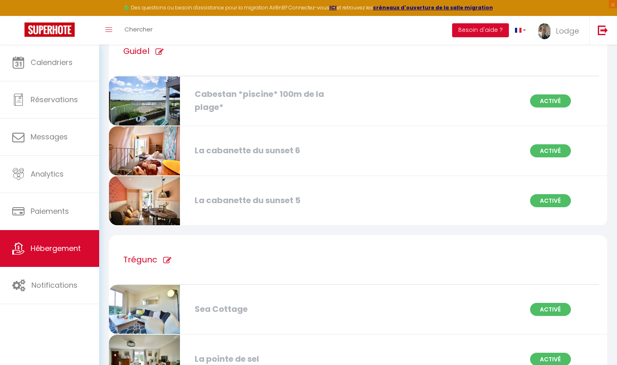
click at [263, 111] on div "Cabestan *piscine* 100m de la plage*" at bounding box center [270, 101] width 159 height 26
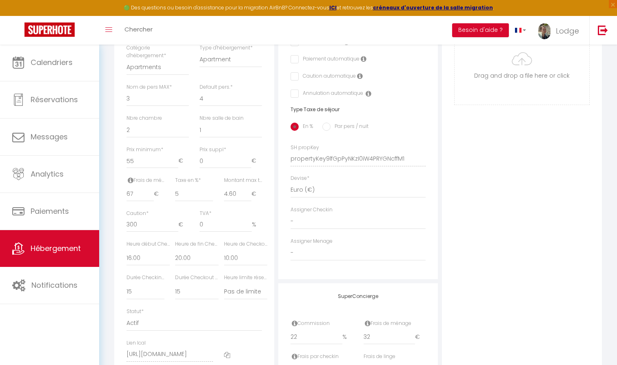
scroll to position [271, 0]
click at [372, 337] on input "32" at bounding box center [390, 335] width 52 height 15
click at [307, 335] on input "22" at bounding box center [317, 335] width 52 height 15
click at [469, 305] on div "Photo Photo Supprimer Drag and drop a file here or click Ooops, something wrong…" at bounding box center [522, 151] width 160 height 551
click at [140, 191] on input "67" at bounding box center [140, 192] width 27 height 15
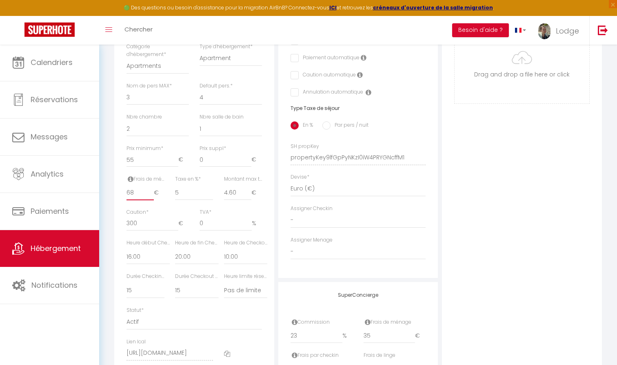
click at [151, 188] on input "68" at bounding box center [140, 192] width 27 height 15
click at [151, 188] on input "69" at bounding box center [140, 192] width 27 height 15
click at [151, 188] on input "70" at bounding box center [140, 192] width 27 height 15
click at [516, 171] on div "Photo Photo Supprimer Drag and drop a file here or click Ooops, something wrong…" at bounding box center [522, 151] width 160 height 551
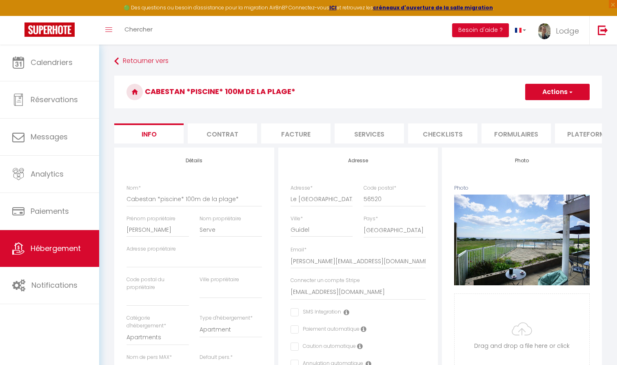
scroll to position [0, 0]
click at [550, 92] on button "Actions" at bounding box center [557, 92] width 65 height 16
click at [526, 111] on input "Enregistrer" at bounding box center [525, 110] width 30 height 8
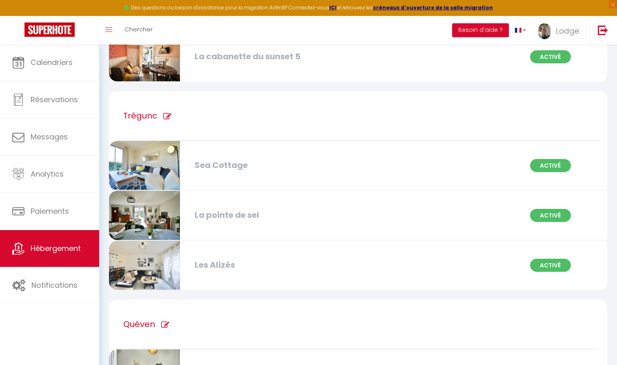
scroll to position [3097, 0]
click at [222, 162] on div "Sea Cottage" at bounding box center [270, 164] width 159 height 13
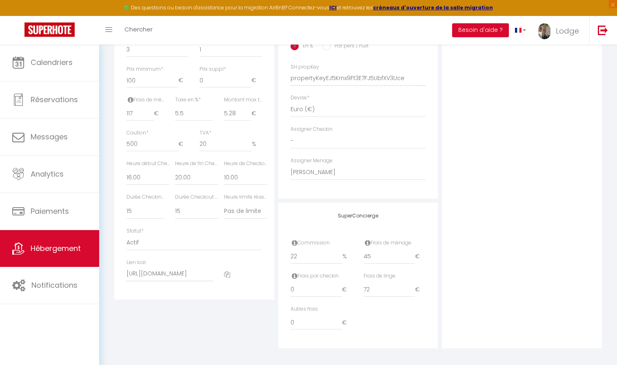
scroll to position [350, 0]
click at [374, 252] on input "45" at bounding box center [390, 256] width 52 height 15
click at [493, 254] on div "Photo Photo Supprimer Drag and drop a file here or click Ooops, something wrong…" at bounding box center [522, 72] width 160 height 551
click at [303, 258] on input "22" at bounding box center [317, 256] width 52 height 15
click at [151, 108] on input "118" at bounding box center [140, 114] width 27 height 15
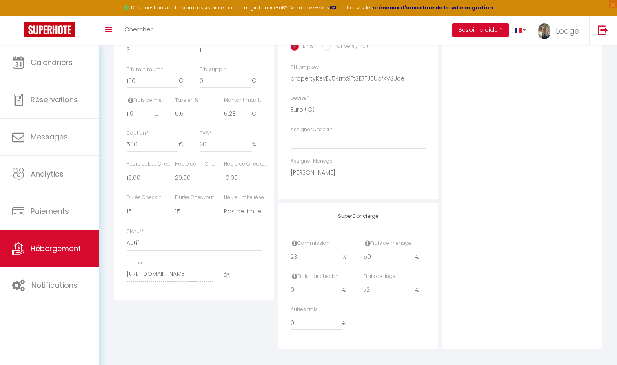
click at [151, 108] on input "119" at bounding box center [140, 114] width 27 height 15
click at [151, 108] on input "120" at bounding box center [140, 114] width 27 height 15
click at [151, 108] on input "121" at bounding box center [140, 114] width 27 height 15
click at [151, 109] on input "122" at bounding box center [140, 114] width 27 height 15
click at [540, 136] on div "Photo Photo Supprimer Drag and drop a file here or click Ooops, something wrong…" at bounding box center [522, 72] width 160 height 551
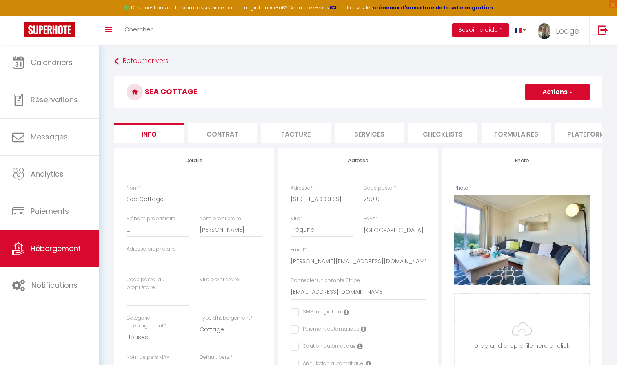
scroll to position [0, 0]
click at [562, 92] on button "Actions" at bounding box center [557, 92] width 65 height 16
click at [525, 112] on input "Enregistrer" at bounding box center [525, 110] width 30 height 8
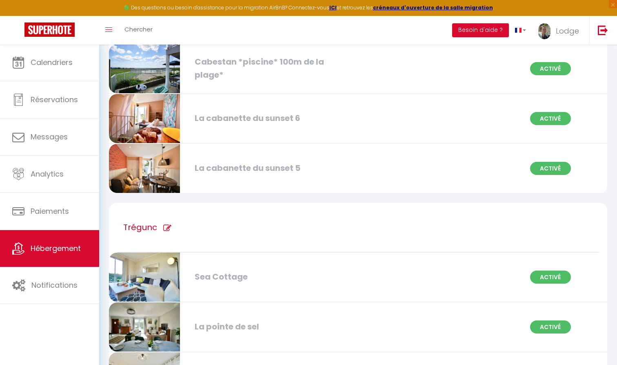
scroll to position [3096, 0]
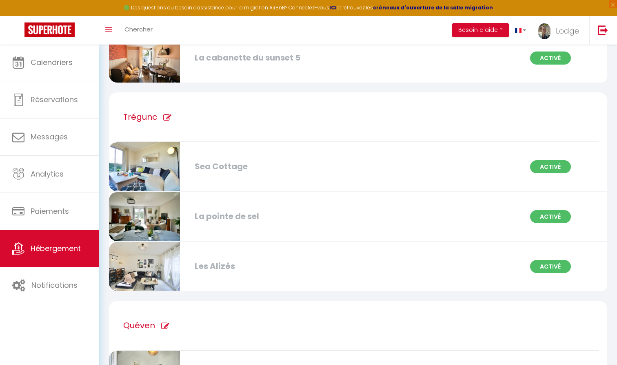
click at [226, 218] on div "La pointe de sel" at bounding box center [270, 216] width 159 height 13
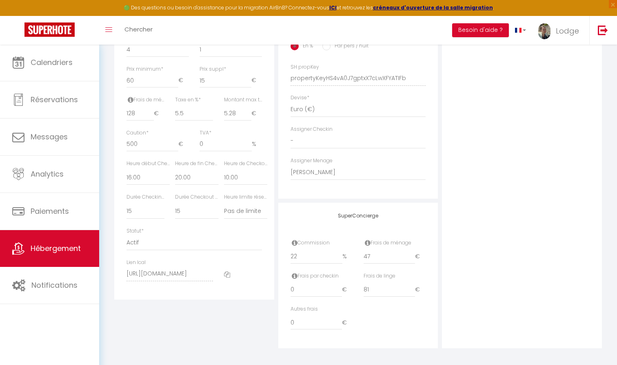
scroll to position [350, 0]
click at [378, 252] on input "47" at bounding box center [390, 256] width 52 height 15
click at [375, 287] on input "81" at bounding box center [390, 290] width 52 height 15
click at [303, 252] on input "22" at bounding box center [317, 256] width 52 height 15
click at [452, 221] on div "Photo Photo Supprimer Drag and drop a file here or click Ooops, something wrong…" at bounding box center [522, 72] width 160 height 551
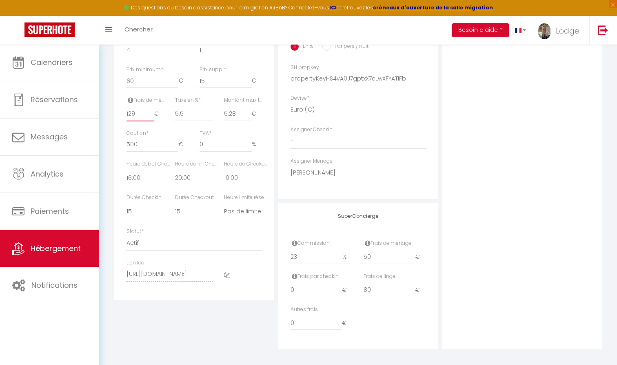
click at [152, 108] on input "129" at bounding box center [140, 114] width 27 height 15
click at [152, 108] on input "130" at bounding box center [140, 114] width 27 height 15
click at [532, 109] on div "Photo Photo Supprimer Drag and drop a file here or click Ooops, something wrong…" at bounding box center [522, 72] width 160 height 551
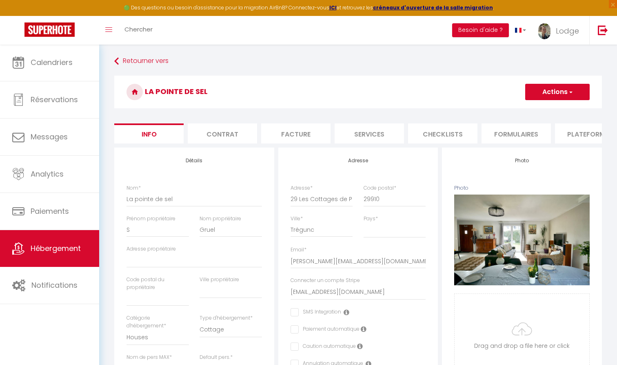
scroll to position [0, 0]
click at [552, 92] on button "Actions" at bounding box center [557, 92] width 65 height 16
click at [530, 109] on input "Enregistrer" at bounding box center [525, 110] width 30 height 8
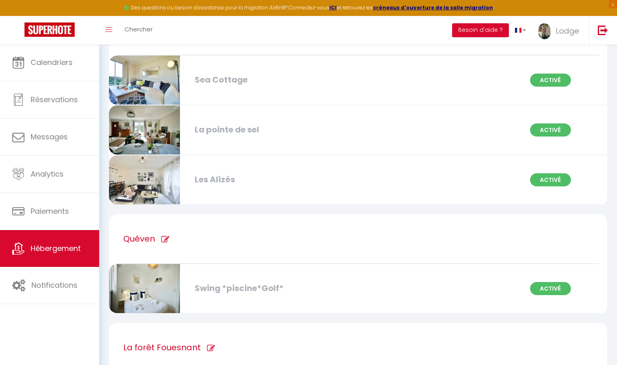
scroll to position [3184, 0]
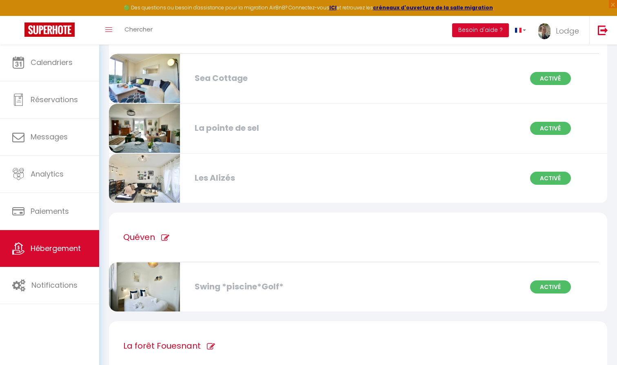
click at [236, 174] on div "Les Alizés" at bounding box center [270, 177] width 159 height 13
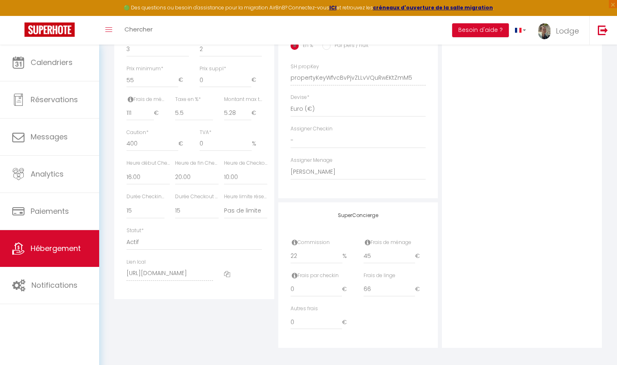
scroll to position [350, 0]
click at [314, 254] on input "22" at bounding box center [317, 256] width 52 height 15
click at [377, 253] on input "45" at bounding box center [390, 256] width 52 height 15
click at [382, 287] on input "66" at bounding box center [390, 290] width 52 height 15
click at [569, 237] on div "Photo Photo Supprimer Drag and drop a file here or click Ooops, something wrong…" at bounding box center [522, 72] width 160 height 551
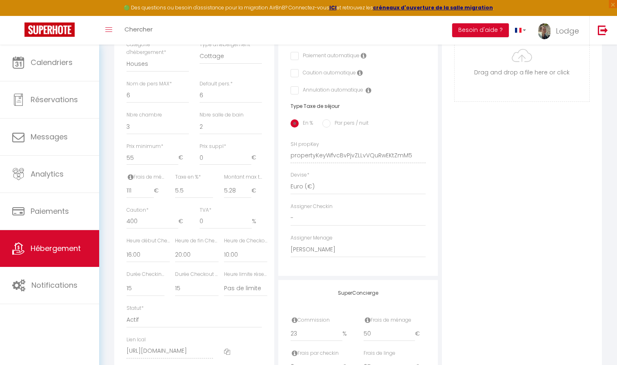
scroll to position [243, 0]
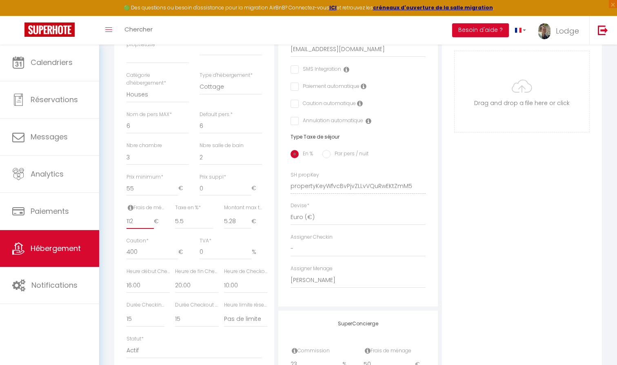
click at [150, 216] on input "112" at bounding box center [140, 221] width 27 height 15
click at [150, 216] on input "113" at bounding box center [140, 221] width 27 height 15
click at [150, 216] on input "114" at bounding box center [140, 221] width 27 height 15
click at [150, 216] on input "115" at bounding box center [140, 221] width 27 height 15
click at [554, 172] on div "Photo Photo Supprimer Drag and drop a file here or click Ooops, something wrong…" at bounding box center [522, 180] width 160 height 551
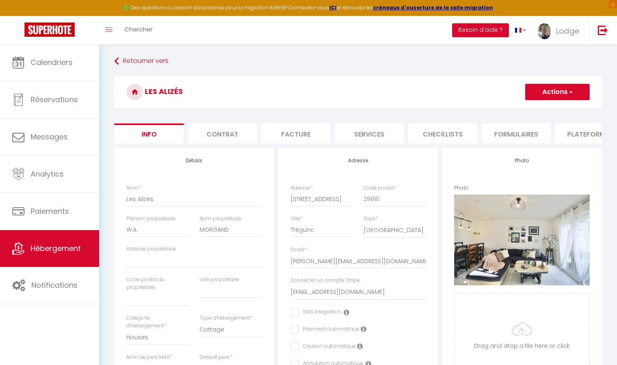
scroll to position [0, 0]
click at [563, 94] on button "Actions" at bounding box center [557, 92] width 65 height 16
click at [530, 109] on input "Enregistrer" at bounding box center [525, 110] width 30 height 8
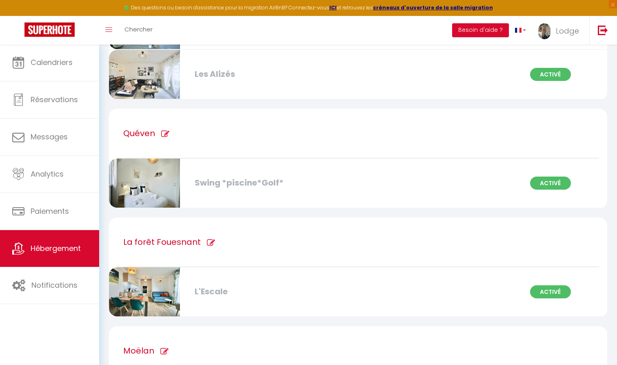
scroll to position [3296, 0]
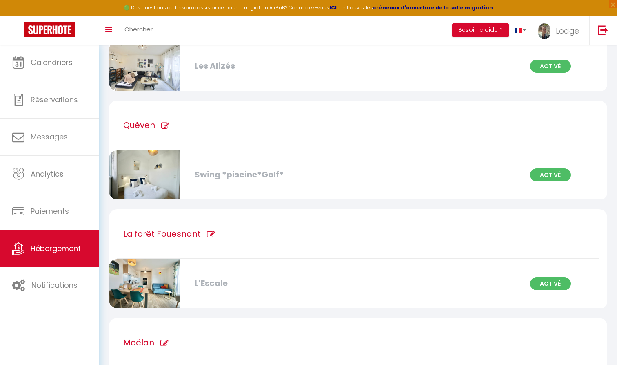
click at [209, 287] on div "L'Escale" at bounding box center [270, 283] width 159 height 13
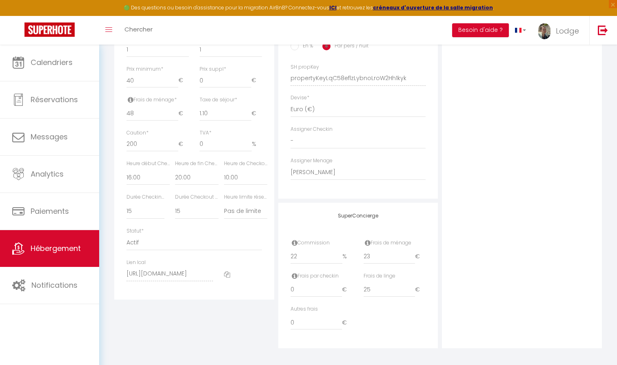
scroll to position [350, 0]
click at [376, 252] on input "23" at bounding box center [390, 256] width 52 height 15
click at [315, 258] on input "22" at bounding box center [317, 256] width 52 height 15
click at [559, 221] on div "Photo Photo Supprimer Drag and drop a file here or click Ooops, something wrong…" at bounding box center [522, 72] width 160 height 551
click at [174, 107] on input "49" at bounding box center [153, 114] width 52 height 15
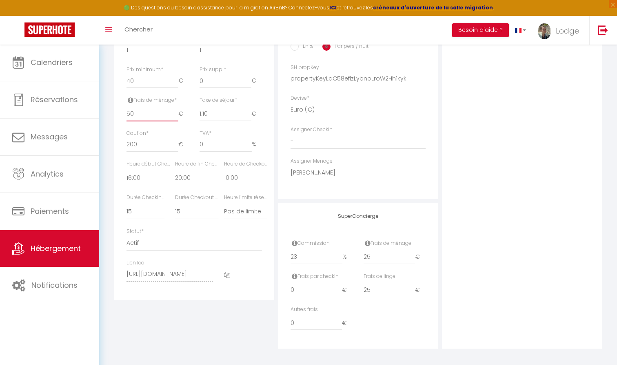
click at [174, 107] on input "50" at bounding box center [153, 114] width 52 height 15
click at [517, 149] on div "Photo Photo Supprimer Drag and drop a file here or click Ooops, something wrong…" at bounding box center [522, 72] width 160 height 551
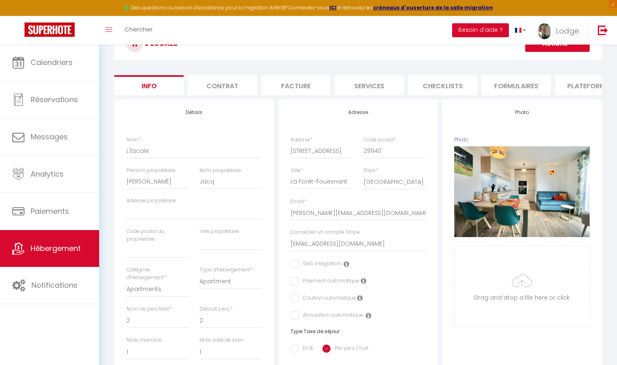
scroll to position [22, 0]
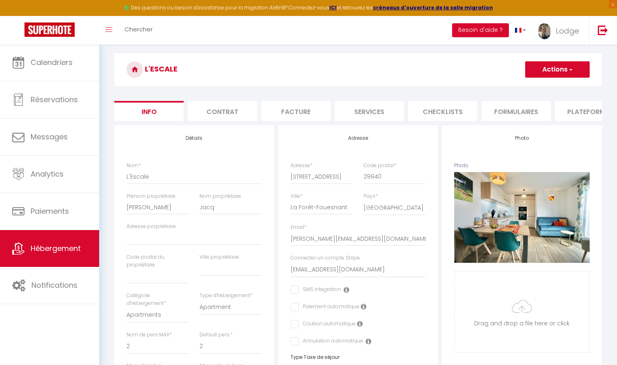
click at [545, 67] on button "Actions" at bounding box center [557, 69] width 65 height 16
click at [520, 90] on input "Enregistrer" at bounding box center [525, 87] width 30 height 8
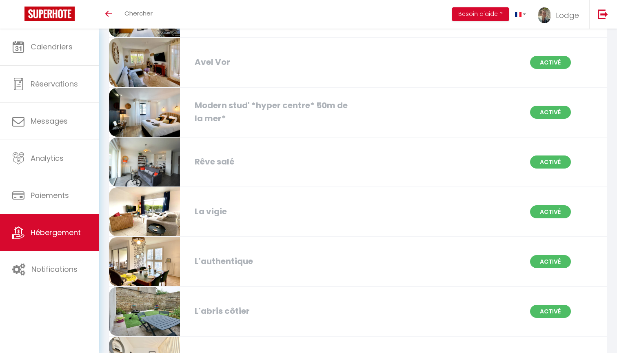
scroll to position [761, 0]
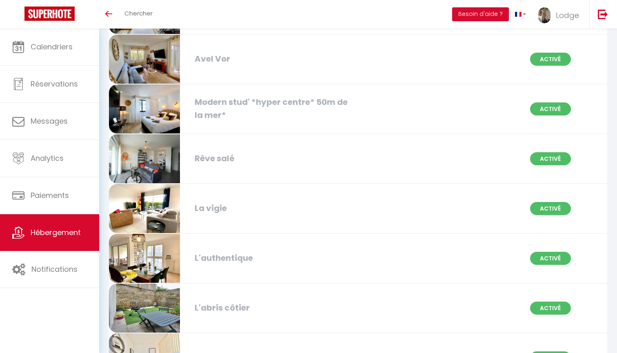
click at [223, 256] on div "L'authentique" at bounding box center [270, 258] width 159 height 13
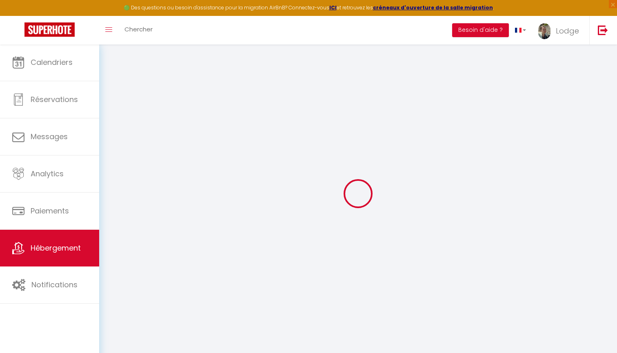
type input "L'authentique"
type input "Emmanuelle"
type input "Kaci"
select select "6"
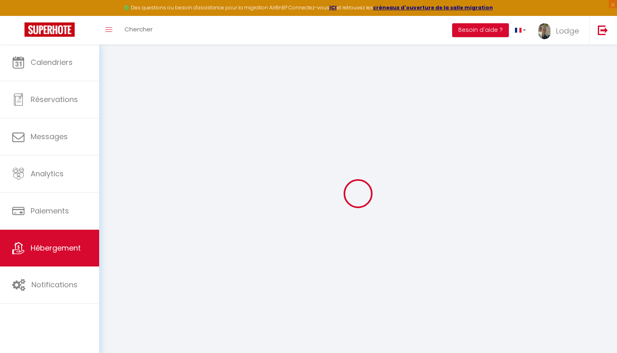
select select "3"
type input "60"
type input "106"
type input "5.5"
type input "5.28"
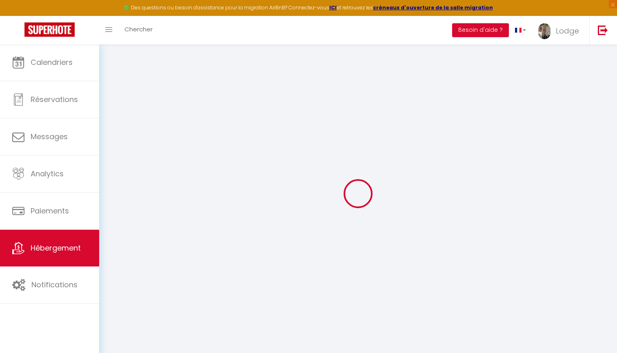
type input "400"
select select
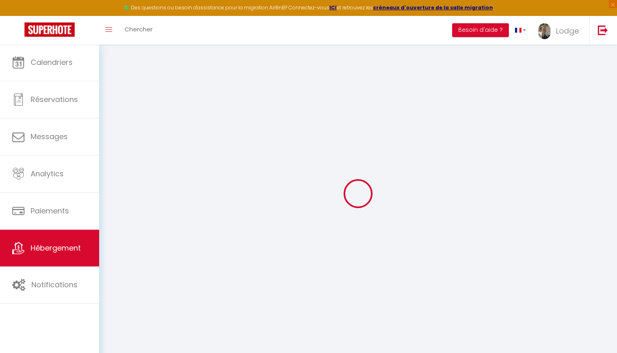
select select
type input "6 place Louise Burel"
type input "29900"
type input "Concarneau"
type input "[PERSON_NAME][EMAIL_ADDRESS][DOMAIN_NAME]"
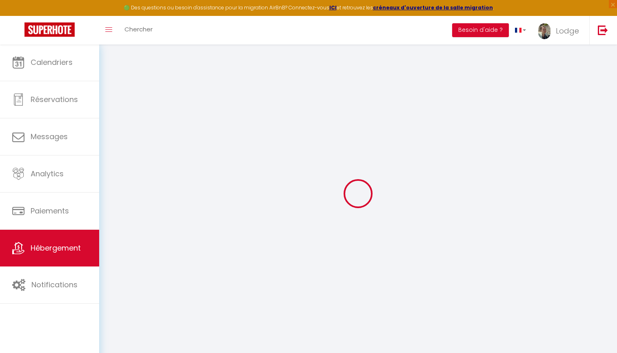
select select "2488"
checkbox input "false"
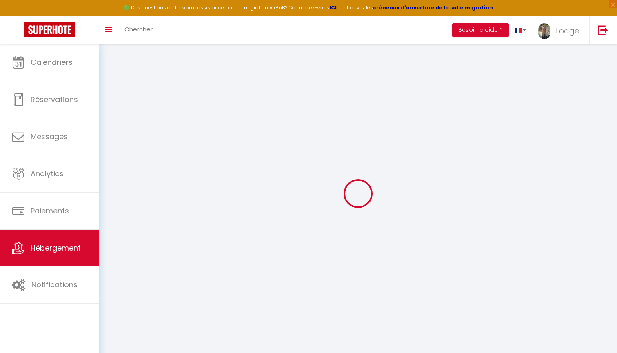
radio input "true"
type input "23"
type input "40"
type input "0"
type input "66"
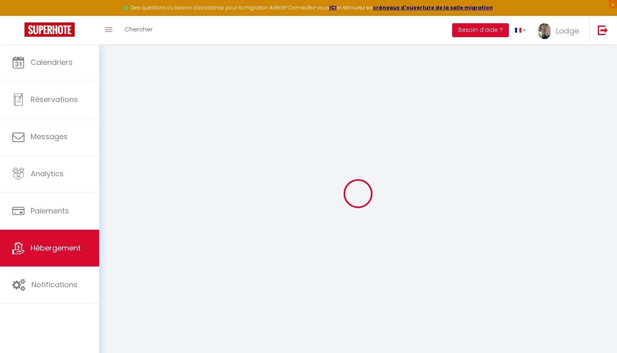
type input "0"
select select
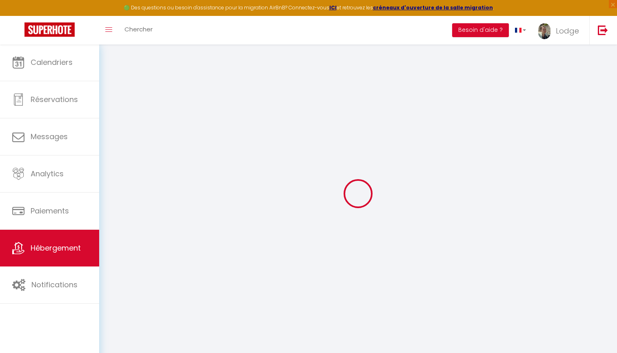
select select
checkbox input "false"
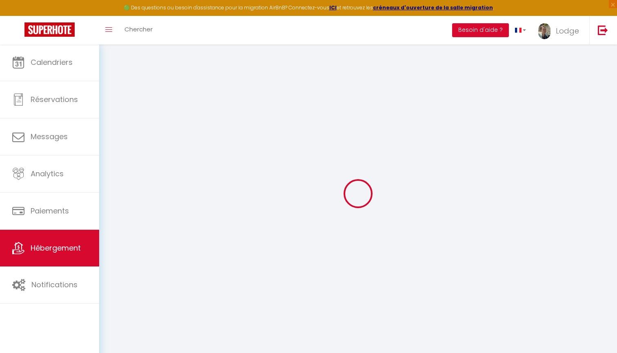
checkbox input "false"
select select "16:00"
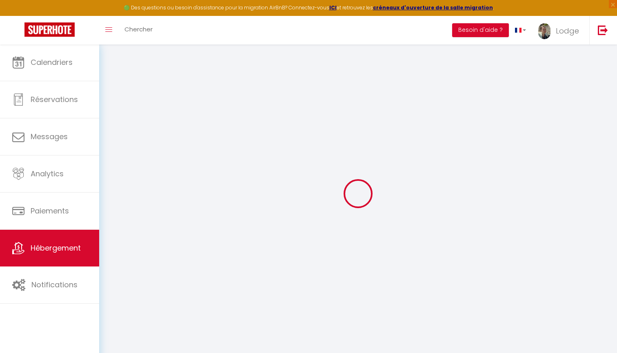
select select "20:00"
select select "10:00"
select select "15"
checkbox input "false"
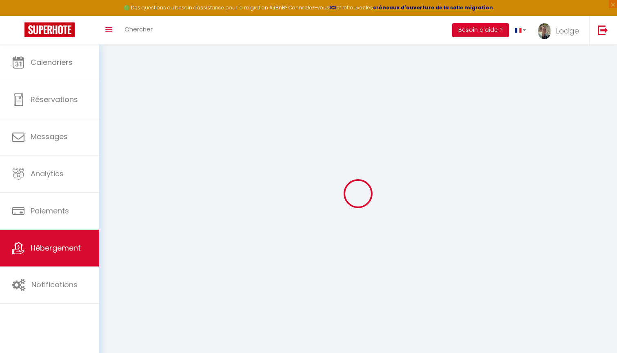
checkbox input "false"
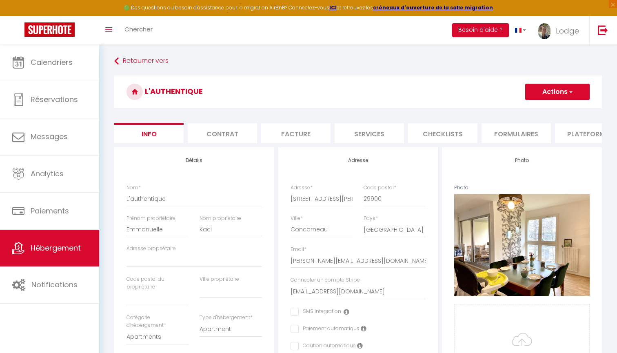
checkbox input "false"
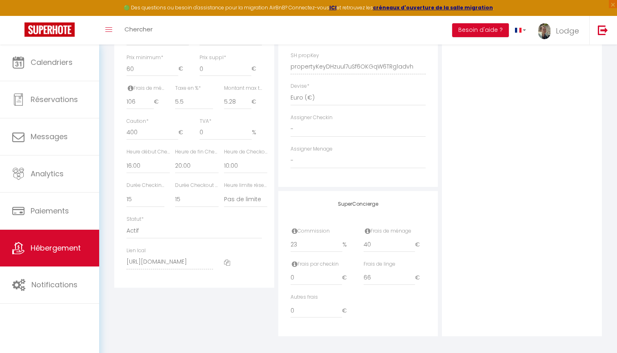
scroll to position [361, 0]
click at [301, 311] on input "0" at bounding box center [317, 311] width 52 height 15
click at [517, 216] on div "Photo Photo Supprimer Drag and drop a file here or click Ooops, something wrong…" at bounding box center [522, 61] width 160 height 551
